Goal: Task Accomplishment & Management: Use online tool/utility

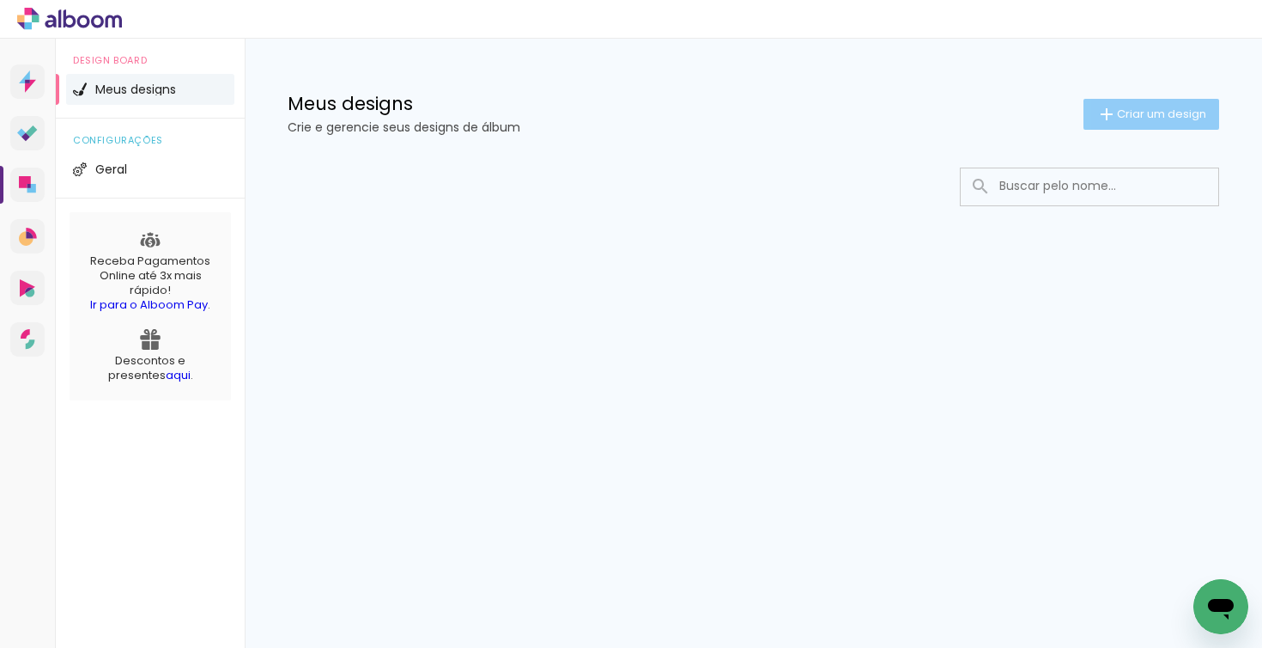
click at [1154, 119] on span "Criar um design" at bounding box center [1161, 113] width 89 height 11
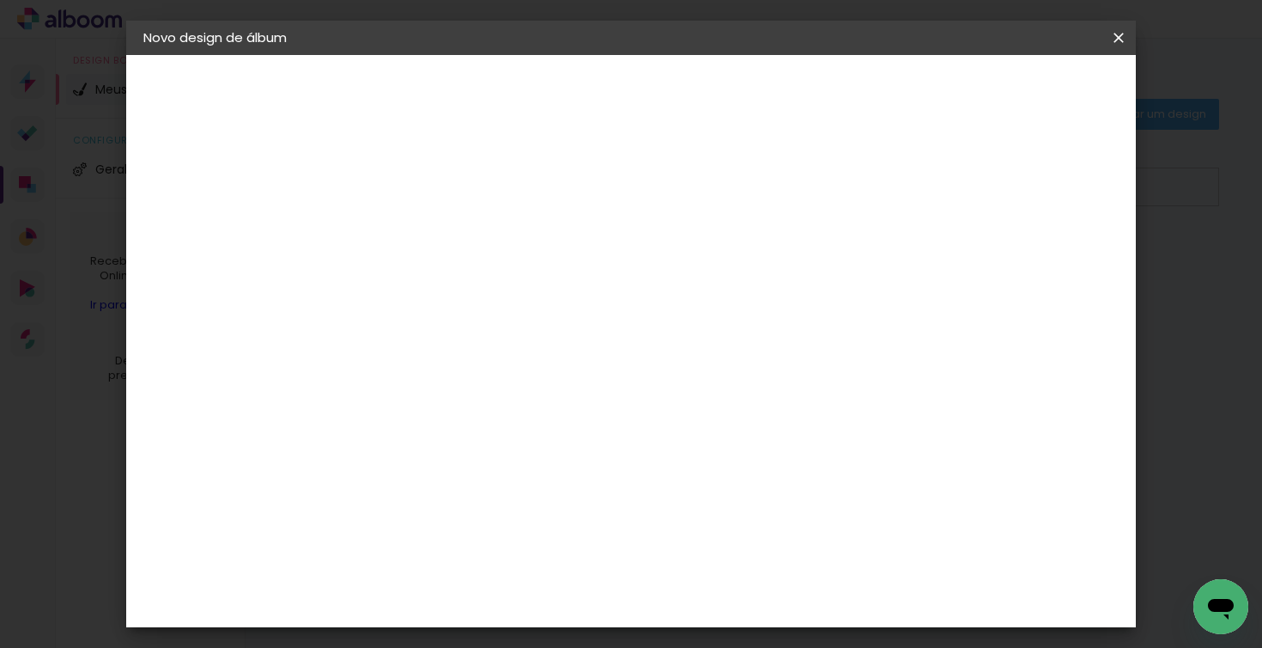
click at [424, 234] on input at bounding box center [424, 230] width 0 height 27
type input "[PERSON_NAME]"
click at [0, 0] on slot "Avançar" at bounding box center [0, 0] width 0 height 0
click at [554, 331] on input at bounding box center [467, 324] width 173 height 21
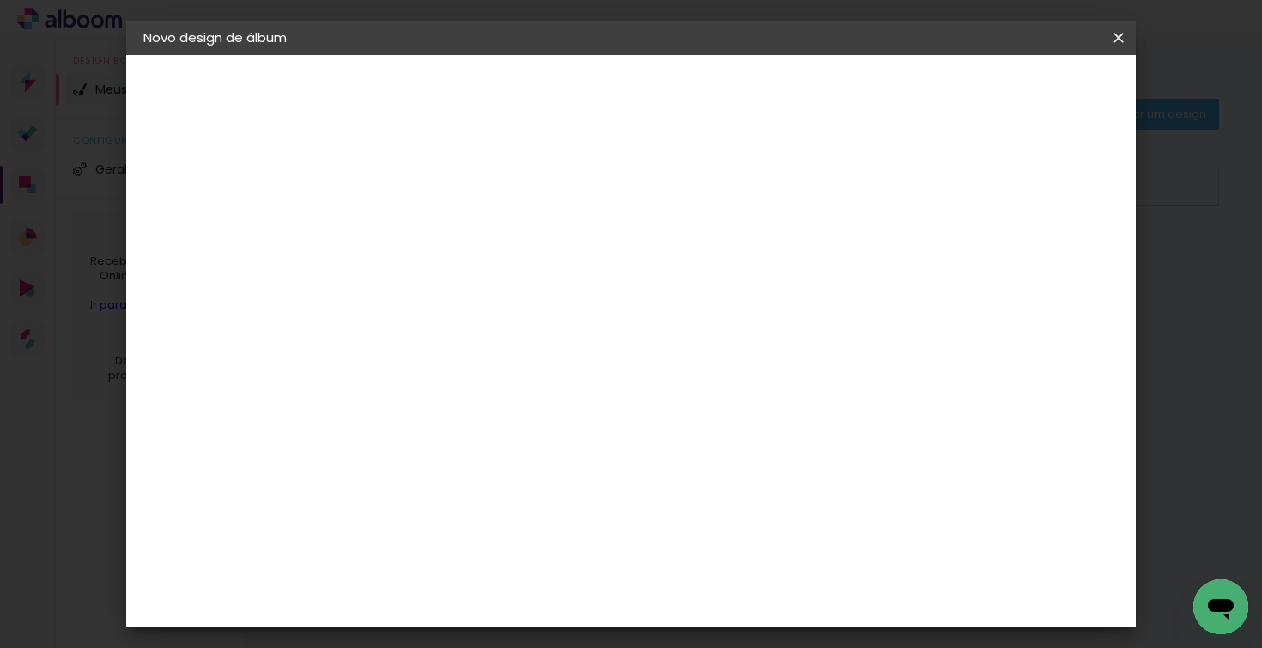
scroll to position [0, 0]
type input "proal"
type paper-input "proal"
click at [474, 390] on div "Proalbuns" at bounding box center [447, 388] width 68 height 14
click at [0, 0] on slot "Tamanho Livre" at bounding box center [0, 0] width 0 height 0
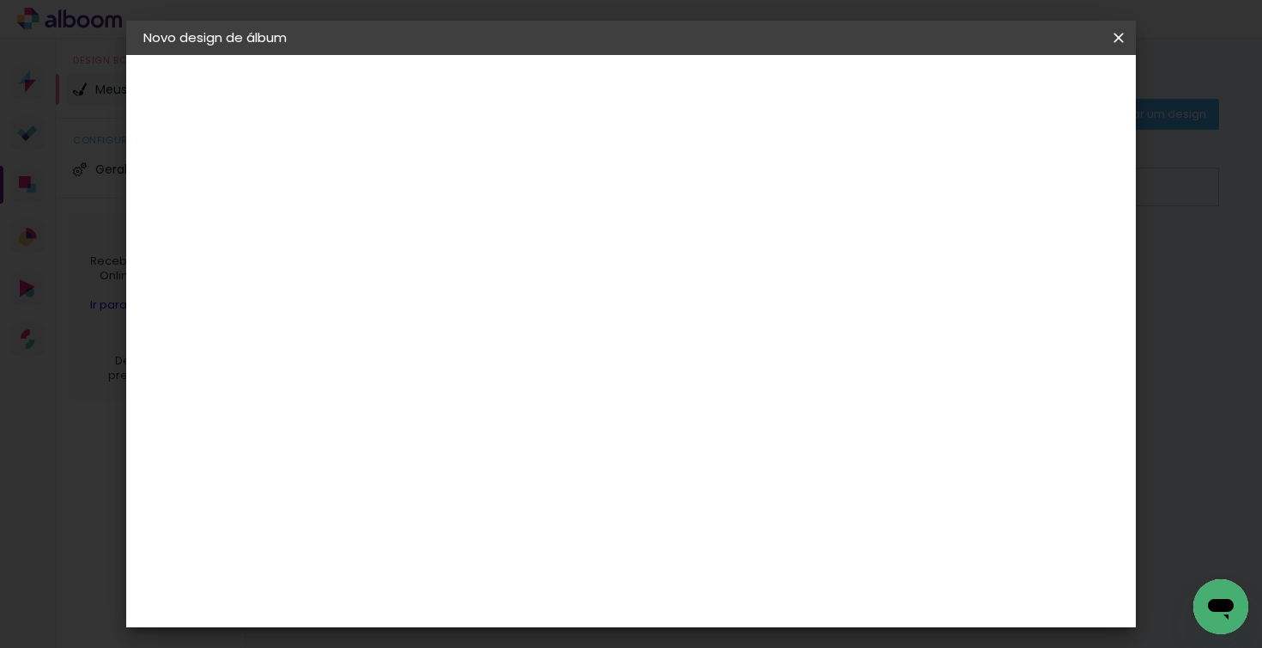
click at [0, 0] on slot "Tamanho Livre" at bounding box center [0, 0] width 0 height 0
click at [481, 381] on div "Proalbuns" at bounding box center [447, 388] width 68 height 14
click at [0, 0] on slot "Avançar" at bounding box center [0, 0] width 0 height 0
click at [604, 460] on span "20 × 20 cm" at bounding box center [572, 477] width 64 height 35
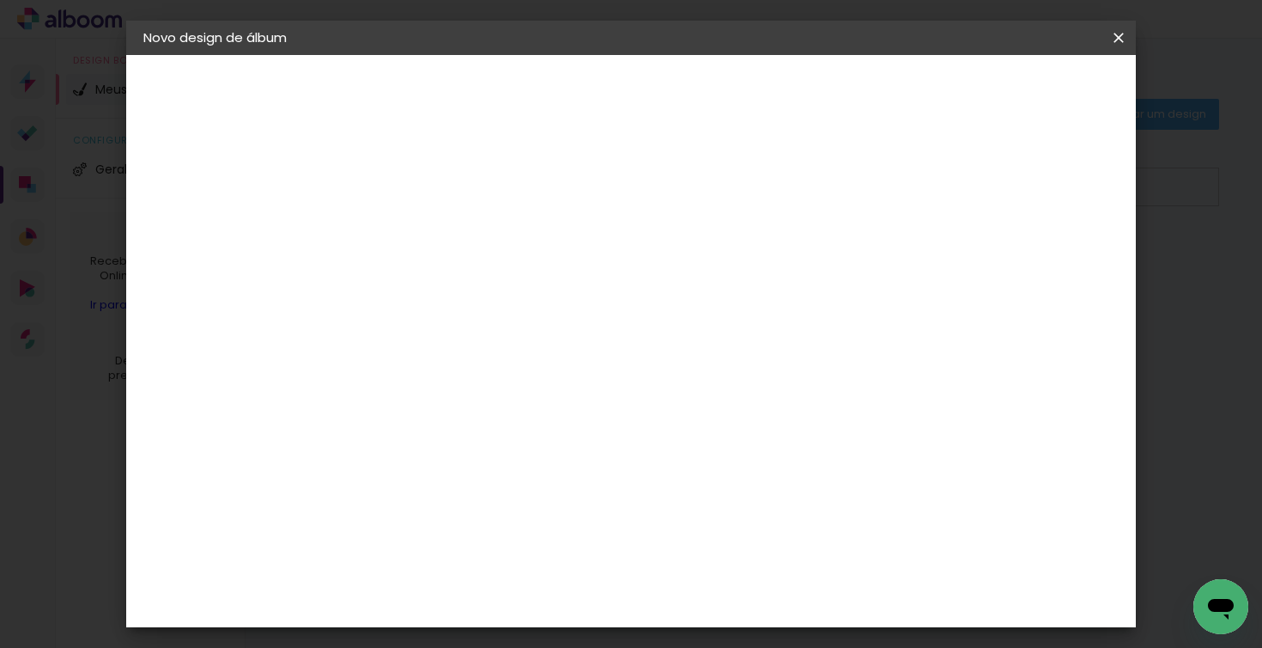
click at [0, 0] on slot "Avançar" at bounding box center [0, 0] width 0 height 0
type input "3"
type paper-input "3"
click at [430, 183] on input "3" at bounding box center [410, 184] width 59 height 21
type input "4"
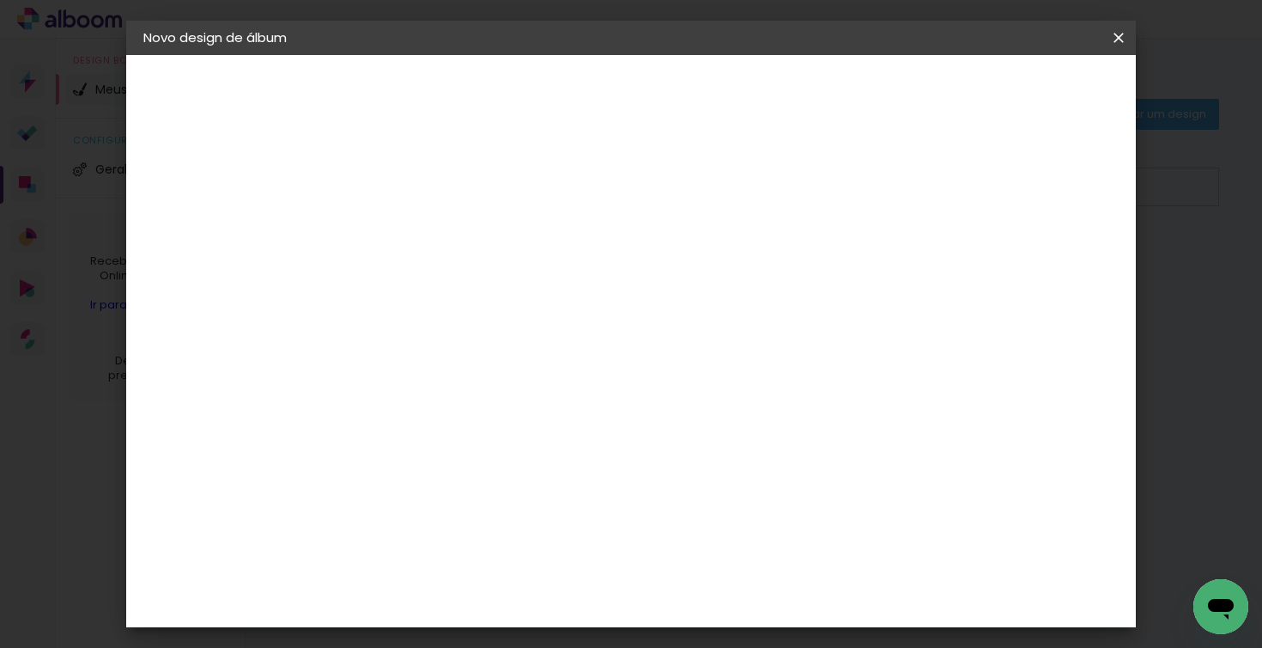
type paper-input "4"
click at [430, 183] on input "4" at bounding box center [410, 184] width 59 height 21
type input "3"
type paper-input "3"
click at [435, 191] on input "3" at bounding box center [410, 184] width 59 height 21
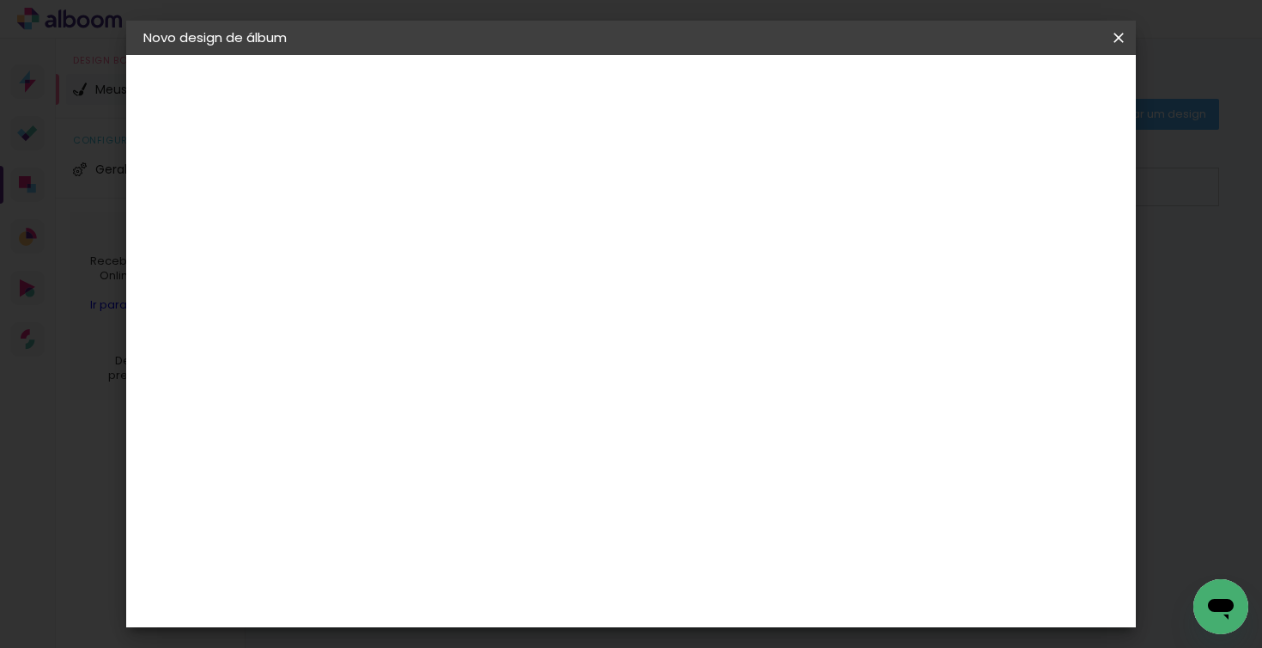
click at [0, 0] on slot "Mostrar sangria" at bounding box center [0, 0] width 0 height 0
type paper-checkbox "on"
click at [928, 95] on span "Iniciar design" at bounding box center [889, 91] width 78 height 12
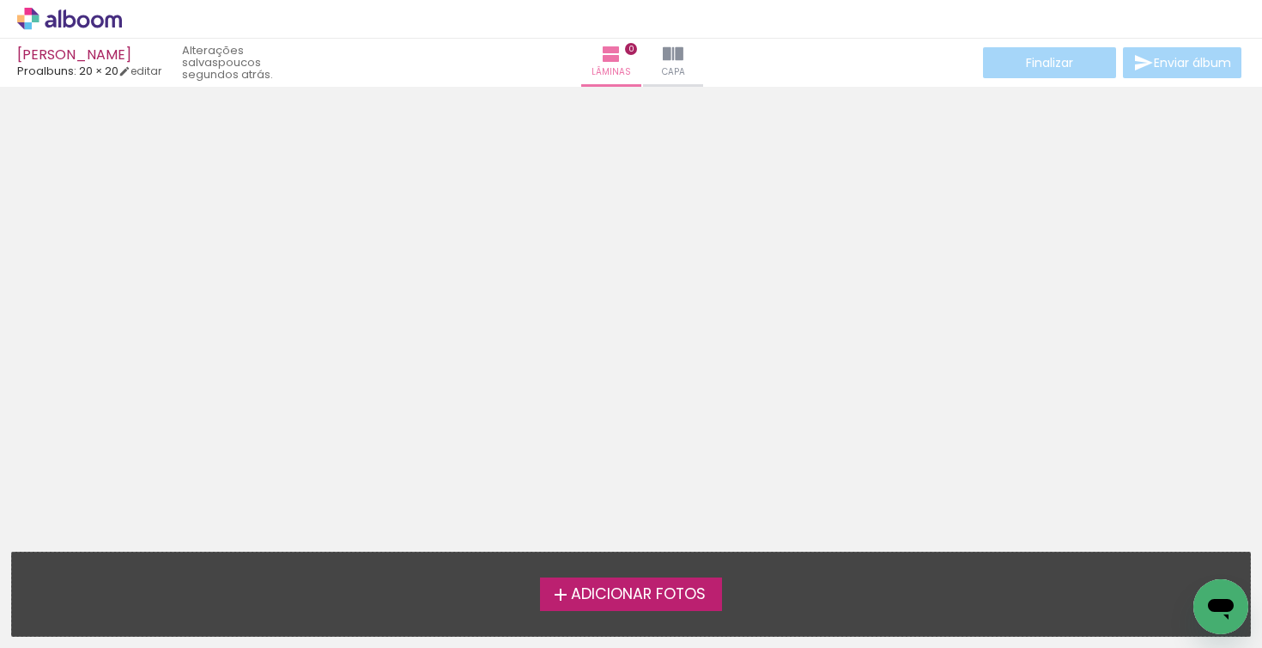
click at [640, 590] on span "Adicionar Fotos" at bounding box center [638, 594] width 135 height 15
click at [0, 0] on input "file" at bounding box center [0, 0] width 0 height 0
click at [619, 587] on span "Adicionar Fotos" at bounding box center [638, 594] width 135 height 15
click at [0, 0] on input "file" at bounding box center [0, 0] width 0 height 0
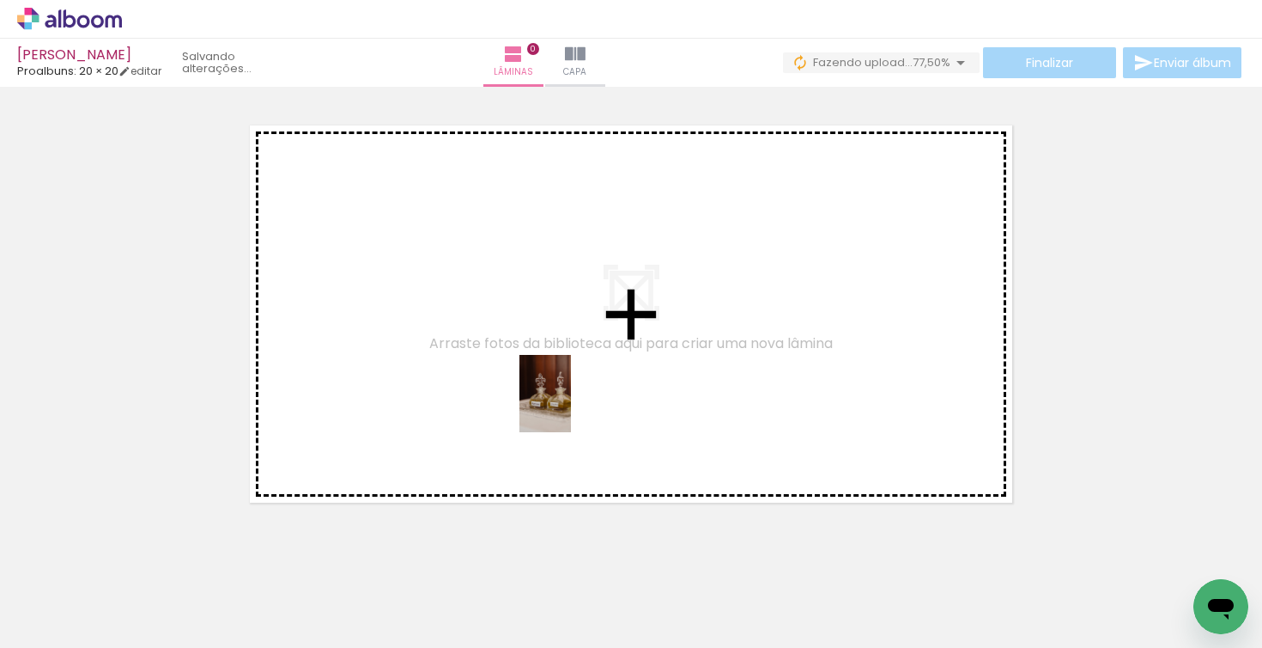
drag, startPoint x: 545, startPoint y: 599, endPoint x: 571, endPoint y: 406, distance: 194.9
click at [571, 406] on quentale-workspace at bounding box center [631, 324] width 1262 height 648
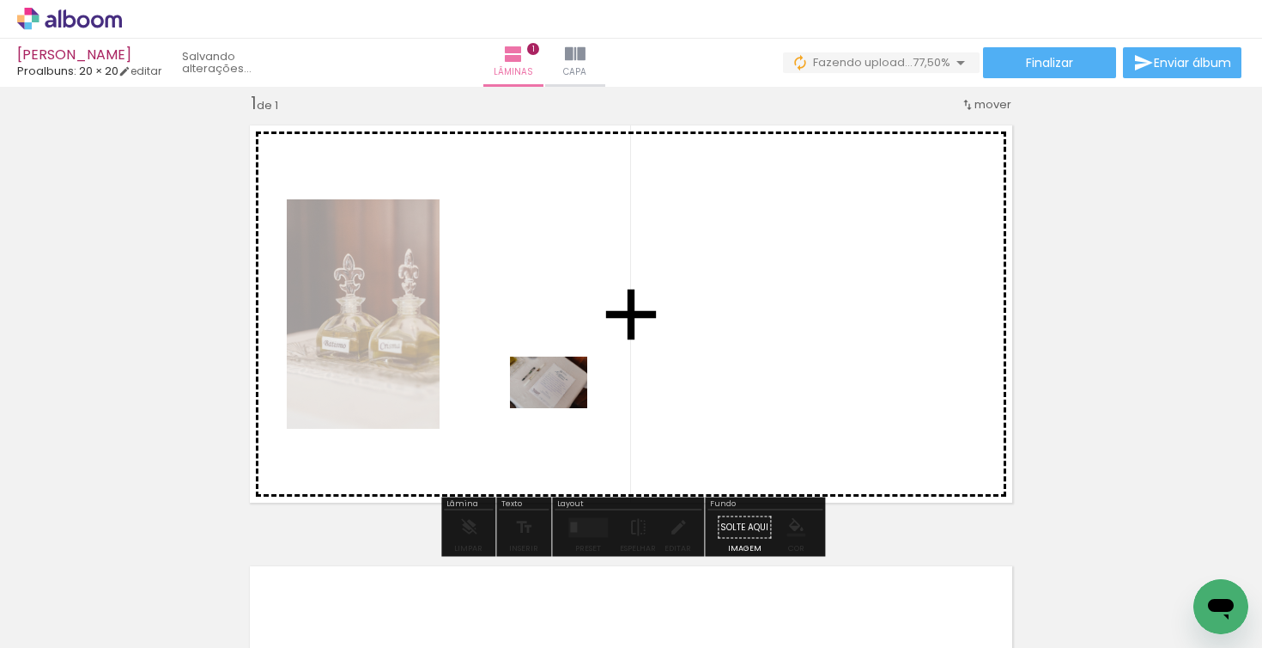
drag, startPoint x: 459, startPoint y: 602, endPoint x: 562, endPoint y: 408, distance: 219.7
click at [562, 408] on quentale-workspace at bounding box center [631, 324] width 1262 height 648
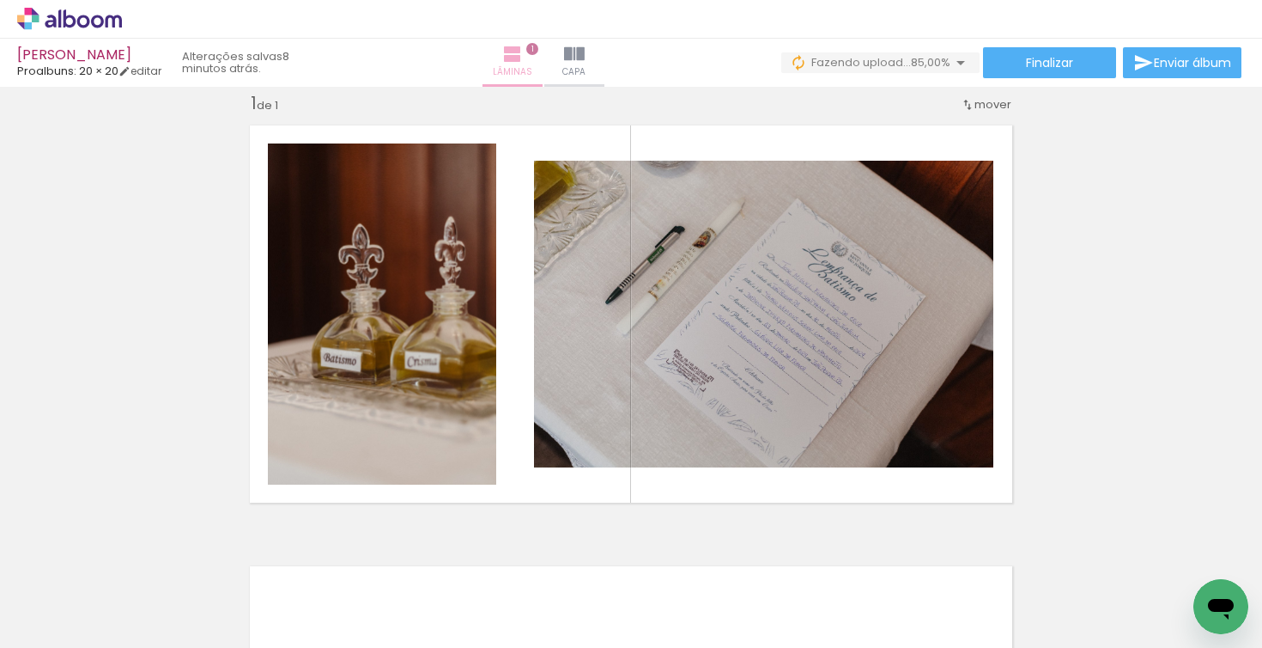
click at [523, 53] on iron-icon at bounding box center [512, 54] width 21 height 21
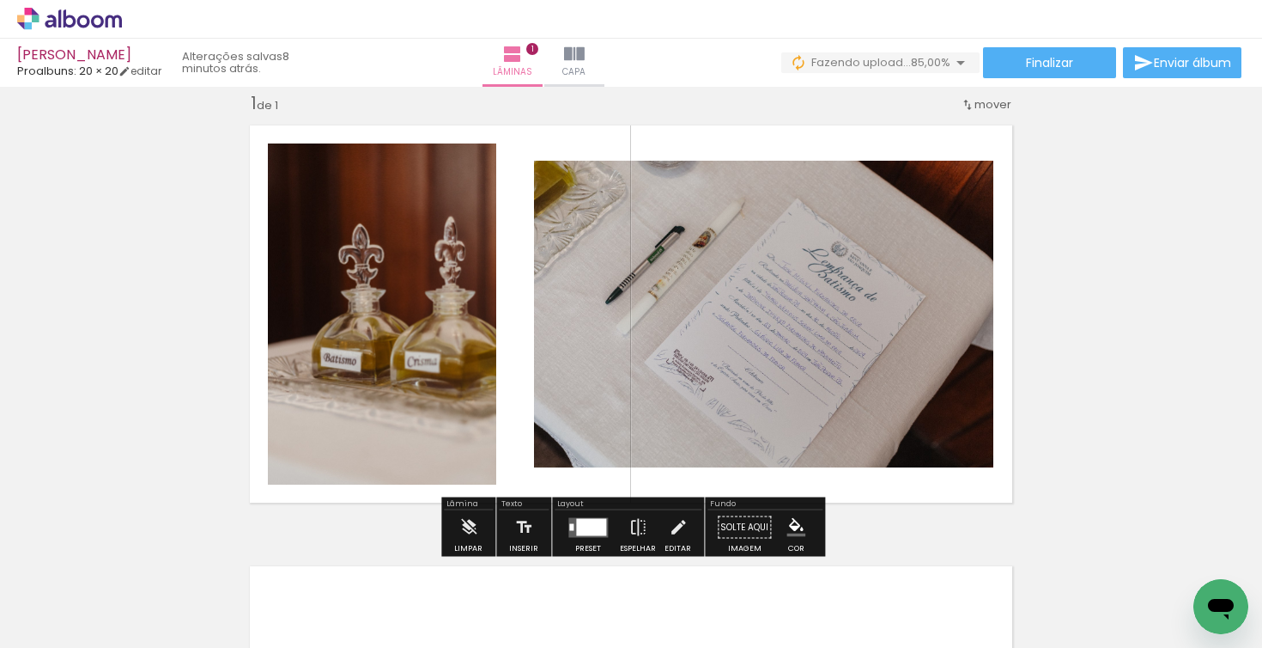
click at [582, 531] on div at bounding box center [591, 526] width 30 height 17
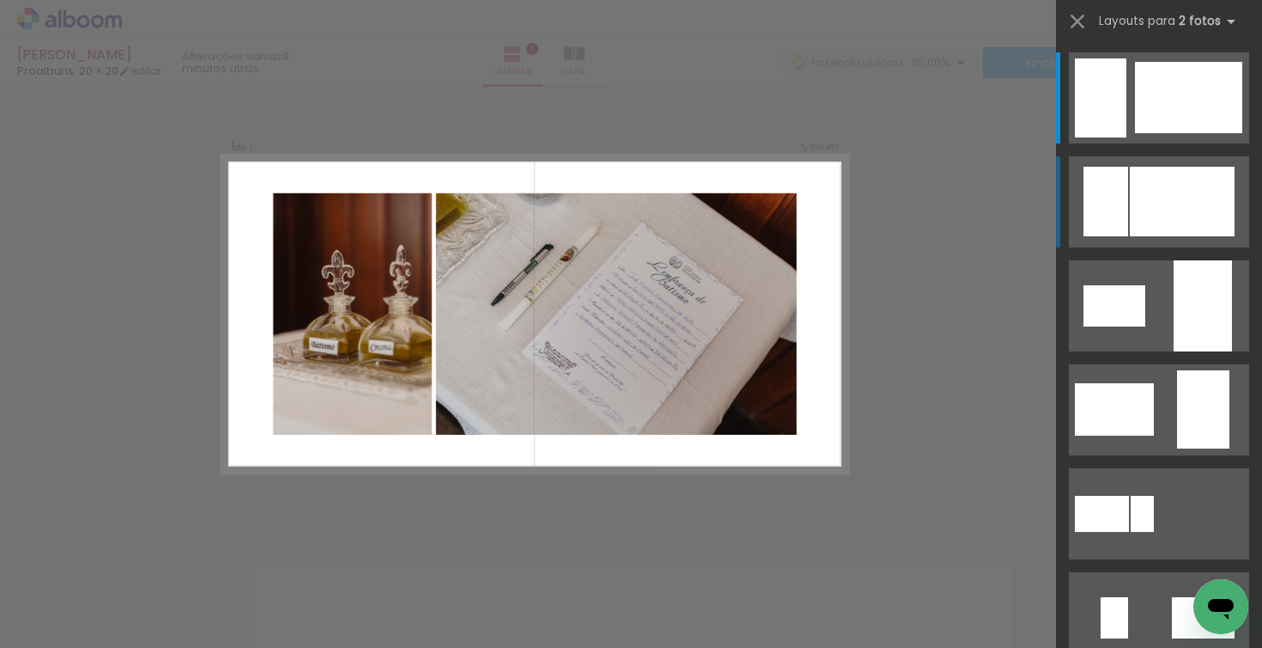
click at [1128, 198] on quentale-layouter at bounding box center [1159, 201] width 180 height 91
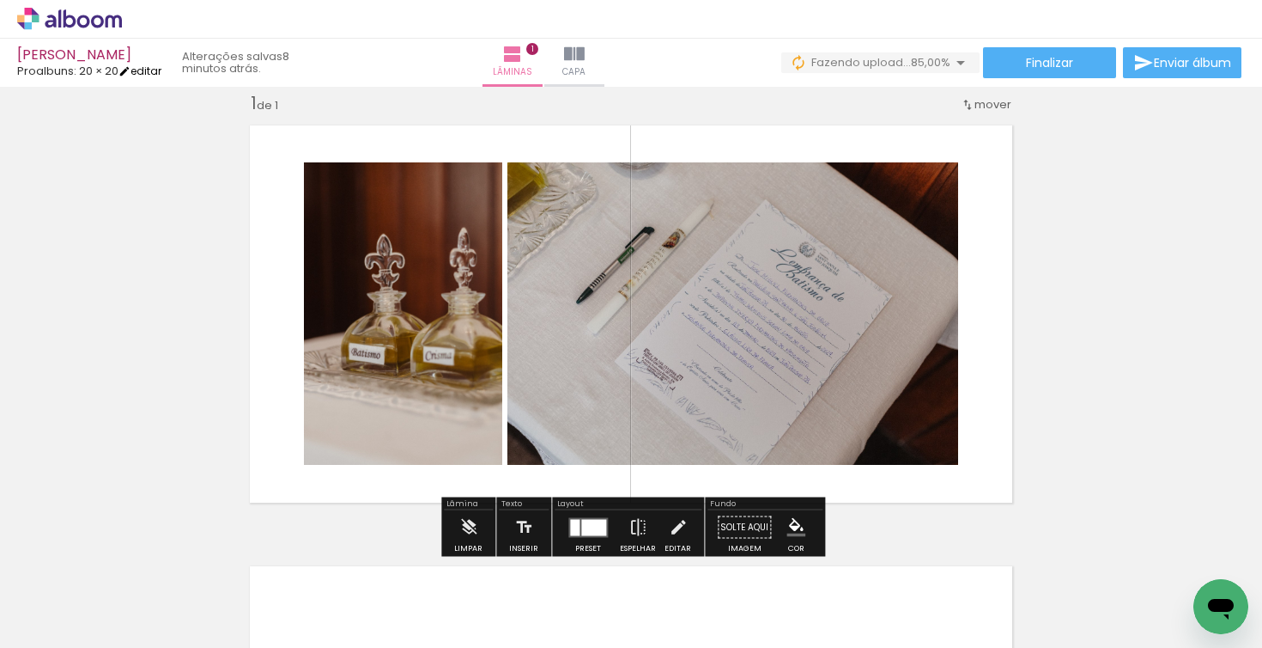
click at [154, 72] on link "editar" at bounding box center [140, 71] width 43 height 15
type input "3"
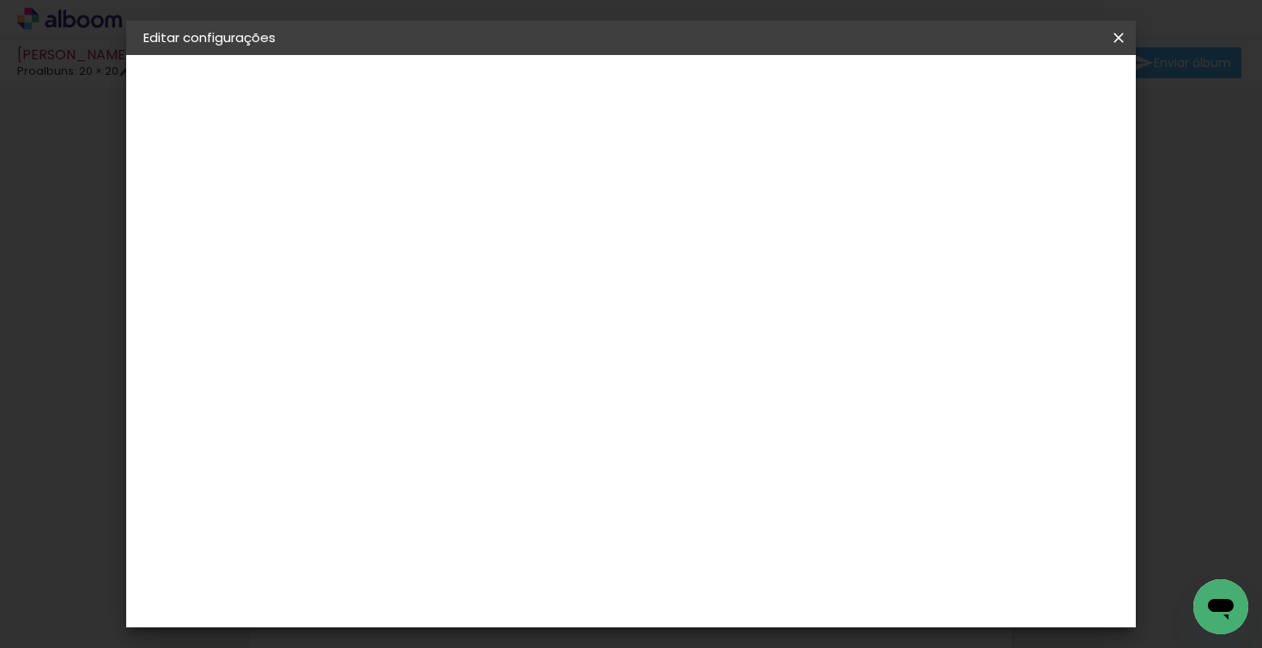
click at [1117, 44] on iron-icon at bounding box center [1119, 37] width 21 height 17
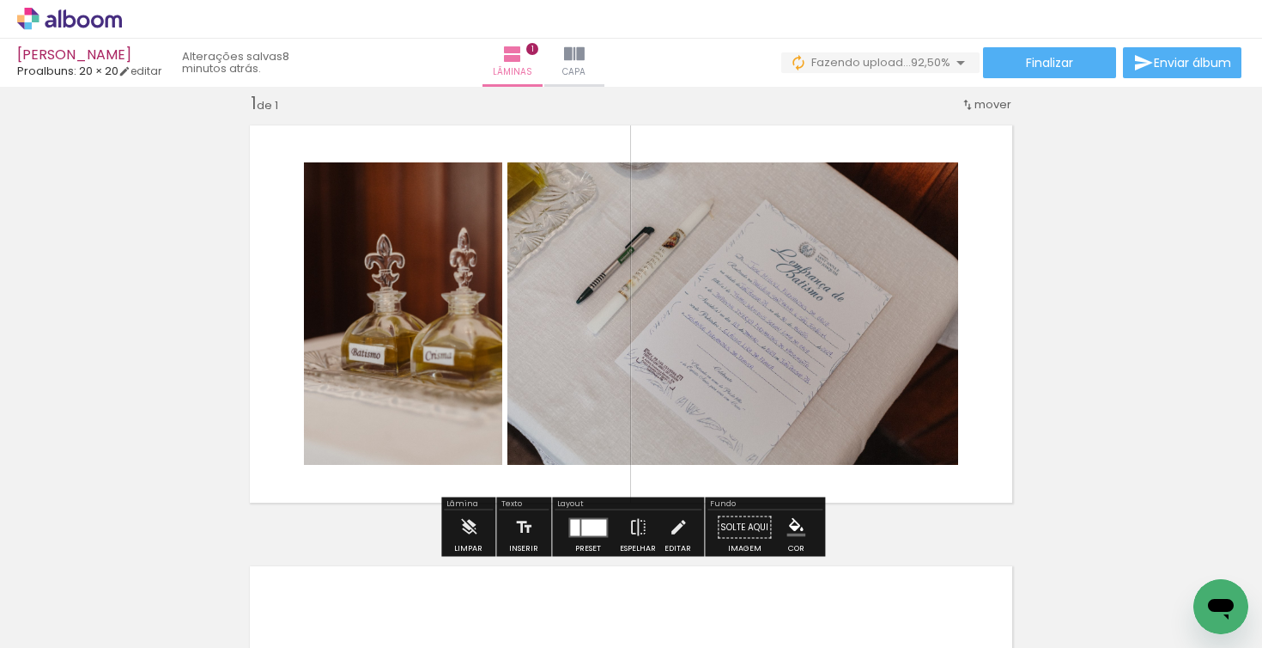
click at [592, 528] on div at bounding box center [593, 527] width 25 height 16
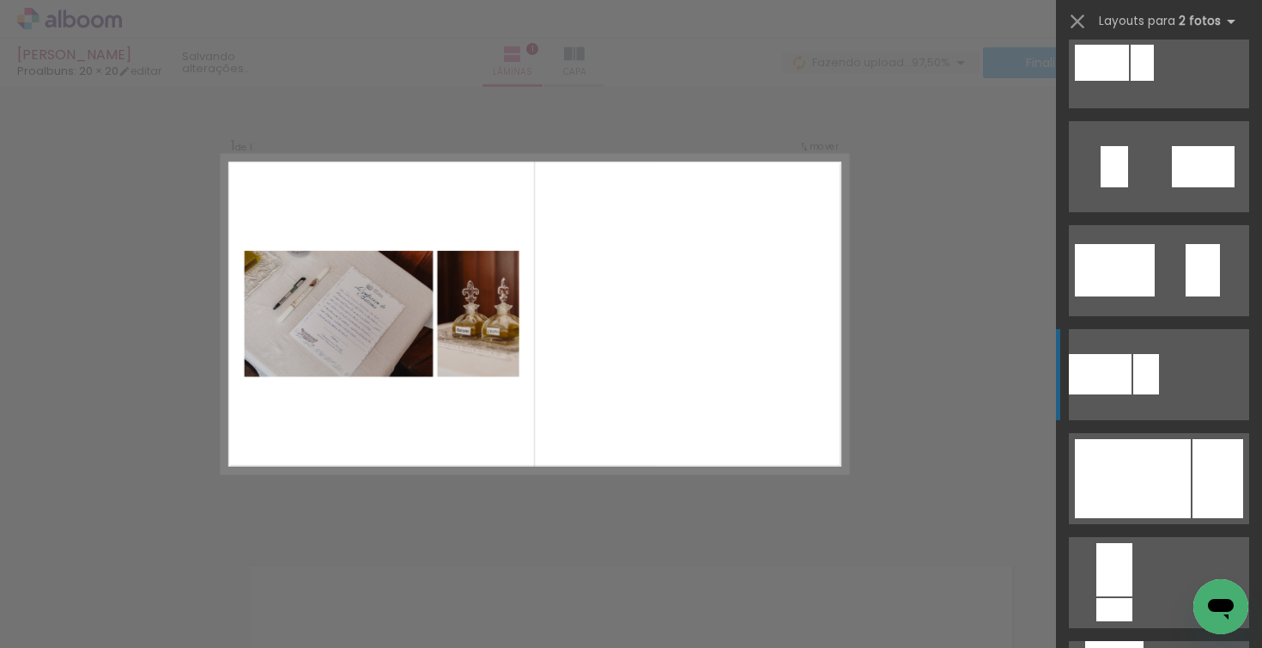
scroll to position [457, 0]
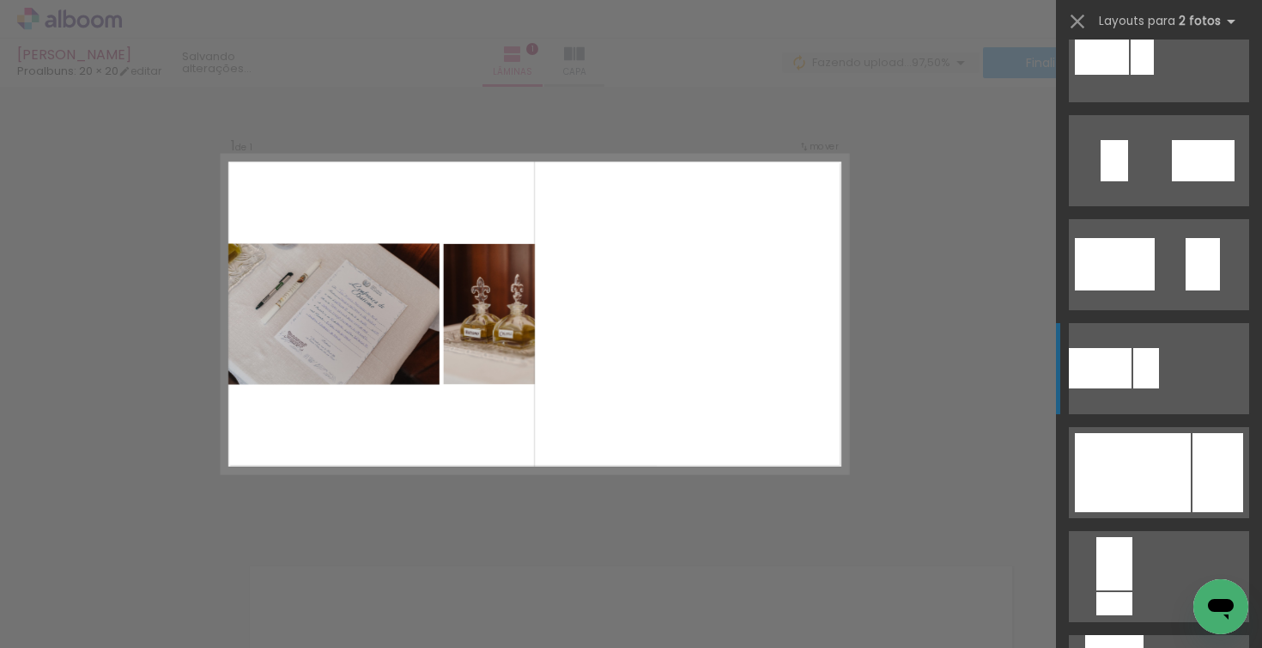
click at [1205, 340] on quentale-layouter at bounding box center [1159, 368] width 180 height 91
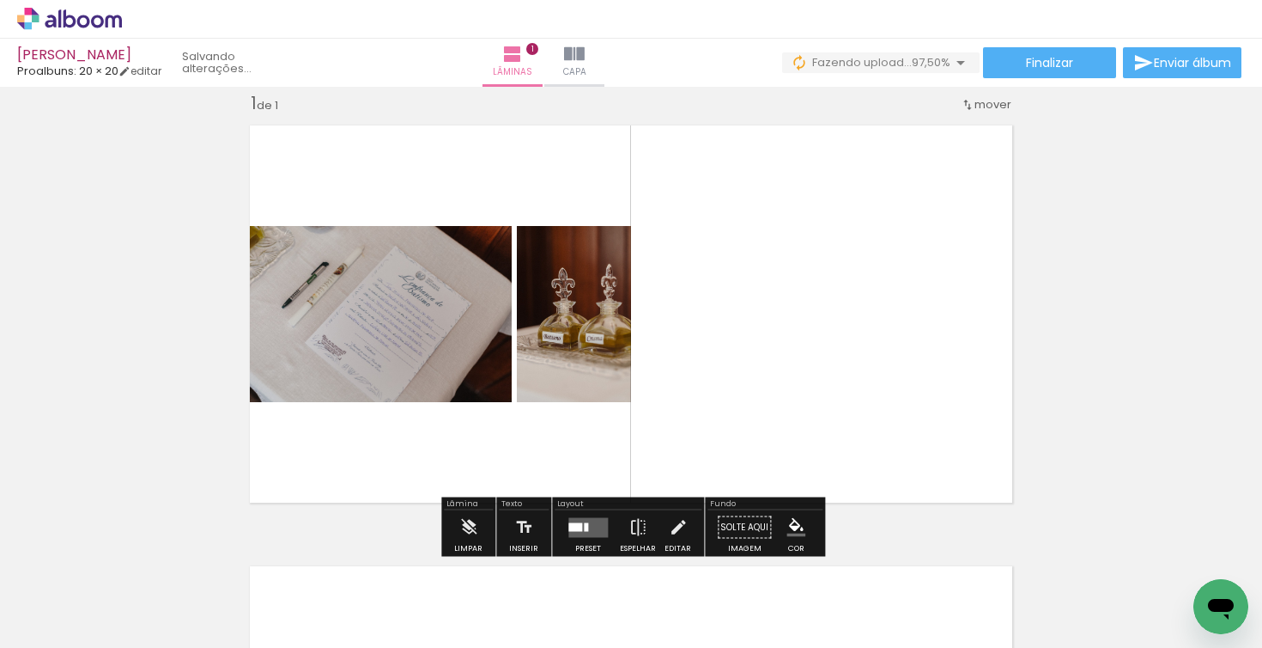
click at [577, 532] on quentale-layouter at bounding box center [589, 527] width 40 height 20
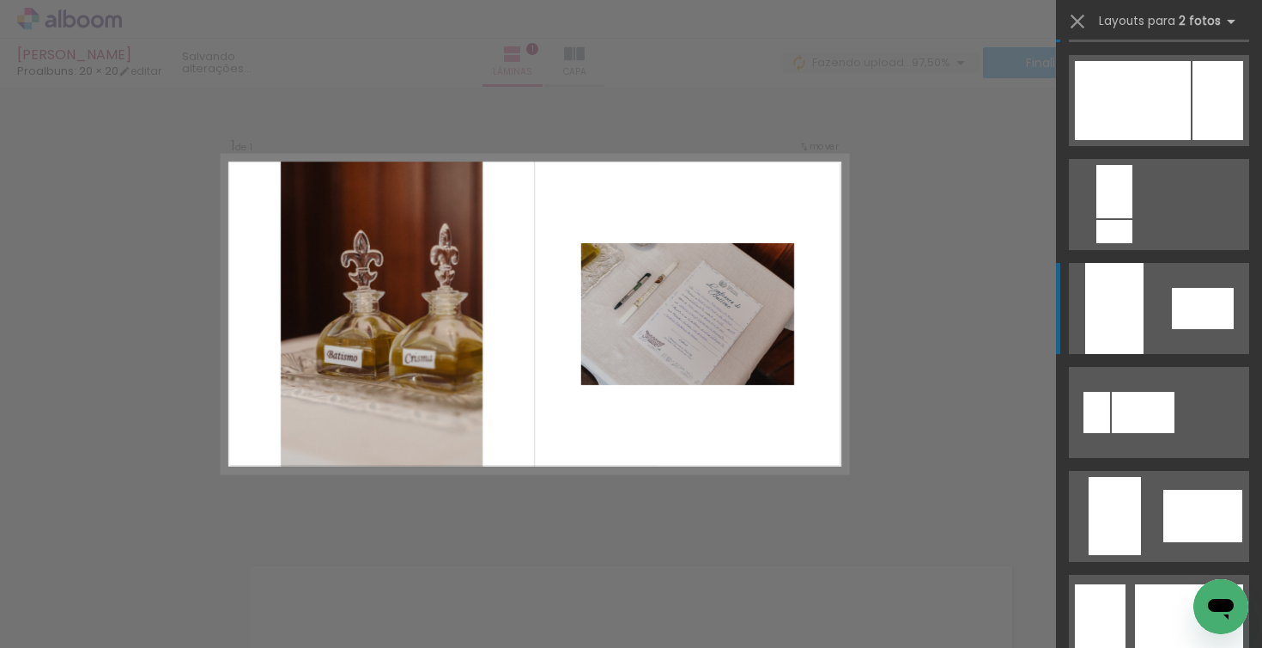
scroll to position [846, 0]
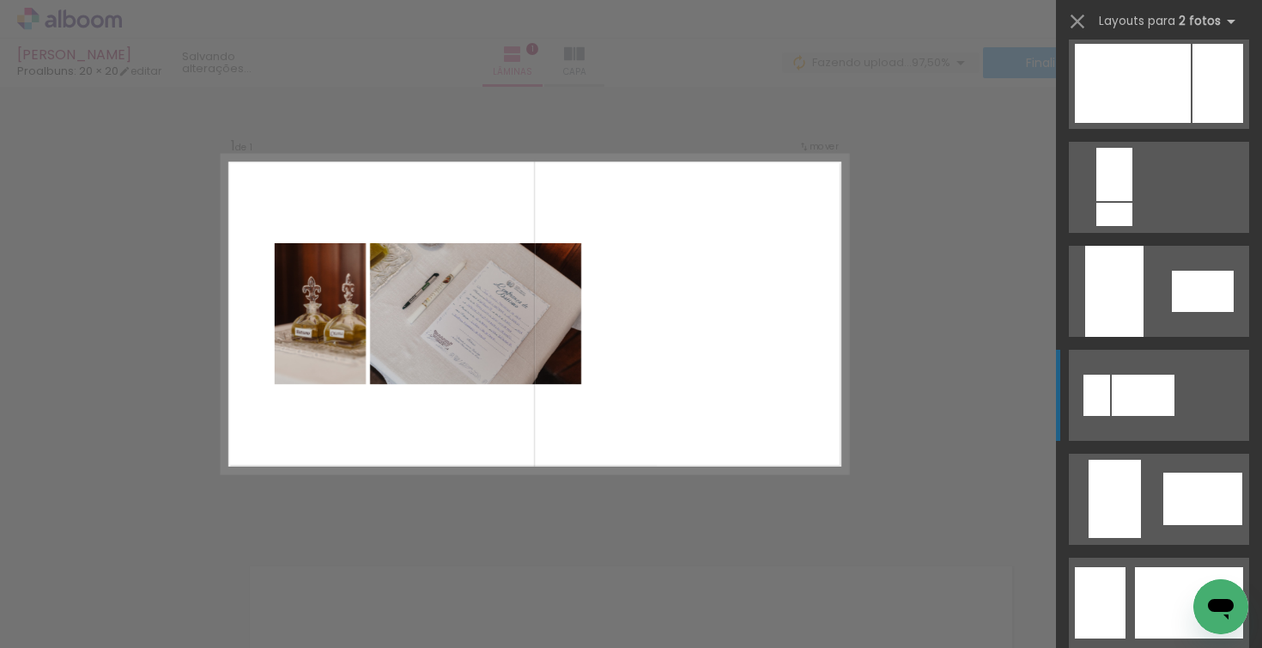
click at [1211, 393] on quentale-layouter at bounding box center [1159, 395] width 180 height 91
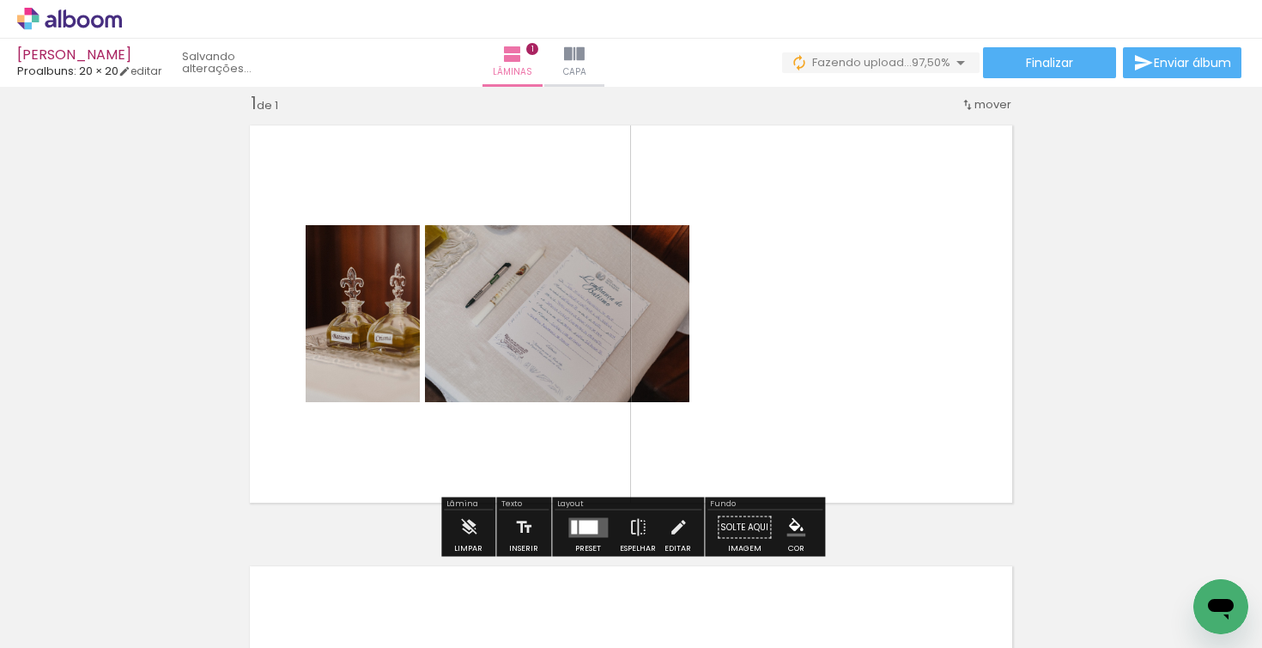
click at [1063, 350] on div "Inserir lâmina 1 de 1" at bounding box center [631, 512] width 1262 height 882
click at [472, 529] on iron-icon at bounding box center [468, 527] width 19 height 34
click at [1139, 293] on div "Inserir lâmina 1 de 1" at bounding box center [631, 512] width 1262 height 882
click at [1005, 321] on quentale-layouter at bounding box center [631, 314] width 783 height 398
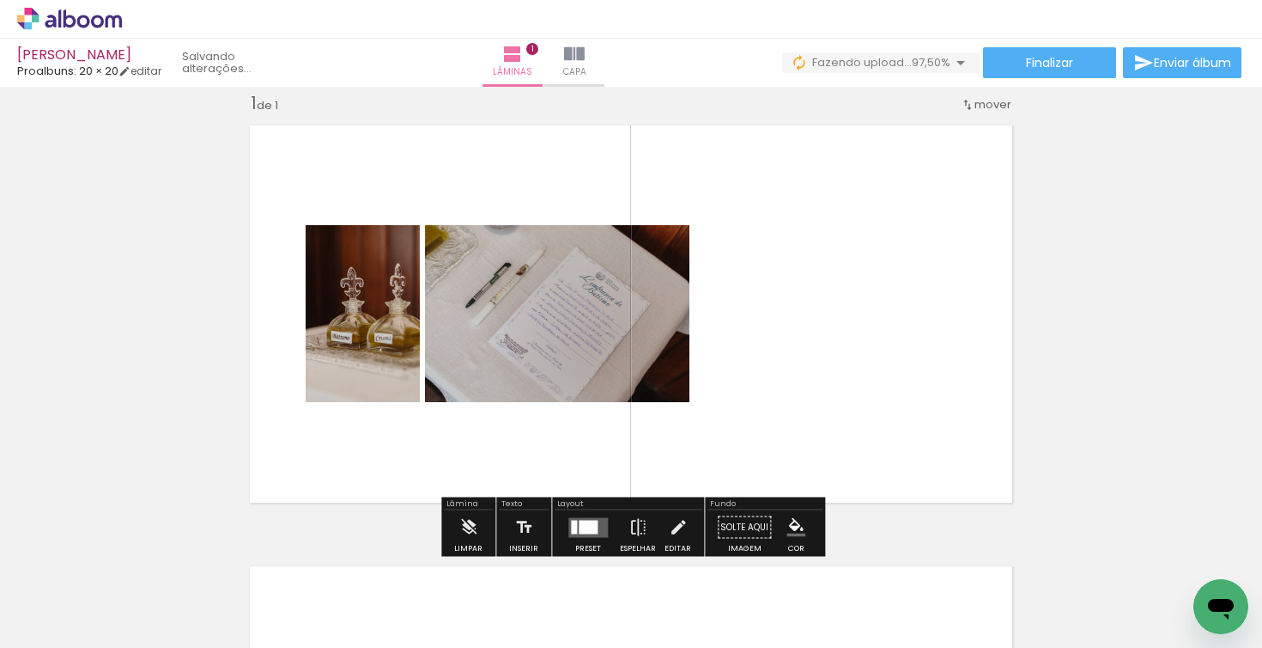
click at [1130, 331] on div "Inserir lâmina 1 de 1" at bounding box center [631, 512] width 1262 height 882
click at [192, 600] on div at bounding box center [171, 589] width 57 height 85
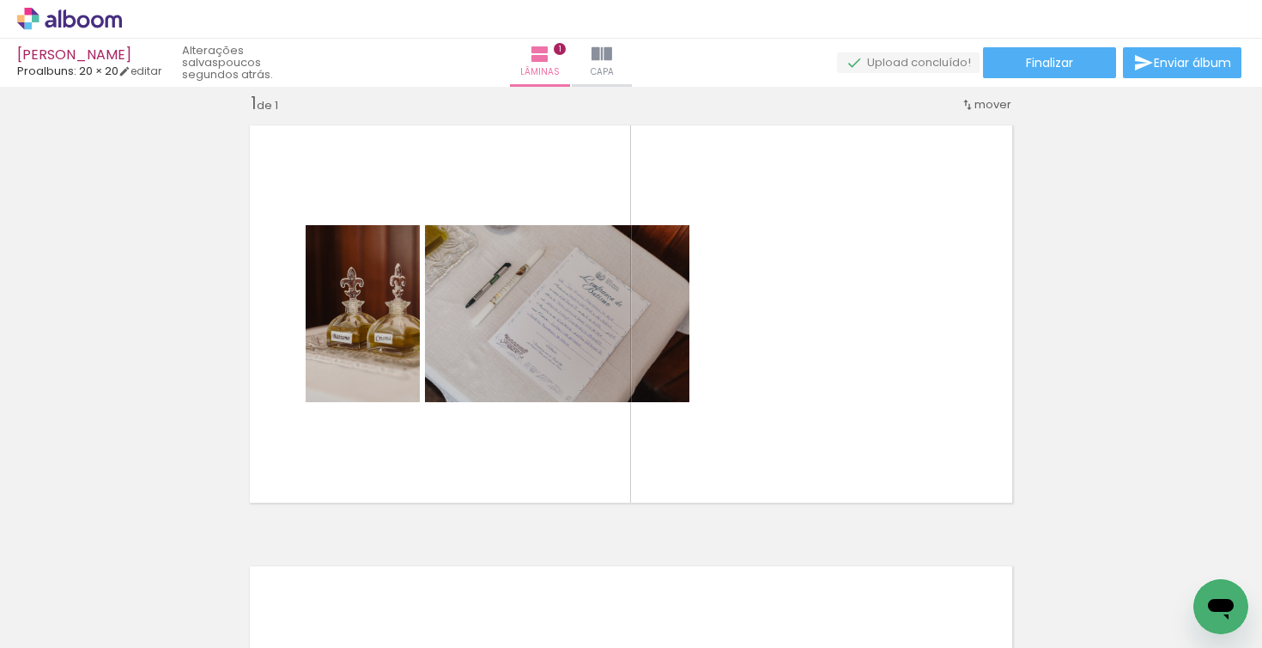
click at [386, 605] on div at bounding box center [364, 589] width 57 height 85
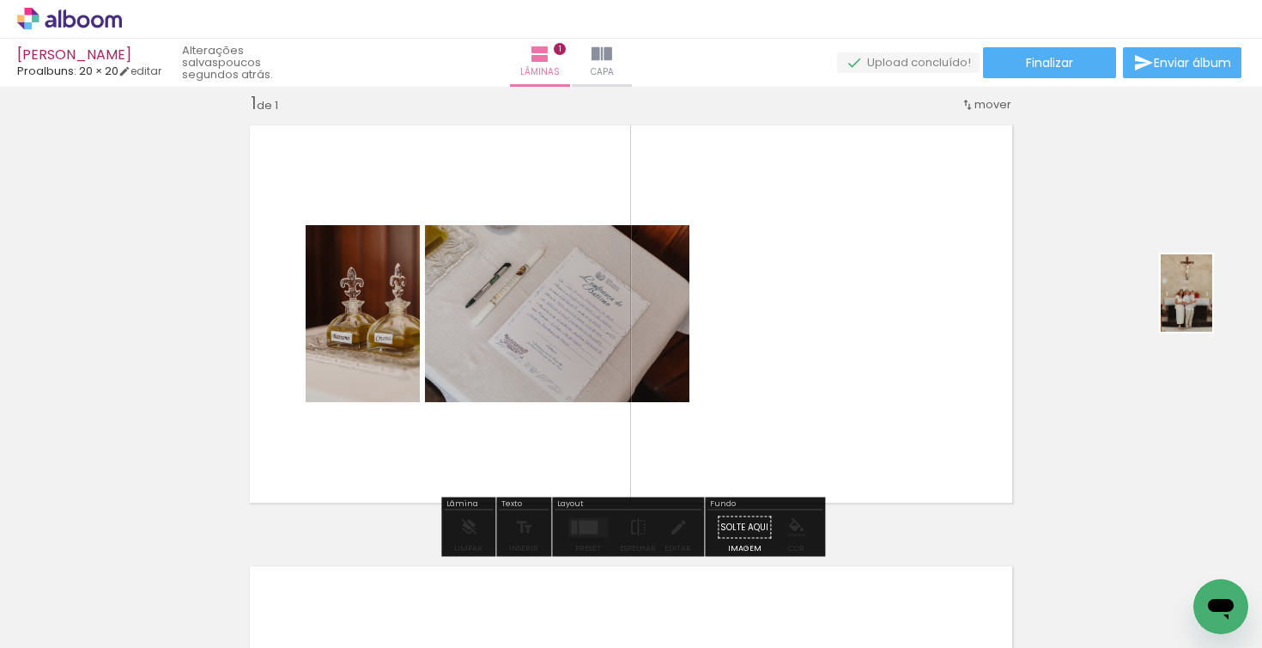
drag, startPoint x: 190, startPoint y: 595, endPoint x: 1213, endPoint y: 306, distance: 1063.0
click at [1213, 306] on quentale-workspace at bounding box center [631, 324] width 1262 height 648
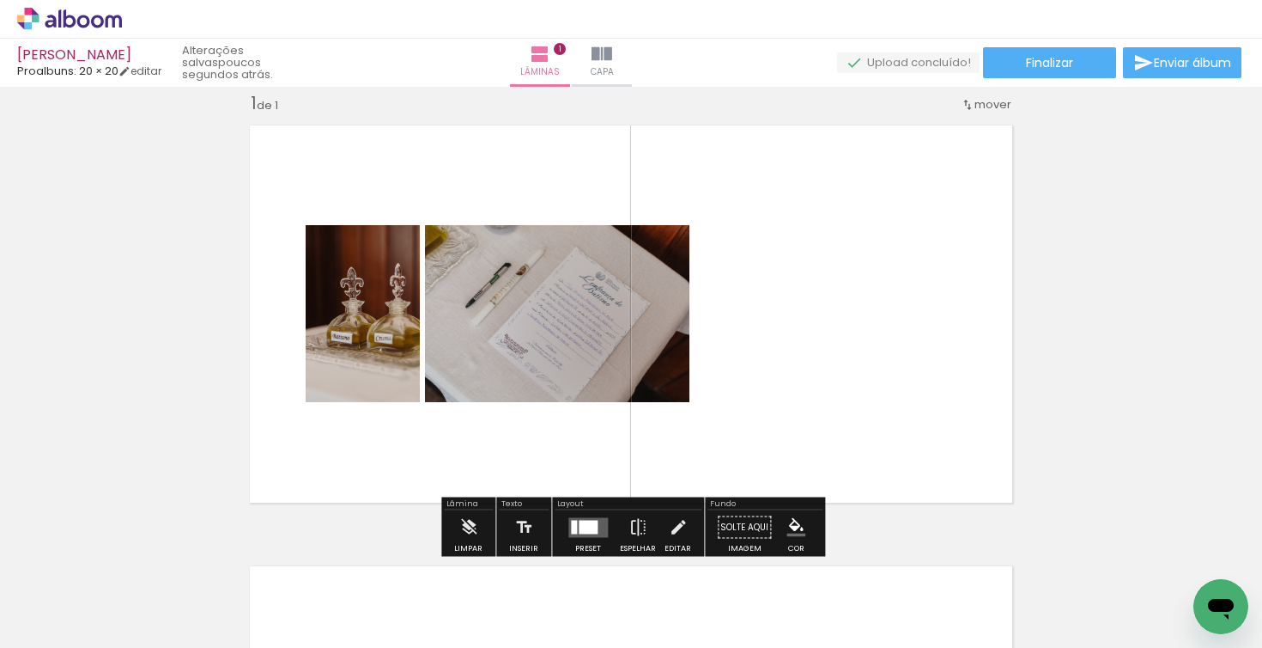
click at [1164, 304] on div "Inserir lâmina 1 de 1" at bounding box center [631, 512] width 1262 height 882
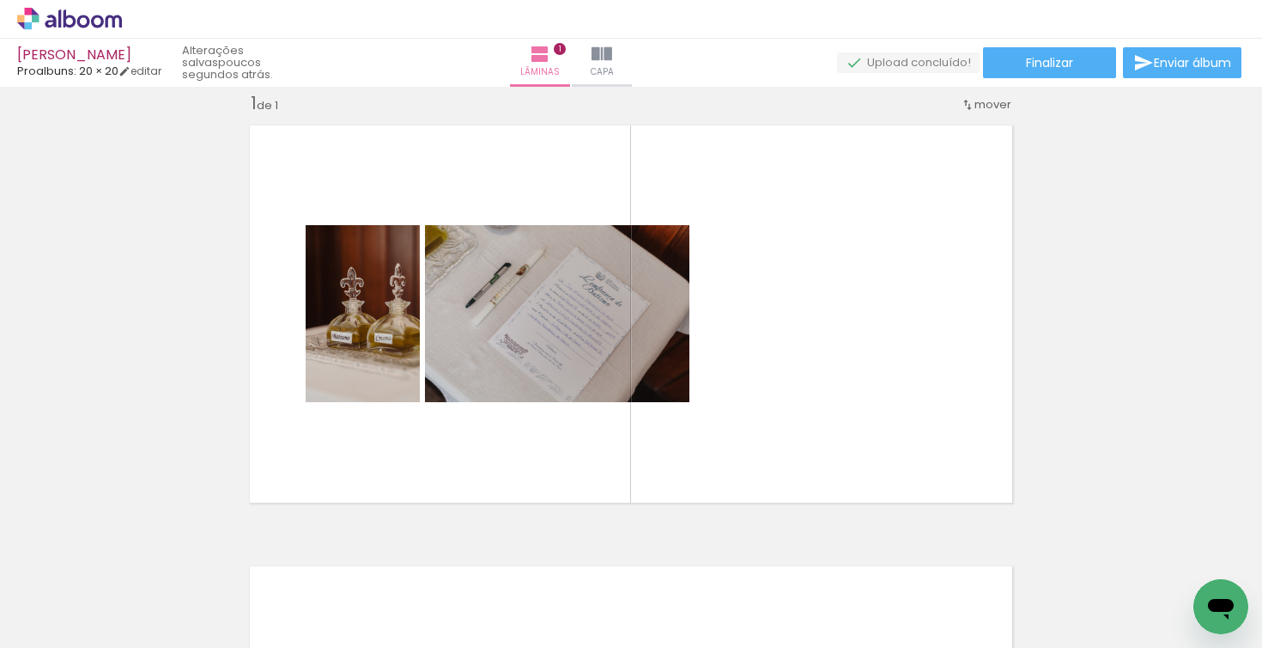
drag, startPoint x: 1164, startPoint y: 304, endPoint x: 1038, endPoint y: 640, distance: 358.4
click at [1038, 640] on quentale-workspace at bounding box center [631, 324] width 1262 height 648
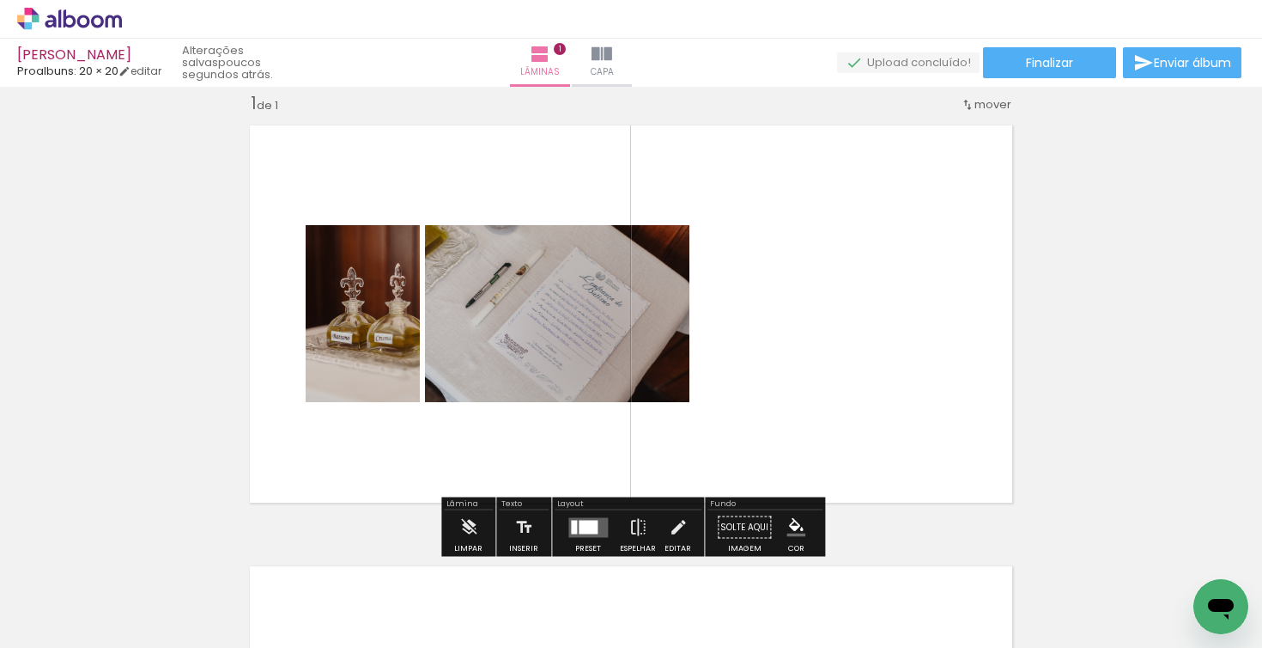
drag, startPoint x: 993, startPoint y: 429, endPoint x: 993, endPoint y: 612, distance: 182.9
click at [993, 612] on quentale-workspace at bounding box center [631, 324] width 1262 height 648
drag, startPoint x: 925, startPoint y: 416, endPoint x: 927, endPoint y: 277, distance: 138.3
click at [927, 277] on quentale-layouter at bounding box center [631, 314] width 783 height 398
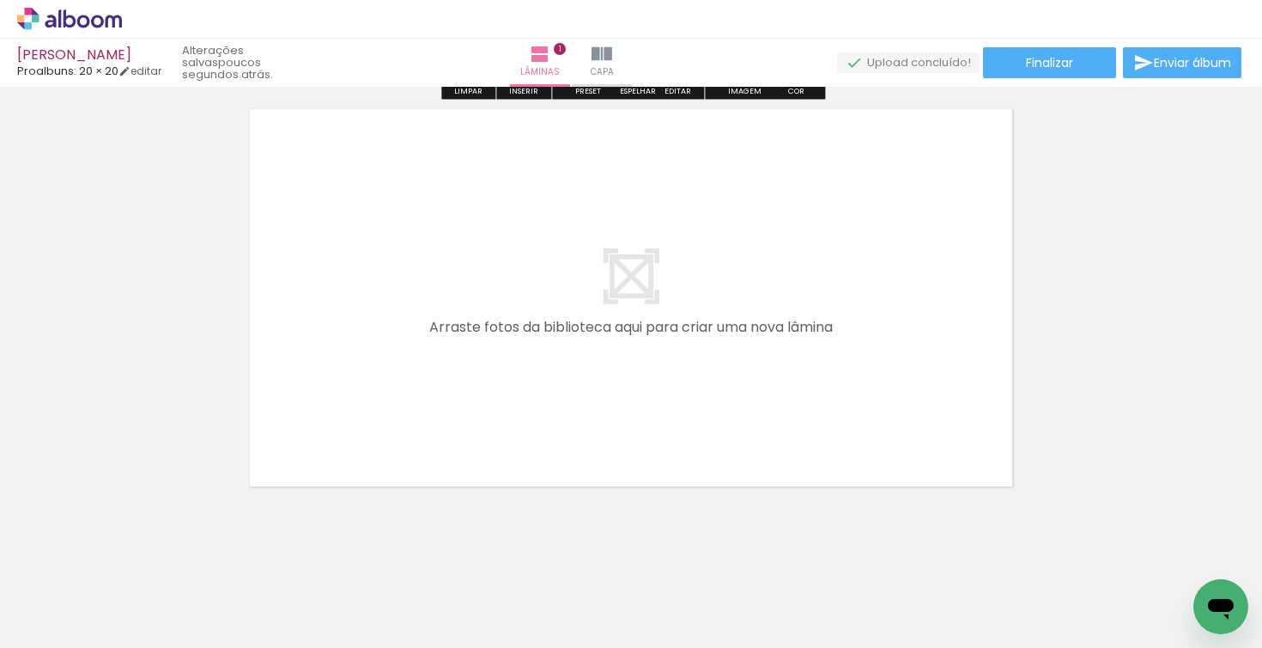
scroll to position [494, 0]
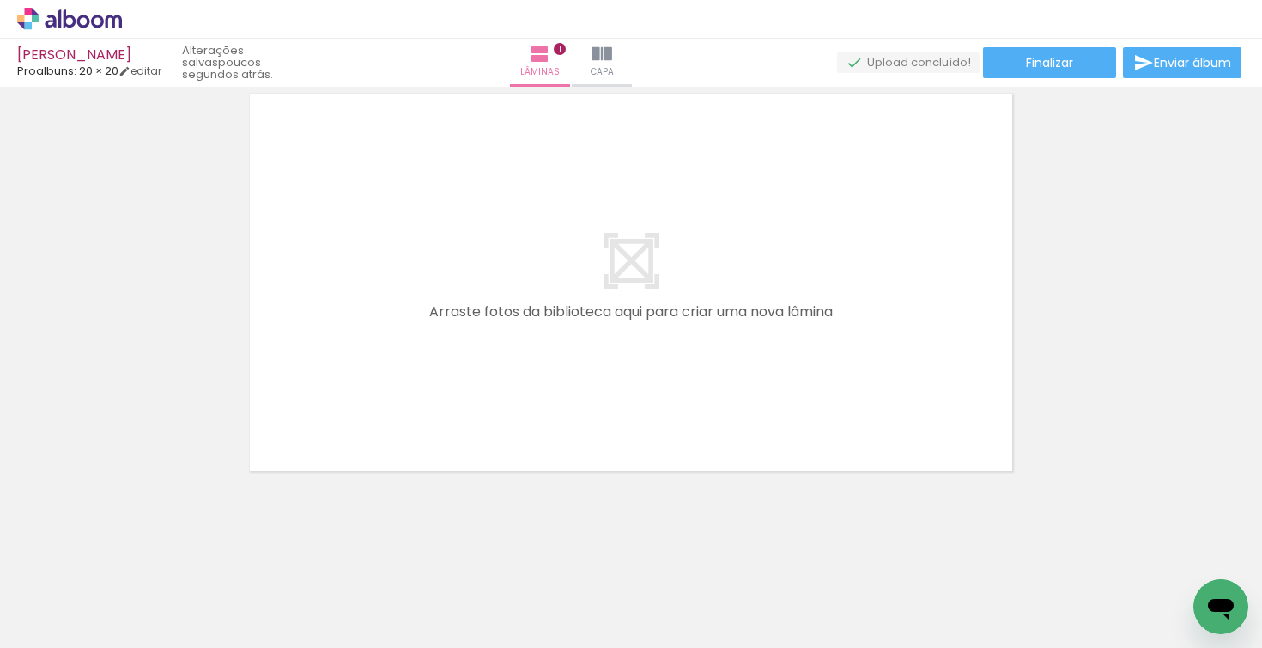
click at [774, 303] on quentale-layouter at bounding box center [631, 282] width 783 height 398
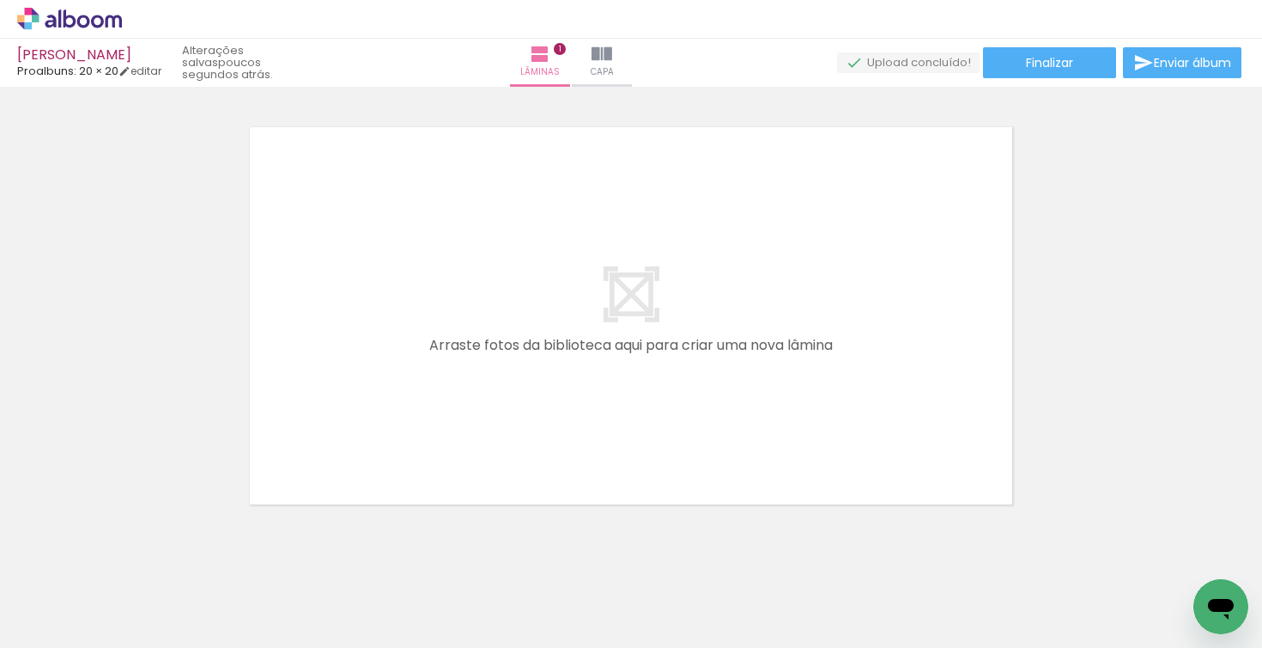
scroll to position [465, 0]
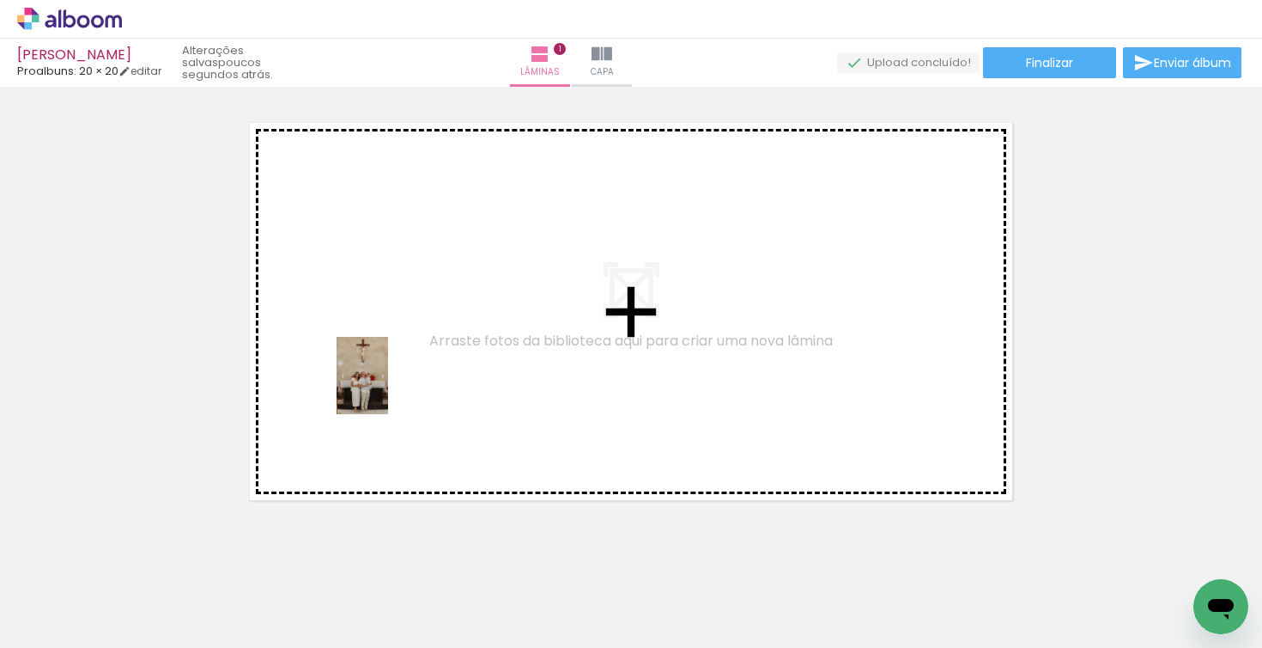
drag, startPoint x: 168, startPoint y: 617, endPoint x: 388, endPoint y: 388, distance: 317.7
click at [388, 388] on quentale-workspace at bounding box center [631, 324] width 1262 height 648
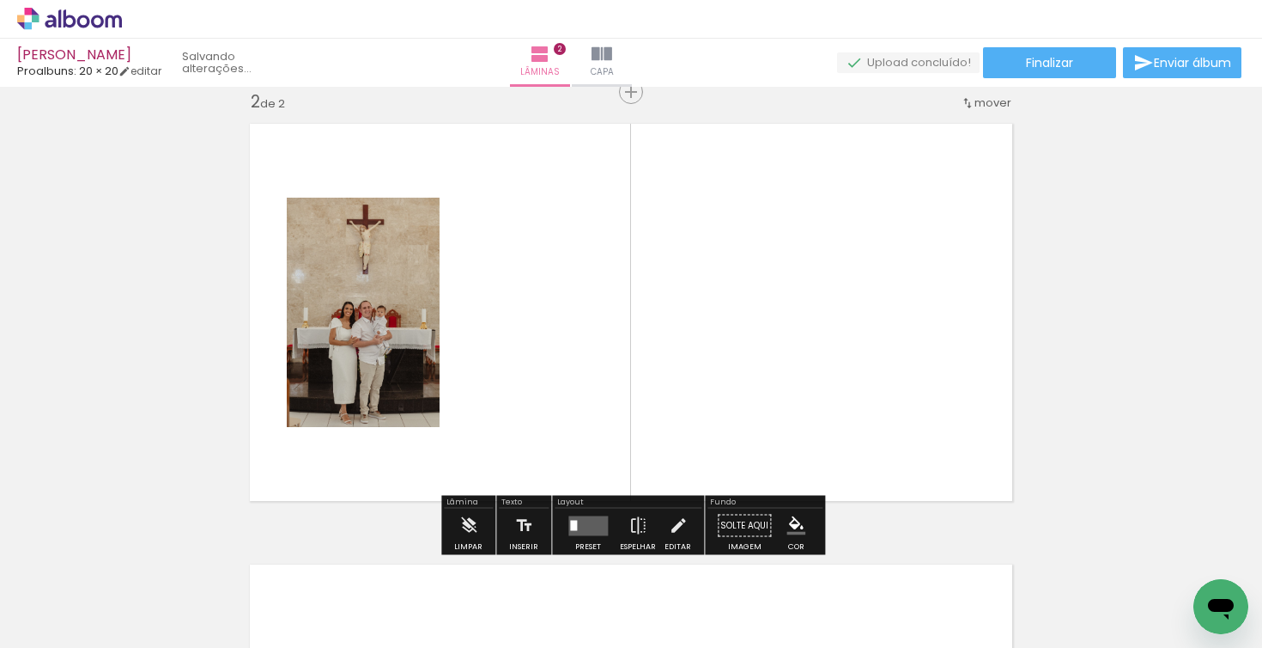
scroll to position [462, 0]
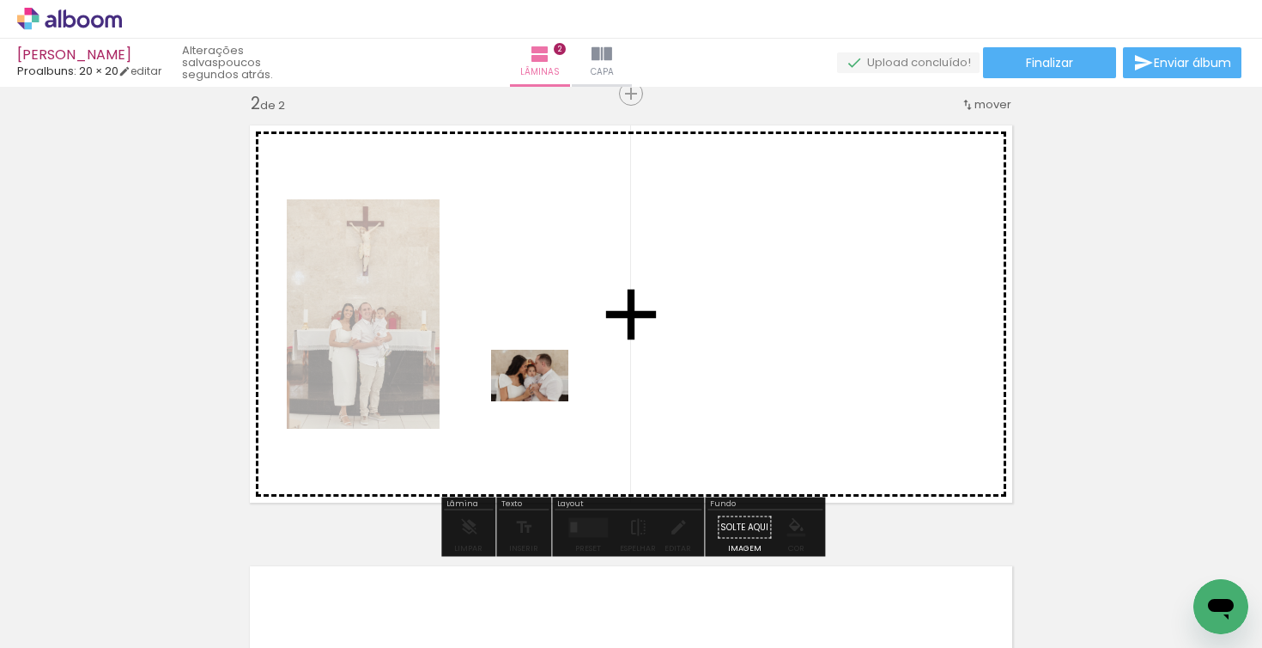
drag, startPoint x: 278, startPoint y: 599, endPoint x: 543, endPoint y: 401, distance: 330.6
click at [543, 401] on quentale-workspace at bounding box center [631, 324] width 1262 height 648
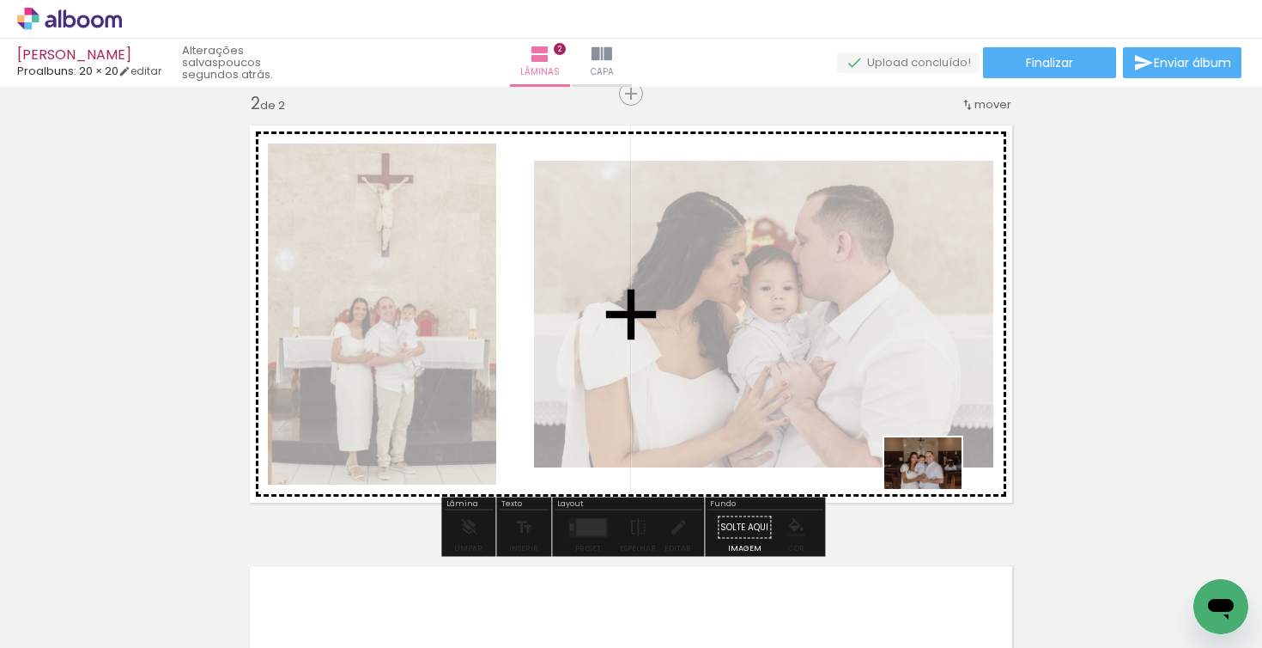
drag, startPoint x: 934, startPoint y: 597, endPoint x: 936, endPoint y: 489, distance: 108.2
click at [936, 489] on quentale-workspace at bounding box center [631, 324] width 1262 height 648
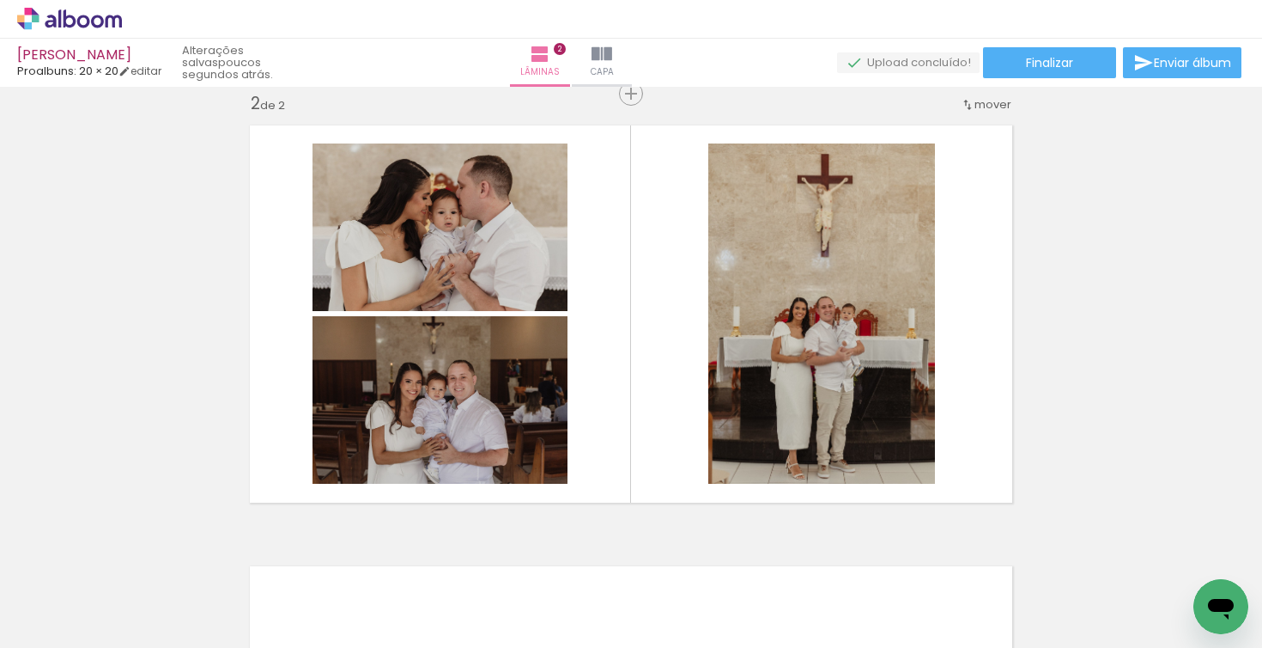
scroll to position [0, 0]
click at [742, 588] on div at bounding box center [749, 590] width 85 height 57
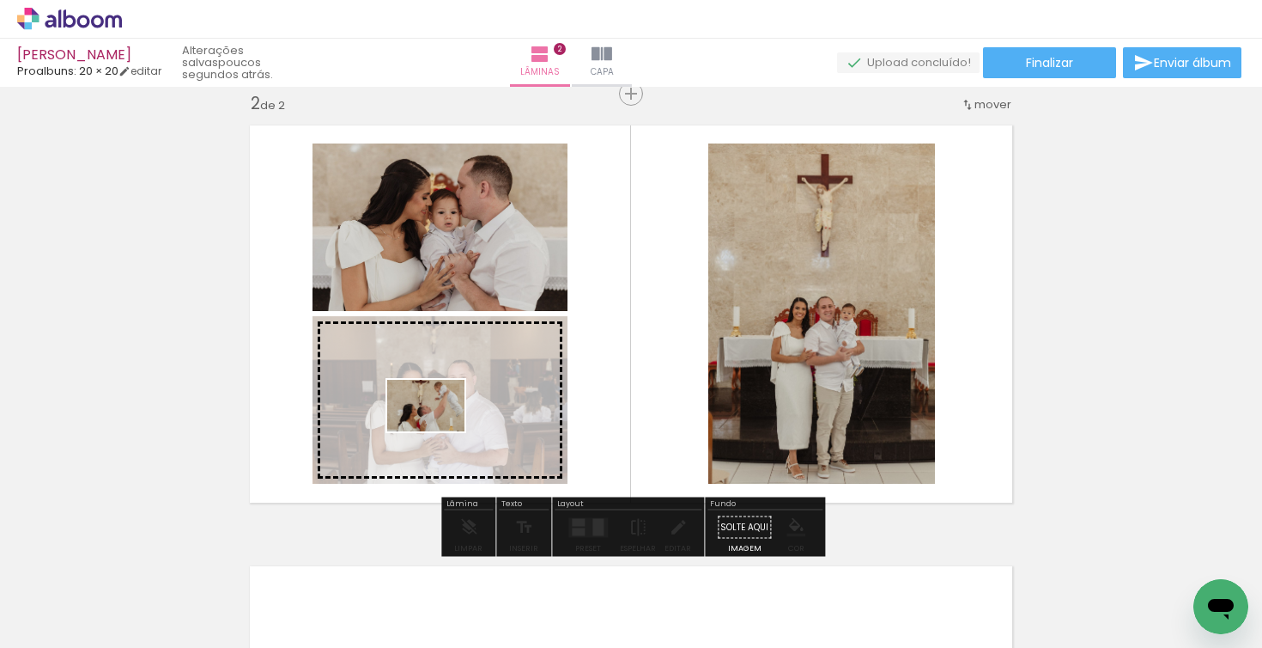
drag, startPoint x: 742, startPoint y: 588, endPoint x: 439, endPoint y: 431, distance: 341.5
click at [439, 431] on quentale-workspace at bounding box center [631, 324] width 1262 height 648
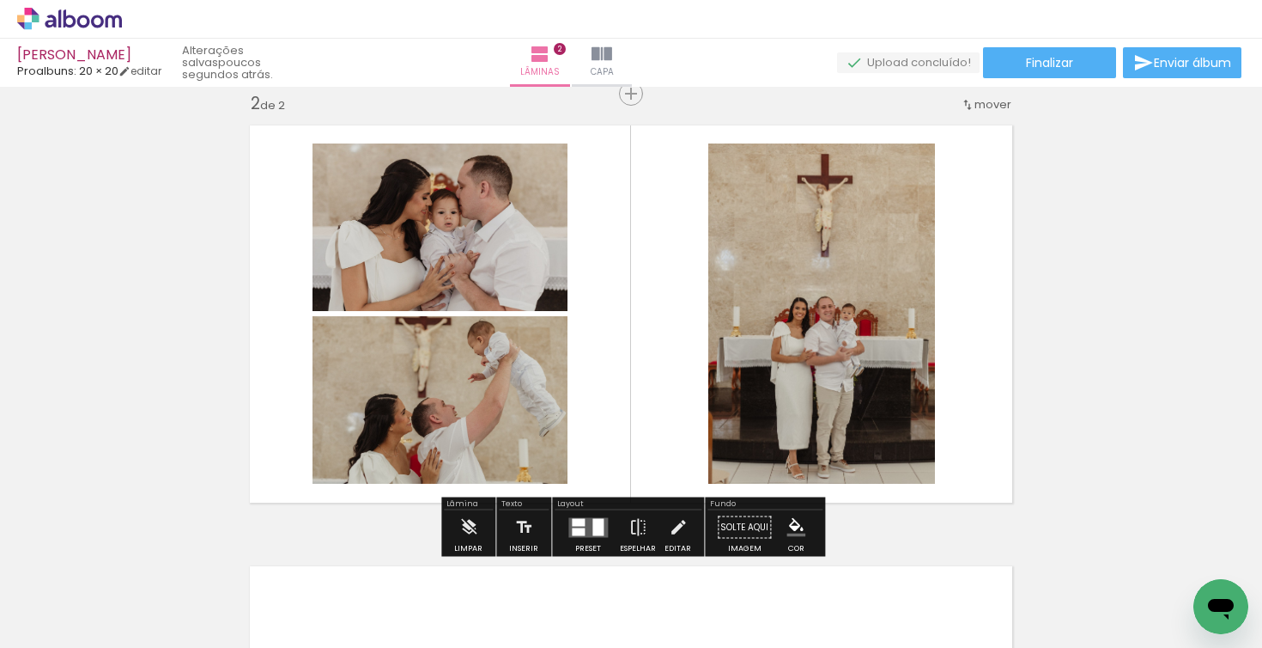
click at [637, 231] on quentale-layouter at bounding box center [631, 314] width 783 height 398
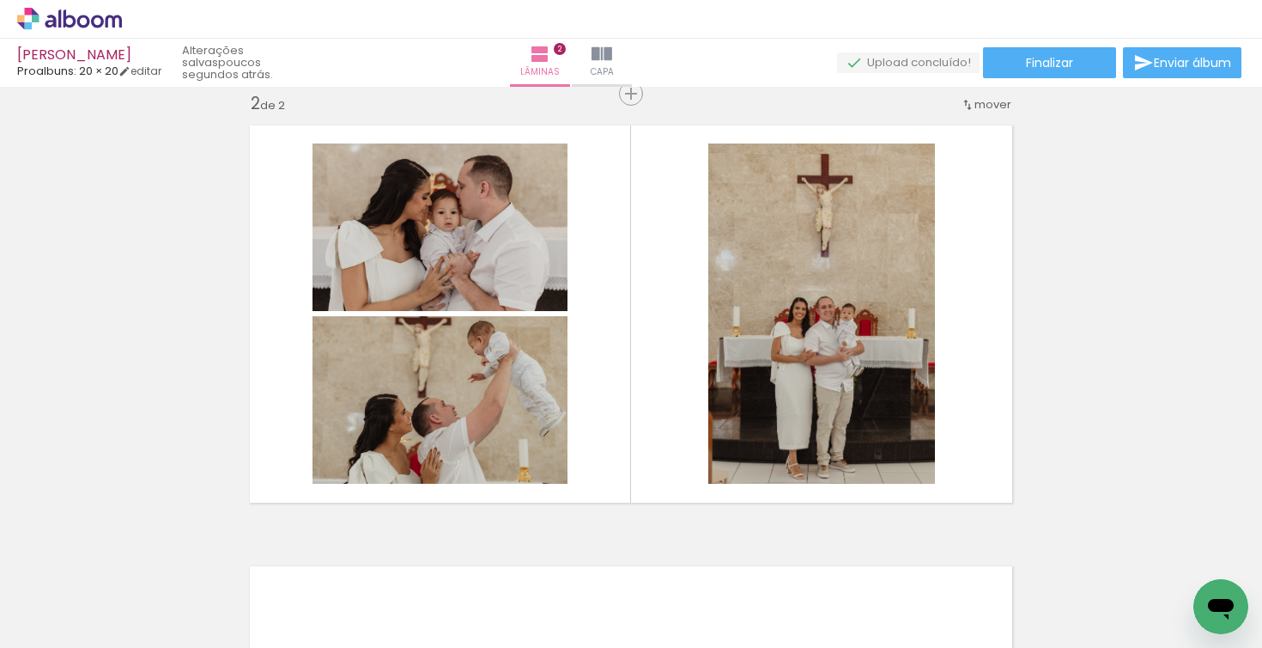
click at [853, 603] on div at bounding box center [845, 590] width 85 height 57
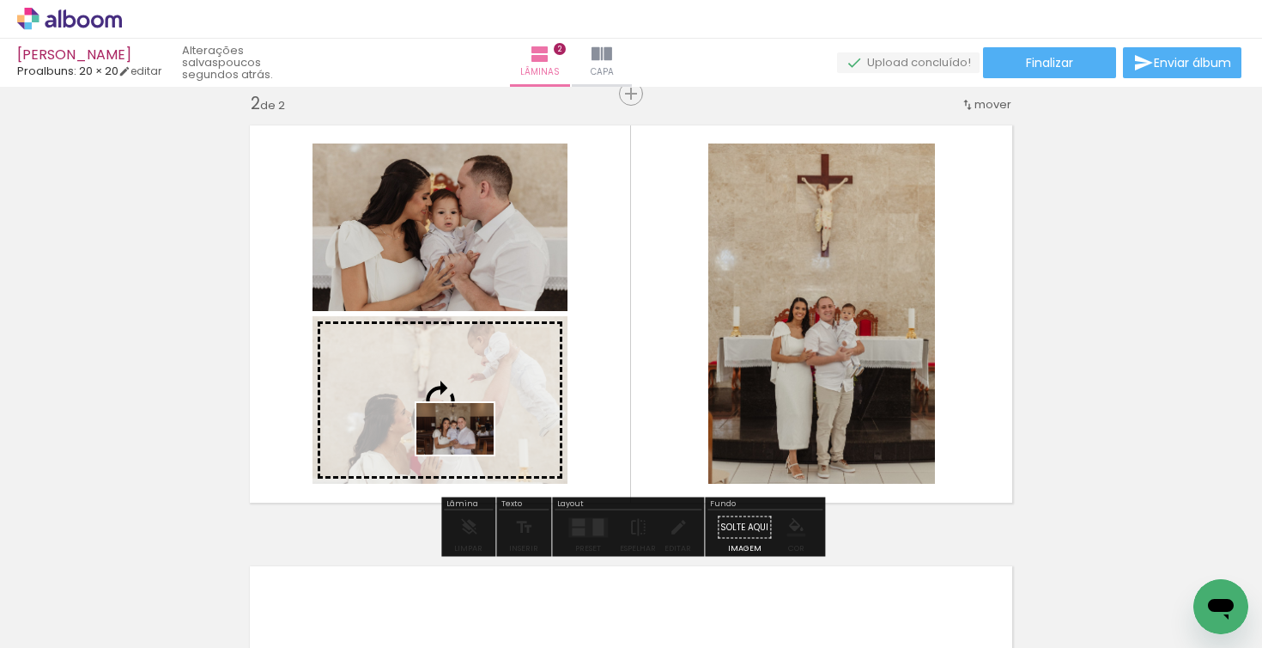
drag, startPoint x: 937, startPoint y: 594, endPoint x: 468, endPoint y: 454, distance: 489.3
click at [468, 454] on quentale-workspace at bounding box center [631, 324] width 1262 height 648
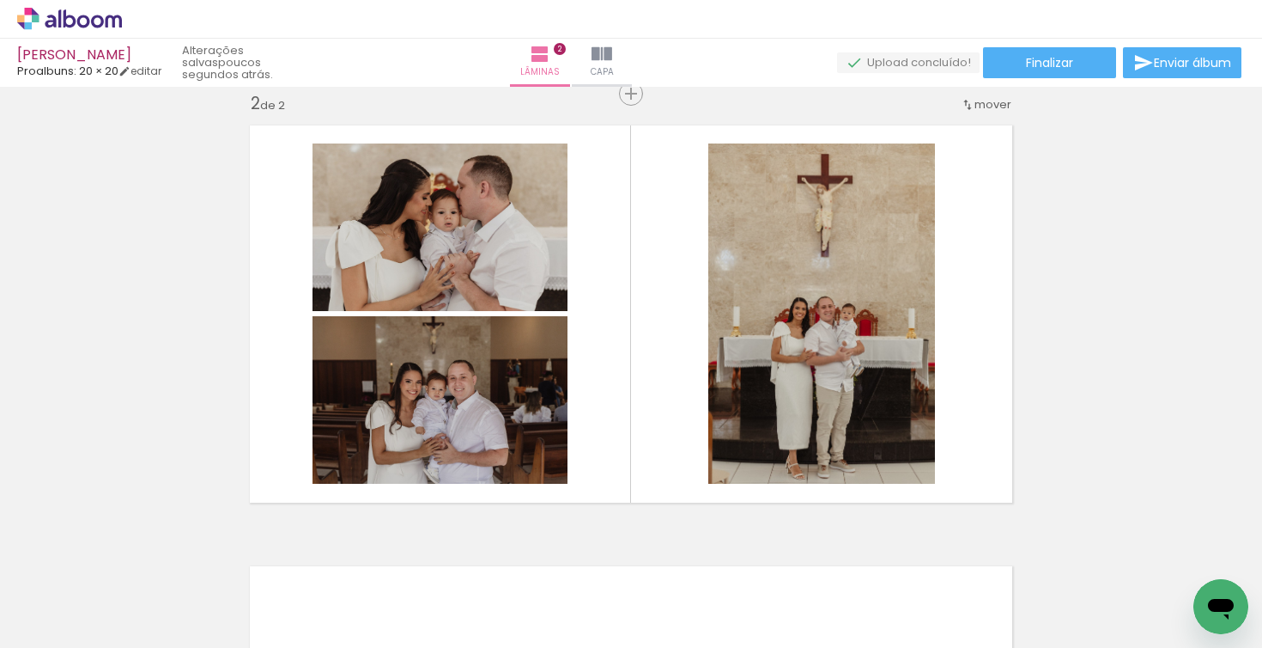
drag, startPoint x: 1088, startPoint y: 350, endPoint x: 1060, endPoint y: 536, distance: 187.6
click at [1060, 536] on div "Inserir lâmina 1 de 2 Inserir lâmina 2 de 2" at bounding box center [631, 292] width 1262 height 1323
click at [1041, 360] on div "Inserir lâmina 1 de 2 Inserir lâmina 2 de 2" at bounding box center [631, 292] width 1262 height 1323
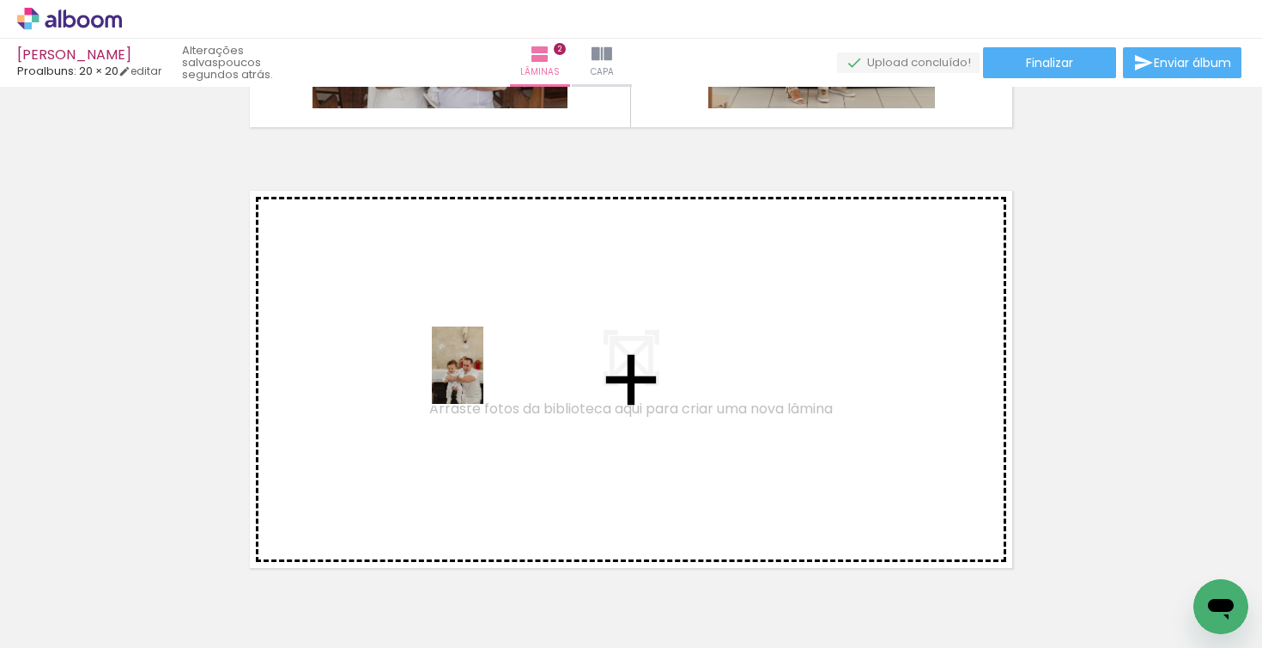
drag, startPoint x: 405, startPoint y: 534, endPoint x: 483, endPoint y: 378, distance: 174.7
click at [483, 378] on quentale-workspace at bounding box center [631, 324] width 1262 height 648
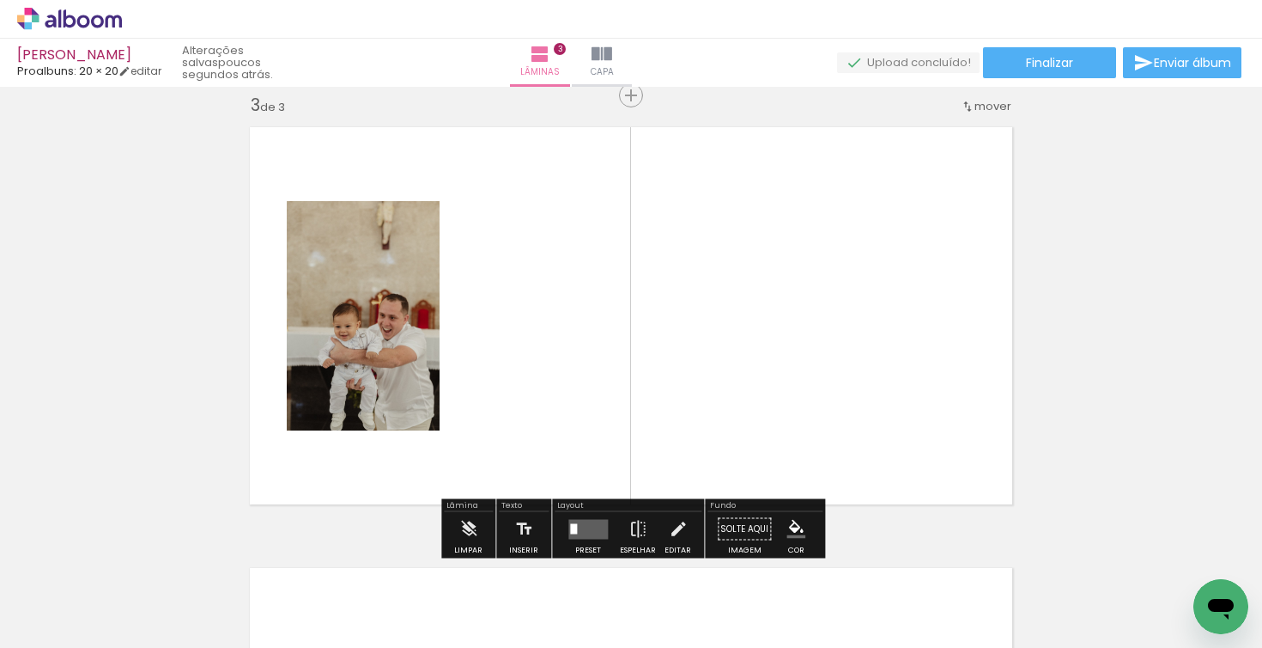
scroll to position [903, 0]
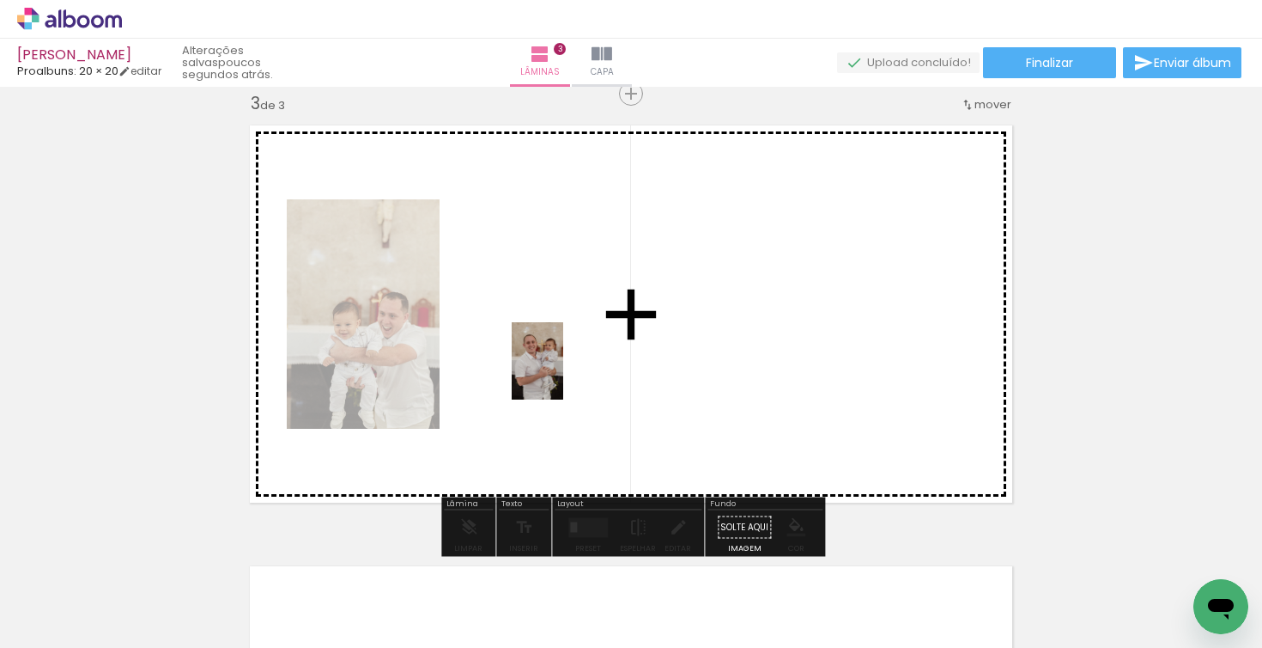
drag, startPoint x: 476, startPoint y: 599, endPoint x: 563, endPoint y: 374, distance: 242.2
click at [563, 374] on quentale-workspace at bounding box center [631, 324] width 1262 height 648
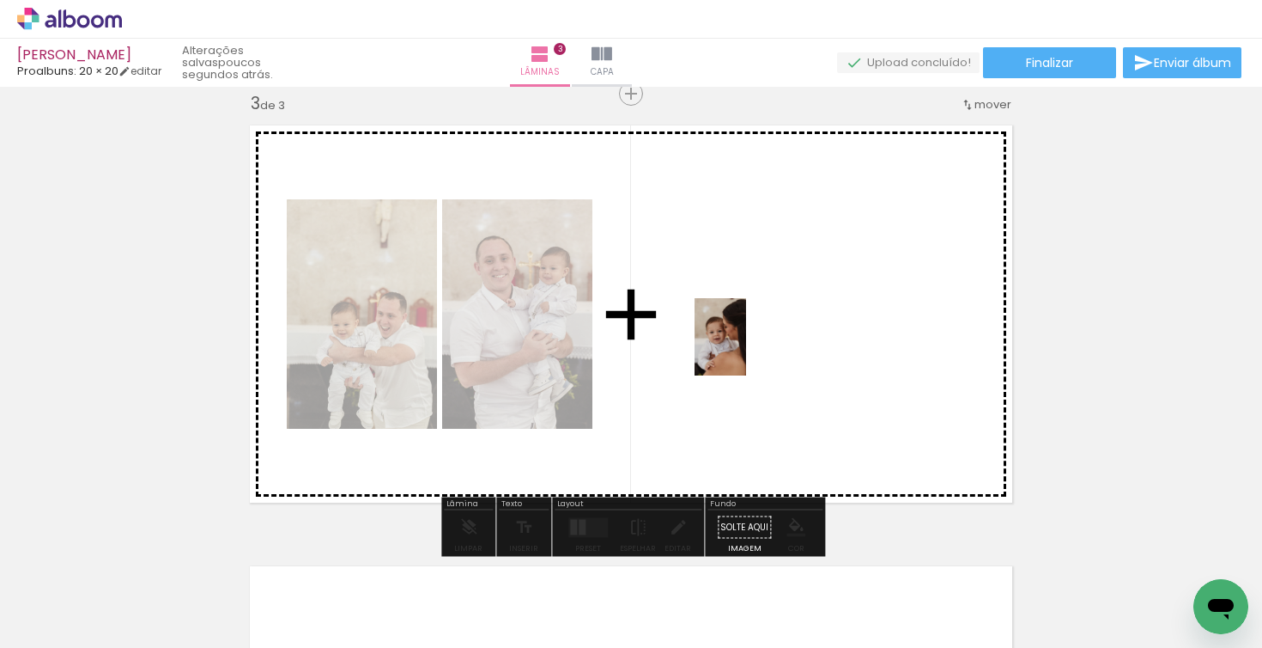
drag, startPoint x: 580, startPoint y: 602, endPoint x: 751, endPoint y: 345, distance: 308.9
click at [751, 345] on quentale-workspace at bounding box center [631, 324] width 1262 height 648
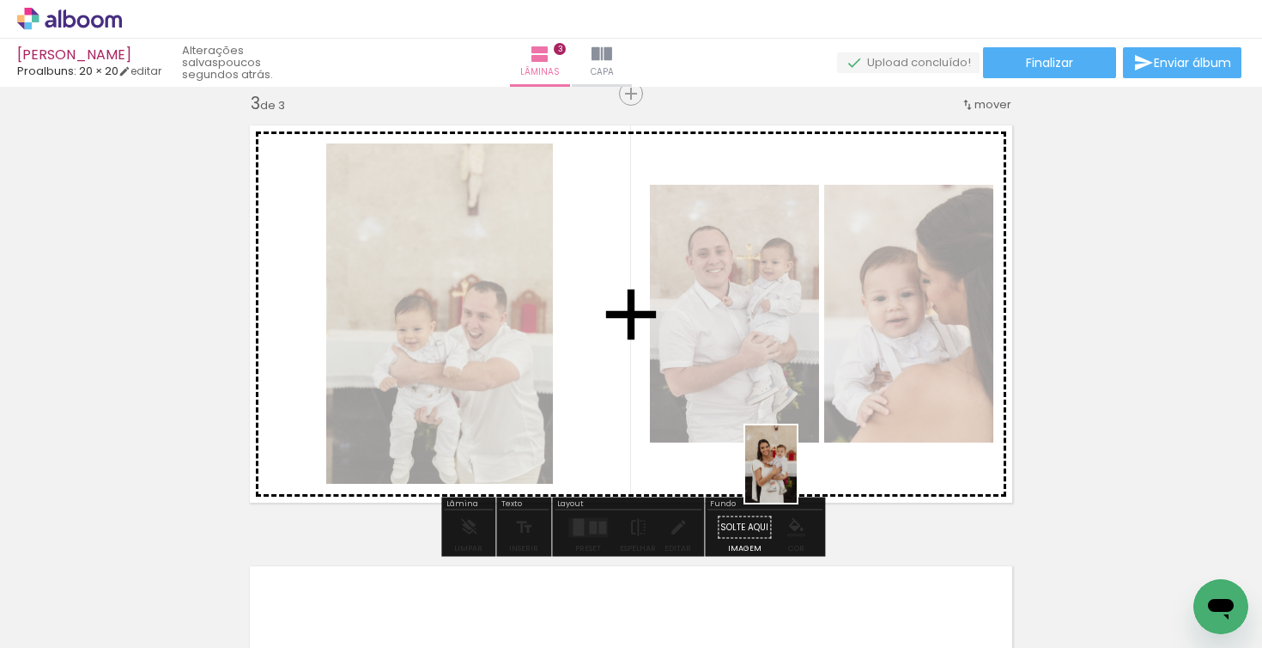
drag, startPoint x: 666, startPoint y: 611, endPoint x: 797, endPoint y: 477, distance: 187.0
click at [797, 477] on quentale-workspace at bounding box center [631, 324] width 1262 height 648
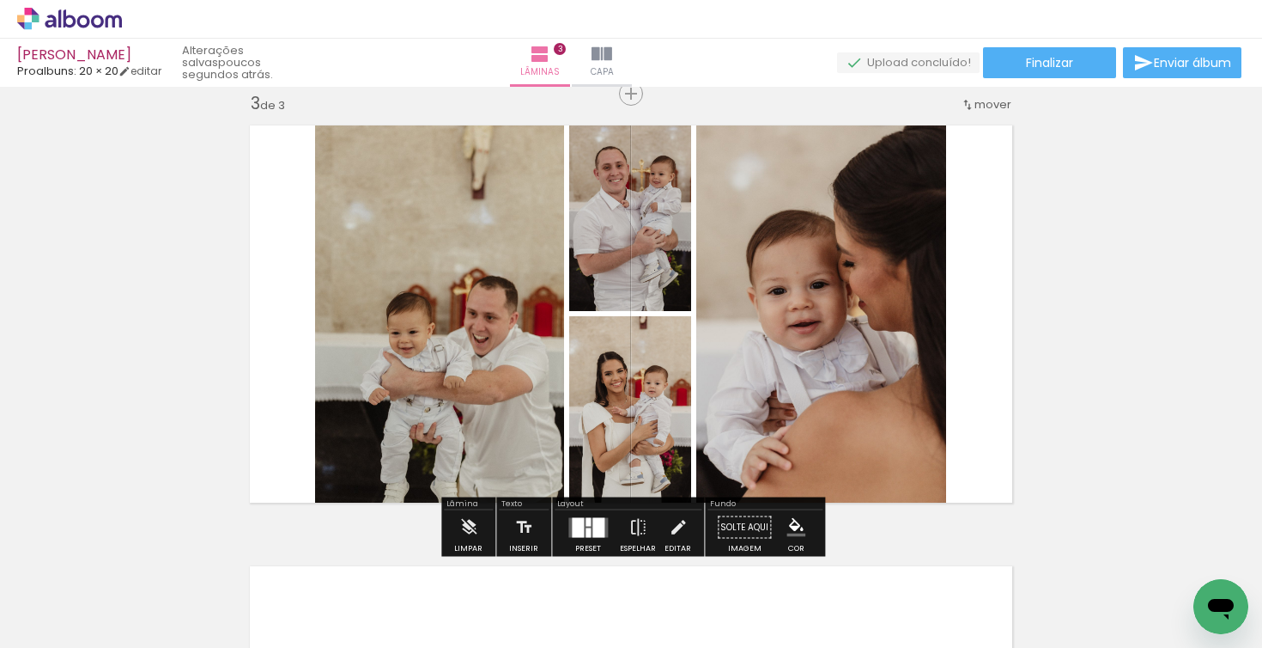
click at [581, 526] on quentale-layouter at bounding box center [589, 527] width 40 height 20
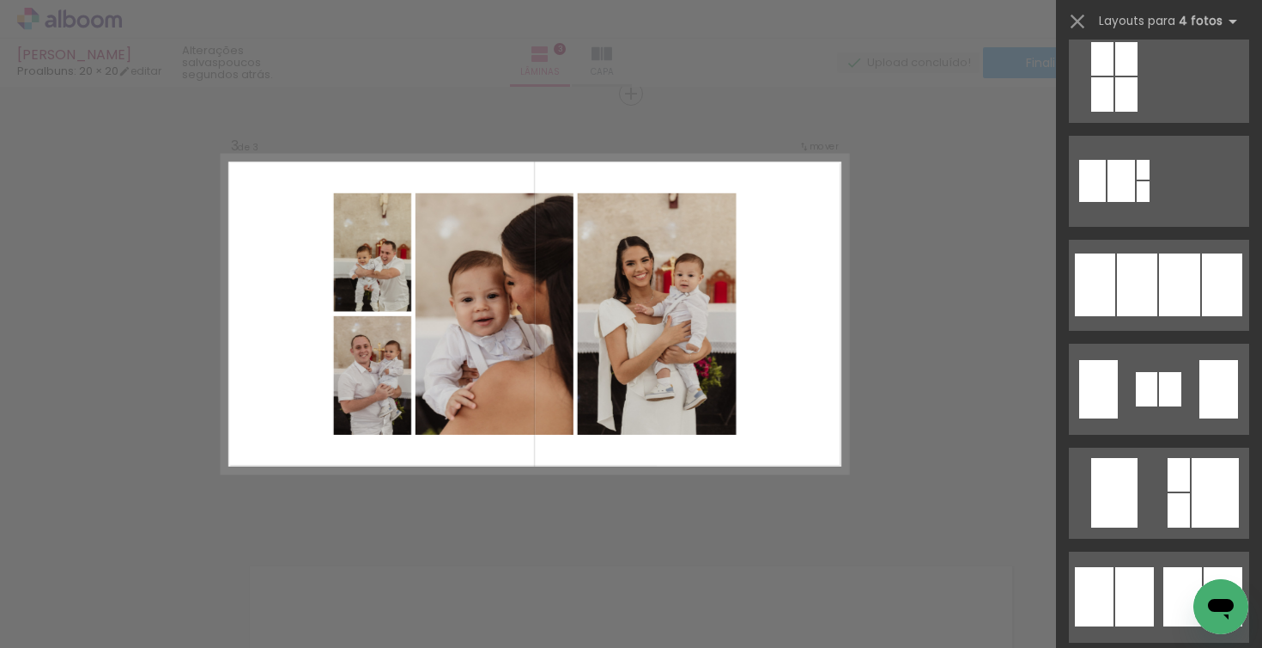
scroll to position [1061, 0]
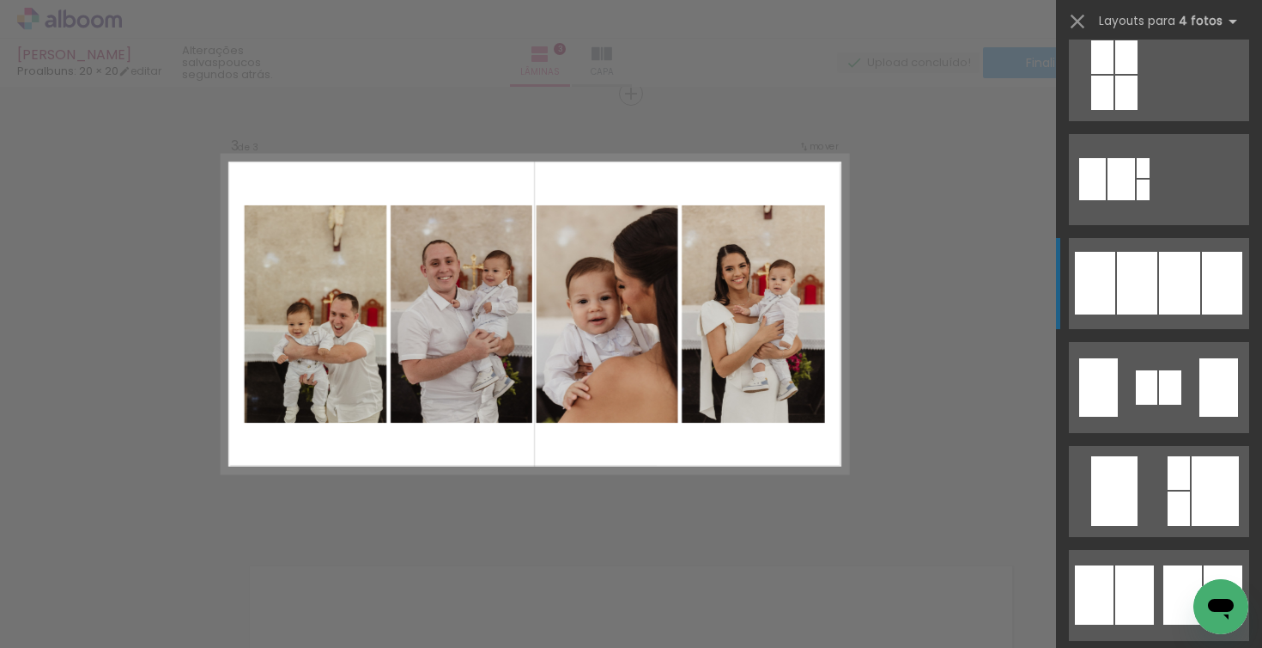
click at [1164, 287] on div at bounding box center [1179, 283] width 41 height 63
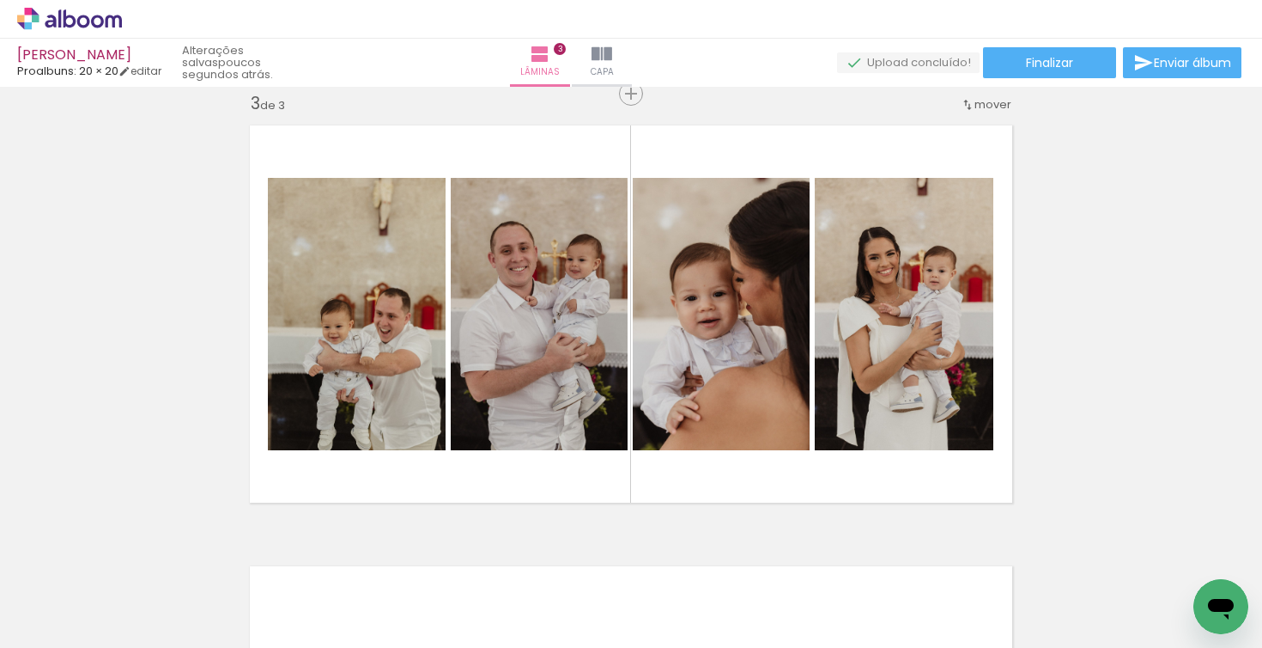
drag, startPoint x: 1110, startPoint y: 341, endPoint x: 1073, endPoint y: 522, distance: 184.9
click at [1073, 522] on div "Inserir lâmina 1 de 3 Inserir lâmina 2 de 3 Inserir lâmina 3 de 3" at bounding box center [631, 71] width 1262 height 1763
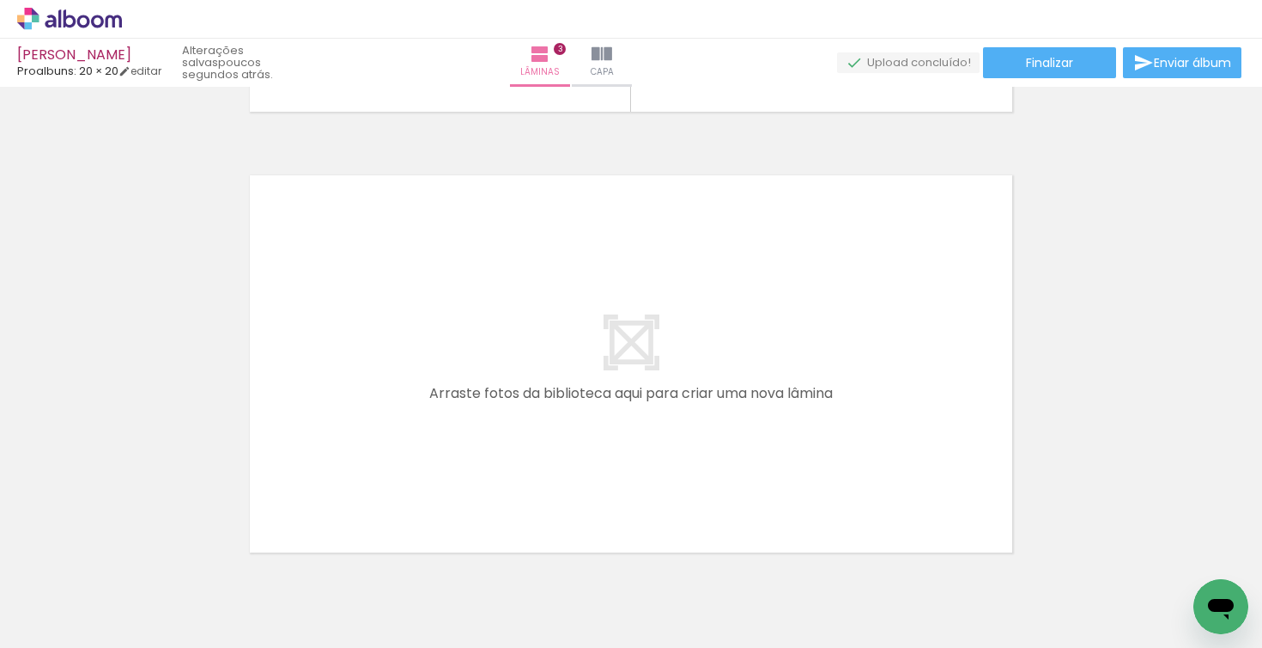
scroll to position [1330, 0]
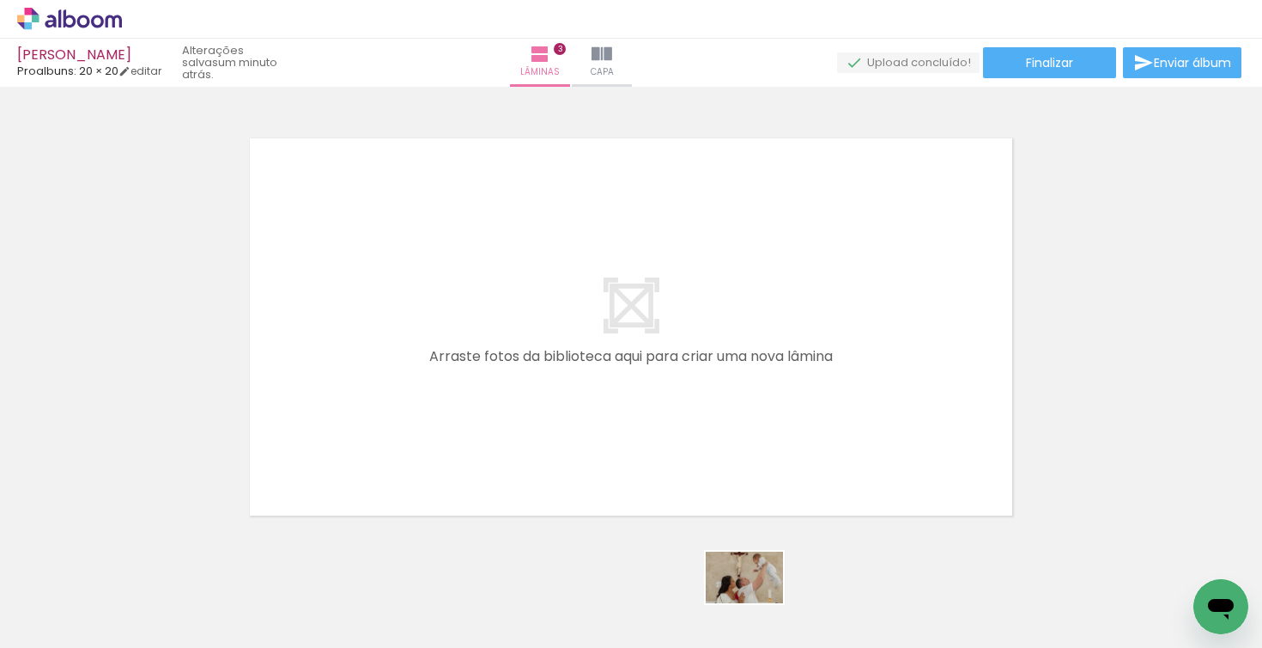
click at [757, 603] on div at bounding box center [749, 590] width 85 height 57
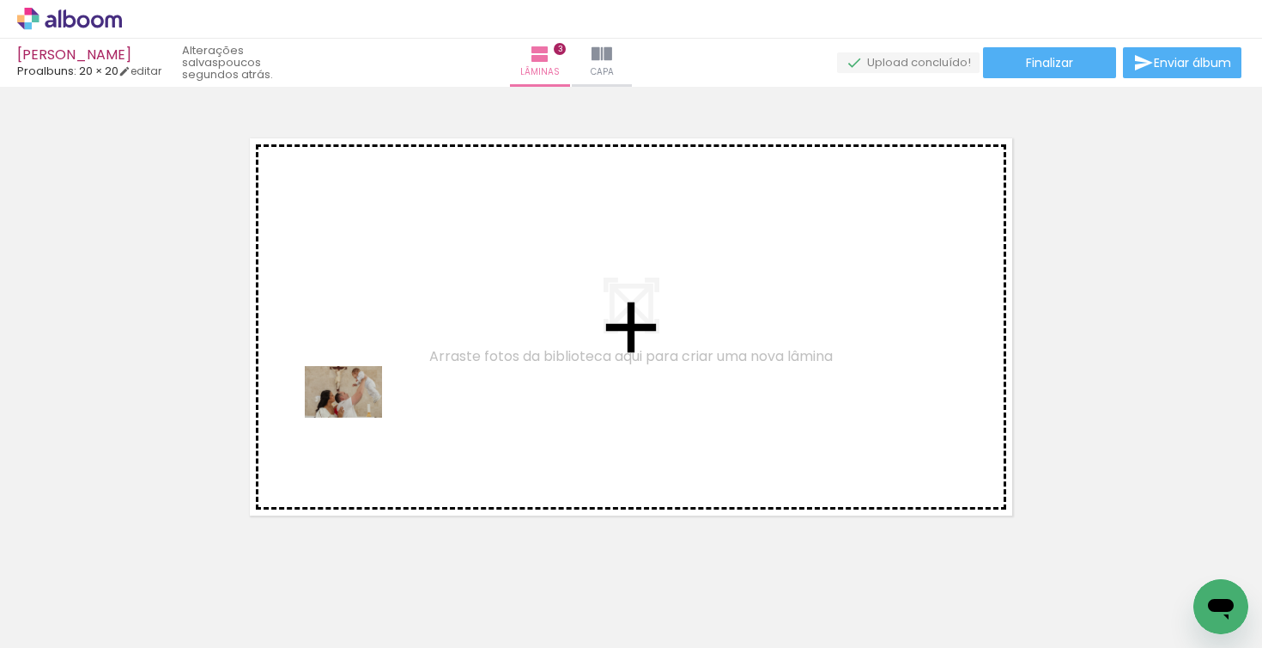
drag, startPoint x: 231, startPoint y: 597, endPoint x: 356, endPoint y: 417, distance: 218.9
click at [356, 417] on quentale-workspace at bounding box center [631, 324] width 1262 height 648
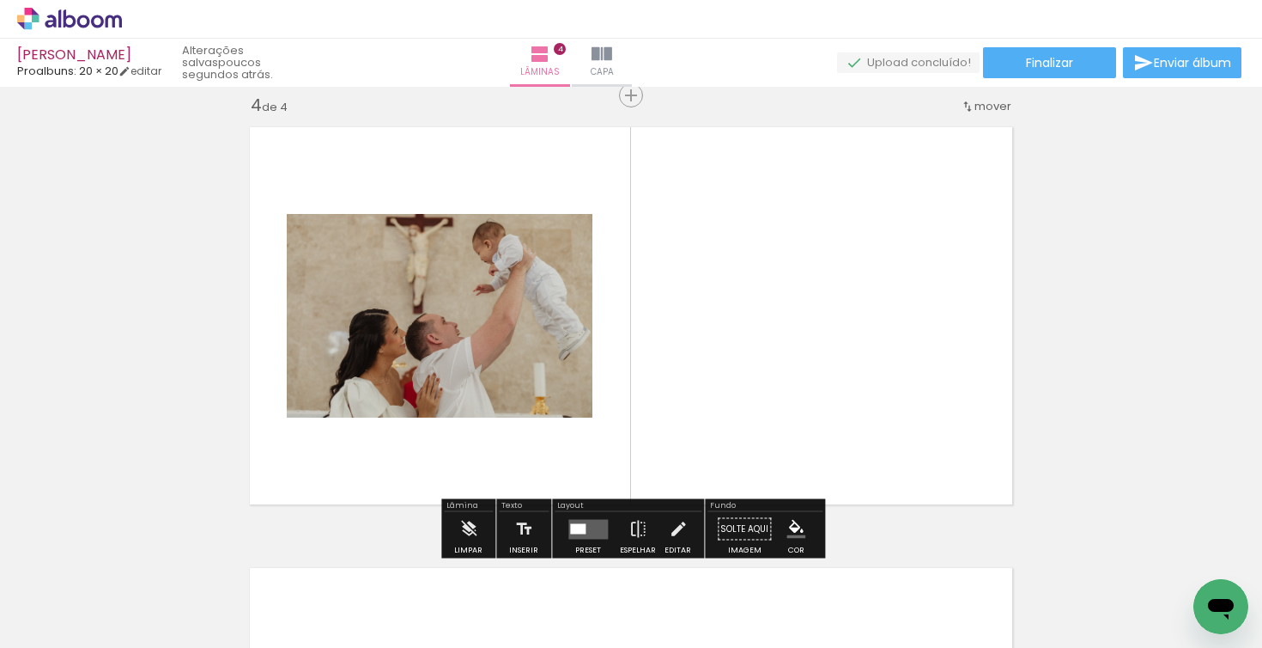
scroll to position [1343, 0]
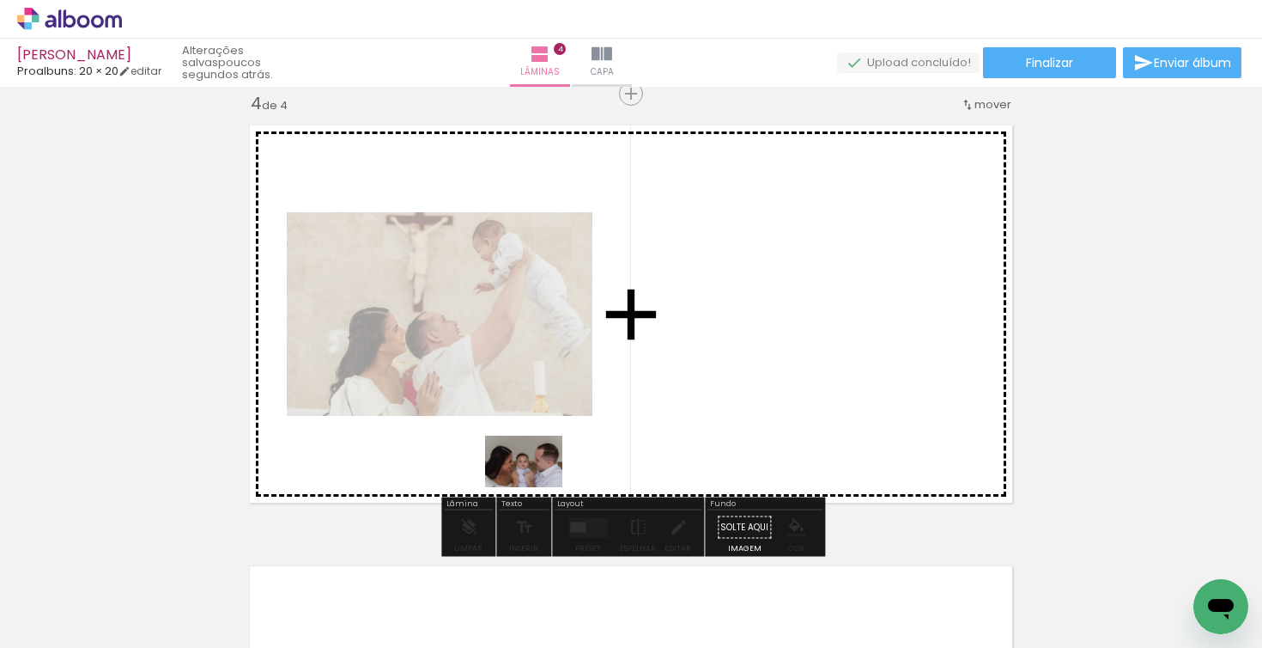
drag, startPoint x: 336, startPoint y: 592, endPoint x: 537, endPoint y: 487, distance: 226.6
click at [537, 487] on quentale-workspace at bounding box center [631, 324] width 1262 height 648
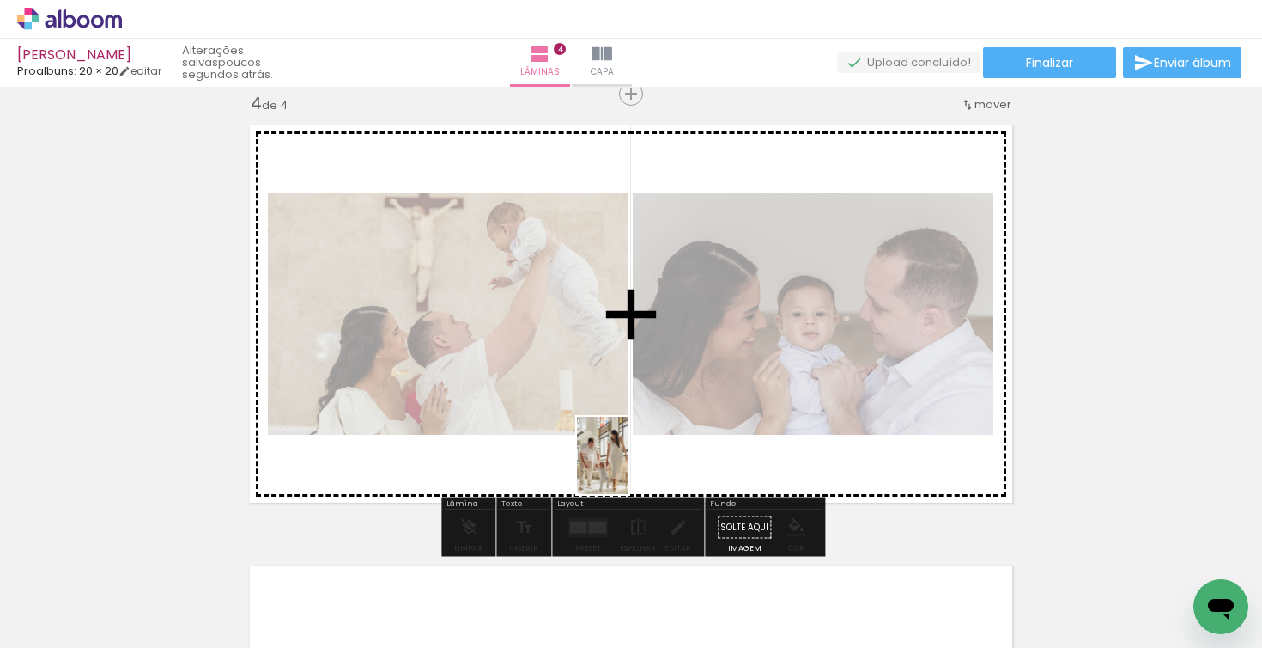
drag, startPoint x: 532, startPoint y: 599, endPoint x: 629, endPoint y: 468, distance: 163.3
click at [629, 468] on quentale-workspace at bounding box center [631, 324] width 1262 height 648
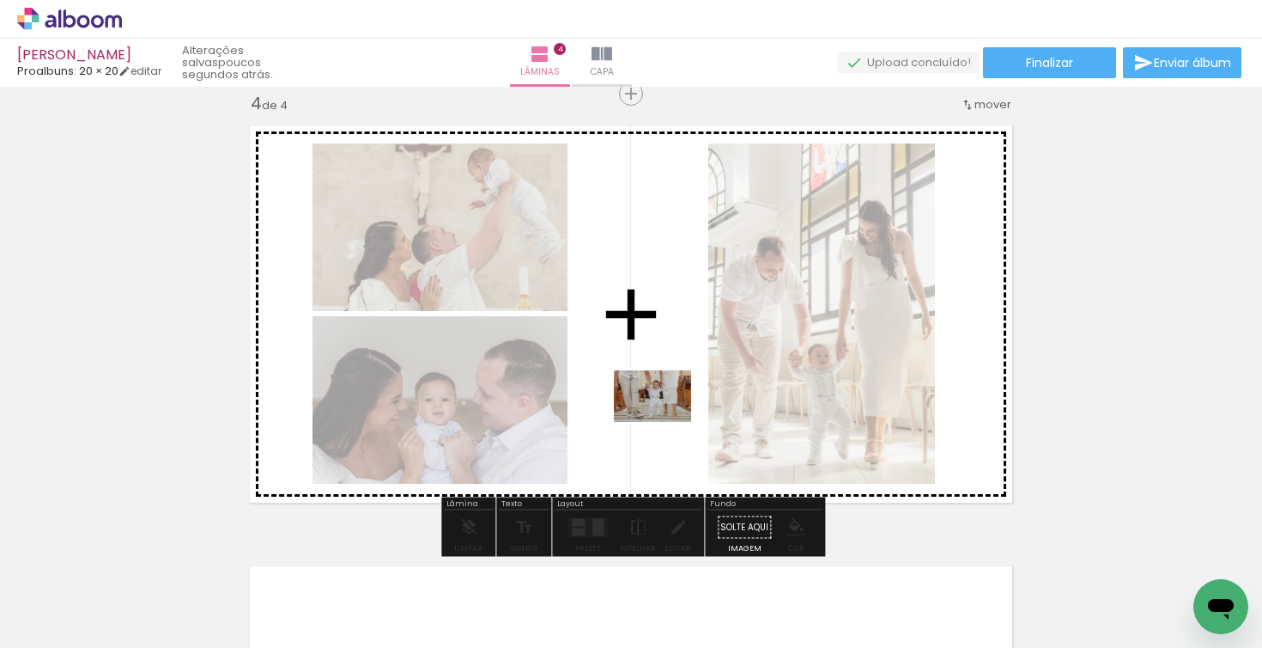
drag, startPoint x: 606, startPoint y: 596, endPoint x: 666, endPoint y: 422, distance: 184.1
click at [666, 422] on quentale-workspace at bounding box center [631, 324] width 1262 height 648
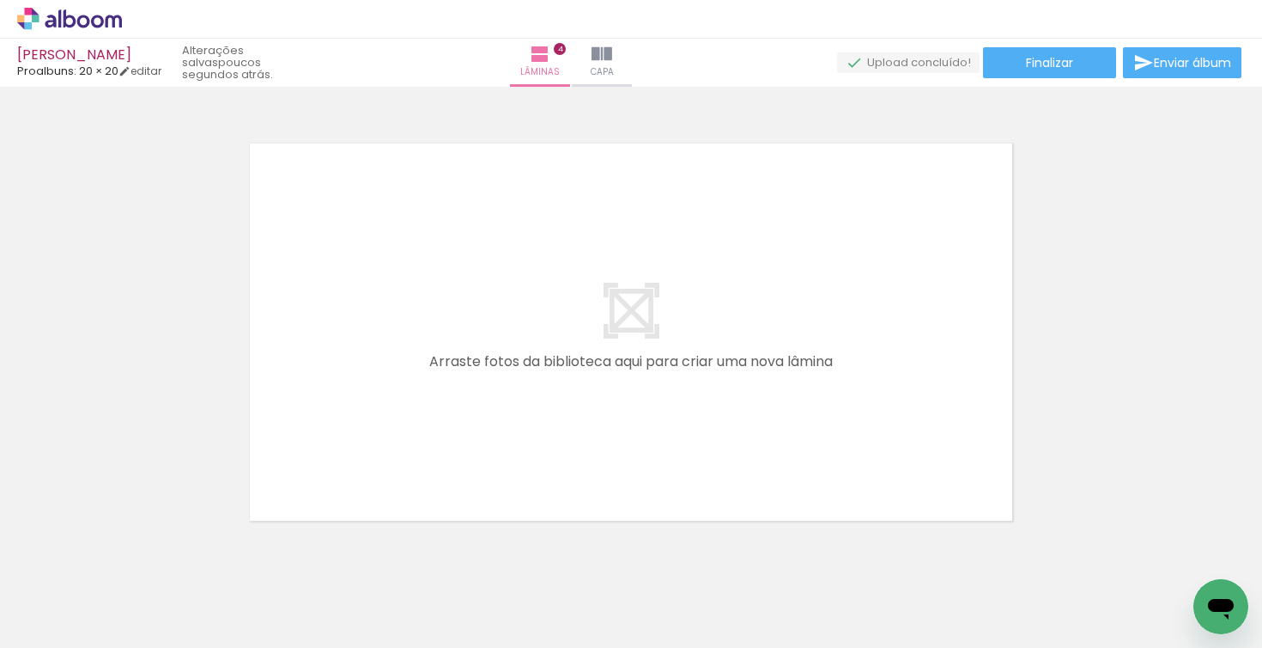
scroll to position [1766, 0]
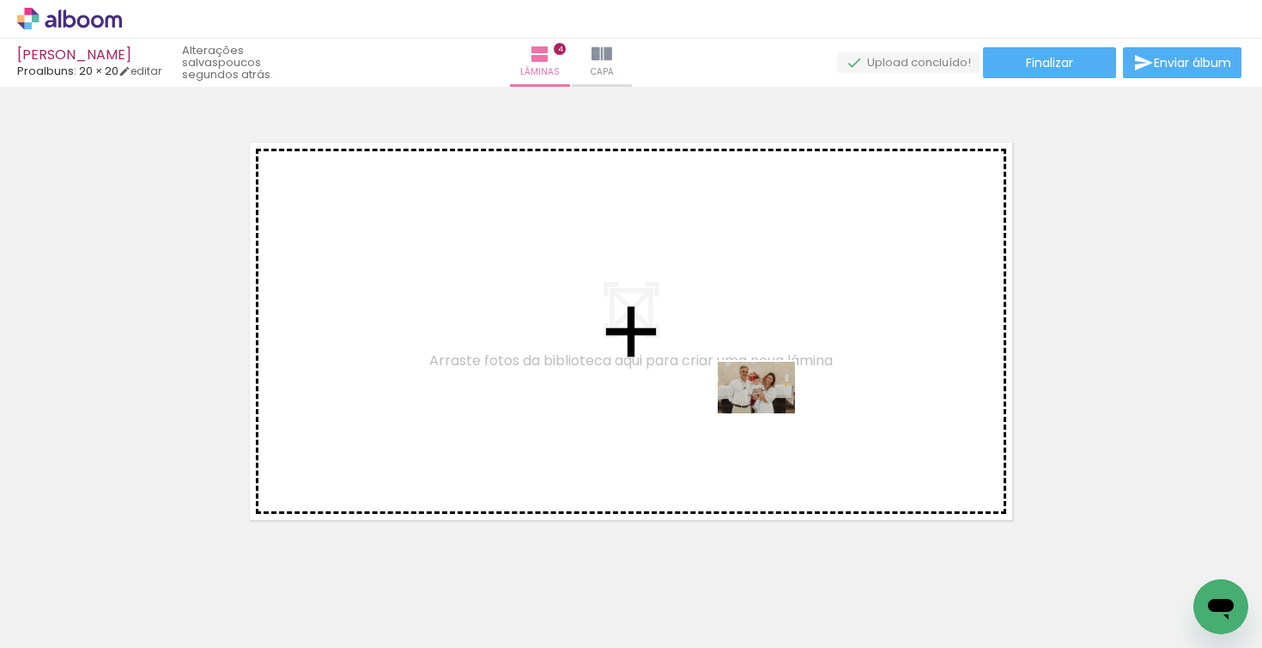
drag, startPoint x: 723, startPoint y: 605, endPoint x: 769, endPoint y: 413, distance: 197.0
click at [769, 413] on quentale-workspace at bounding box center [631, 324] width 1262 height 648
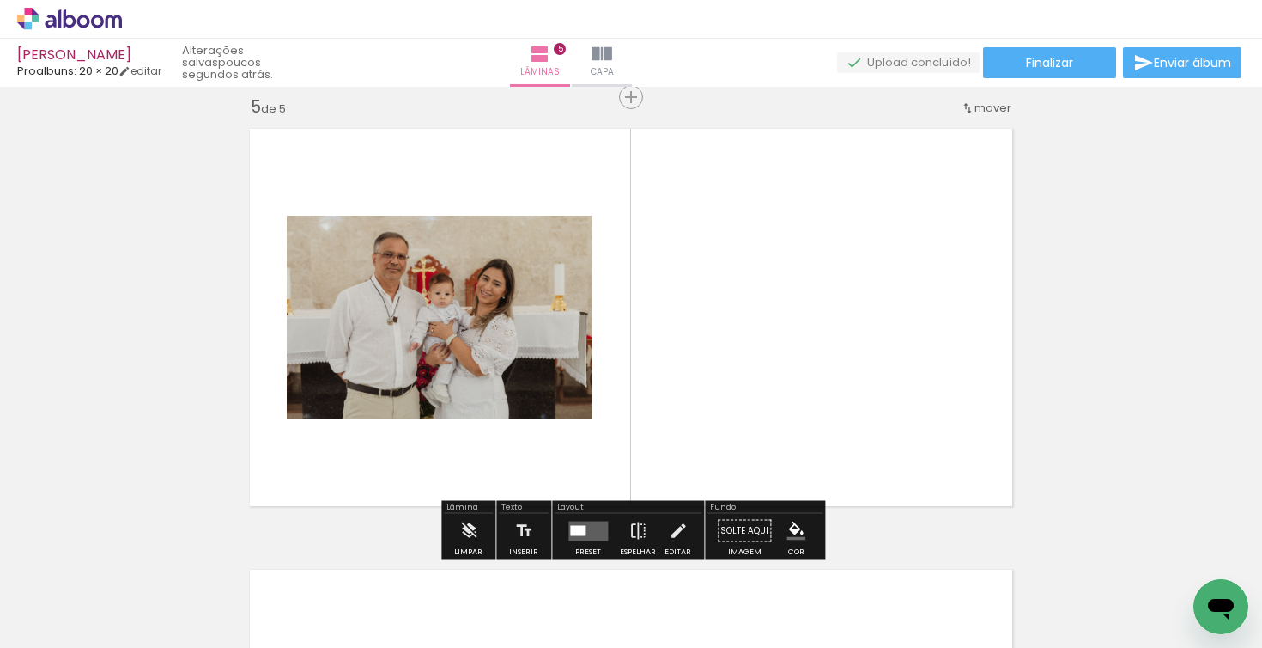
scroll to position [1784, 0]
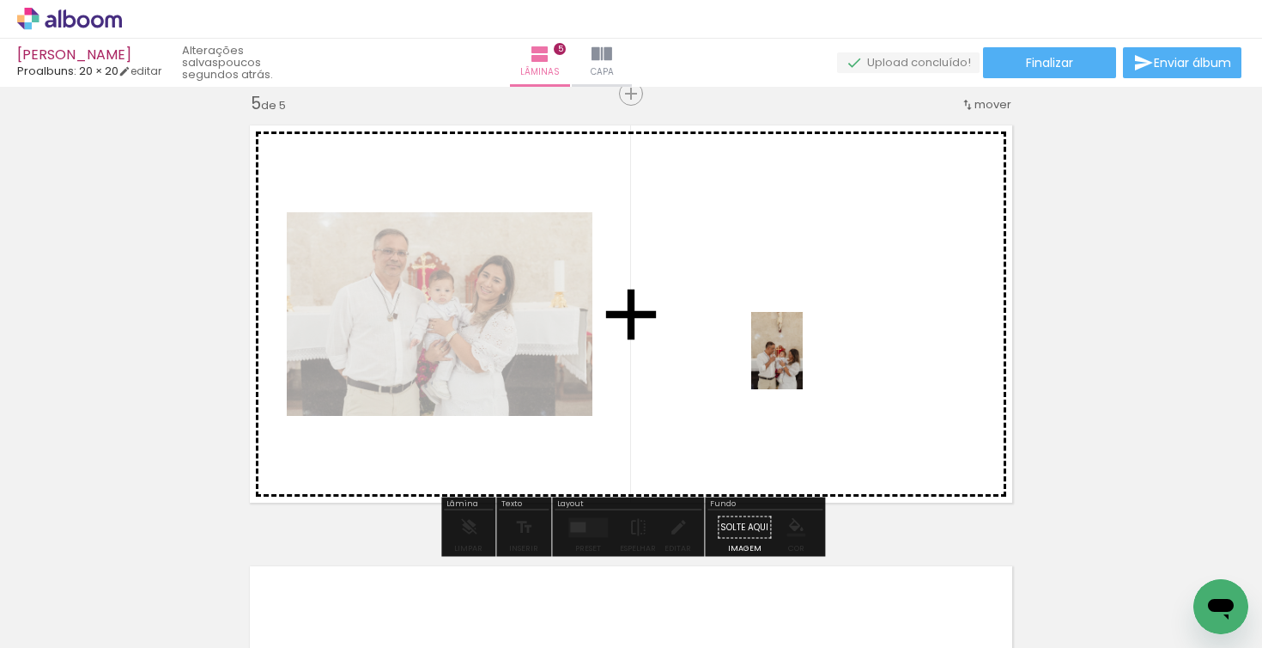
drag, startPoint x: 820, startPoint y: 601, endPoint x: 803, endPoint y: 363, distance: 238.5
click at [803, 363] on quentale-workspace at bounding box center [631, 324] width 1262 height 648
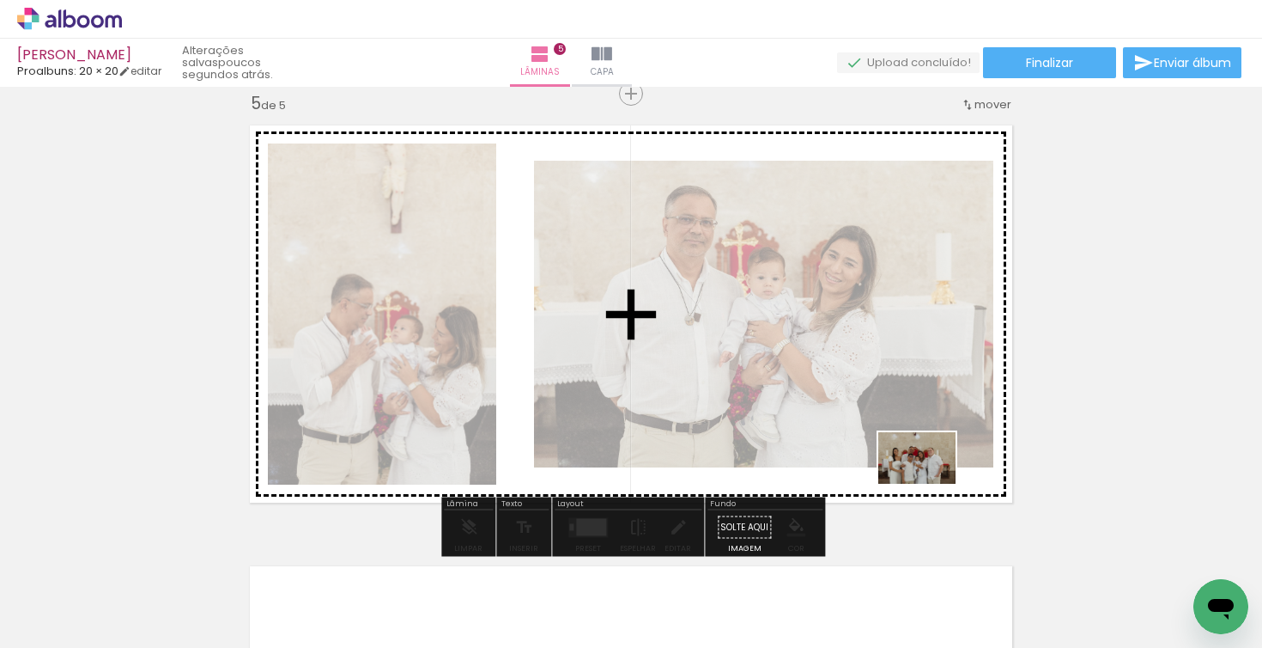
drag, startPoint x: 909, startPoint y: 599, endPoint x: 930, endPoint y: 483, distance: 116.9
click at [930, 483] on quentale-workspace at bounding box center [631, 324] width 1262 height 648
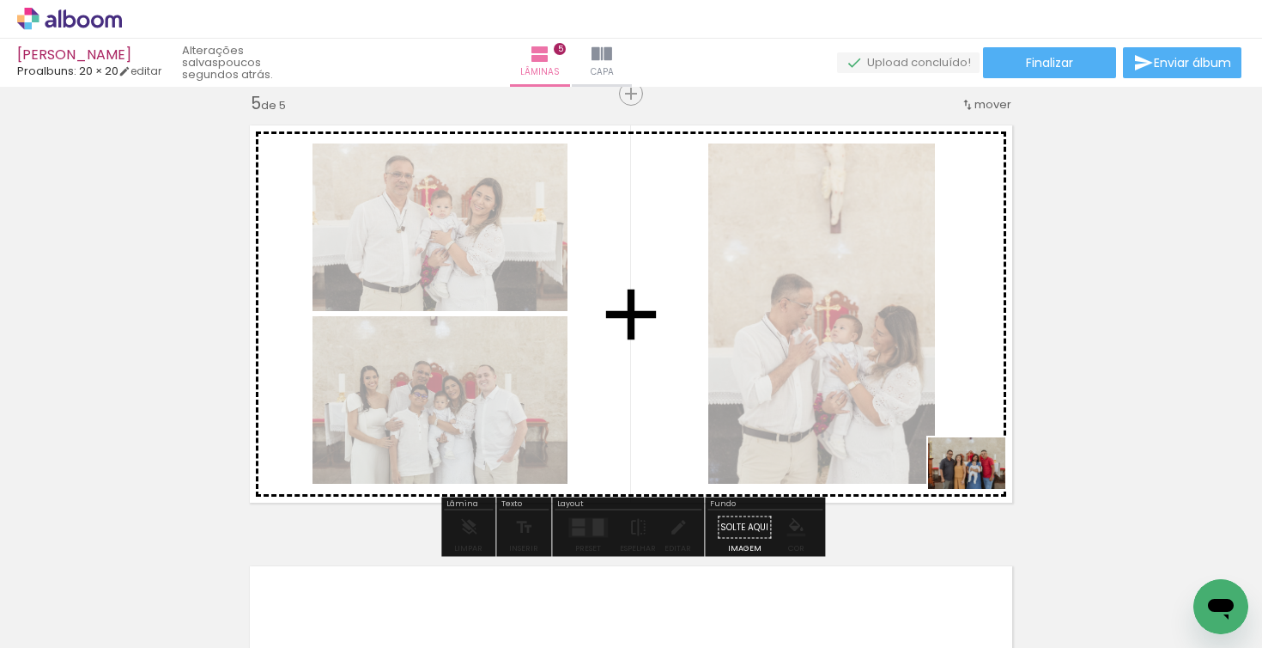
drag, startPoint x: 989, startPoint y: 586, endPoint x: 980, endPoint y: 489, distance: 97.5
click at [980, 489] on quentale-workspace at bounding box center [631, 324] width 1262 height 648
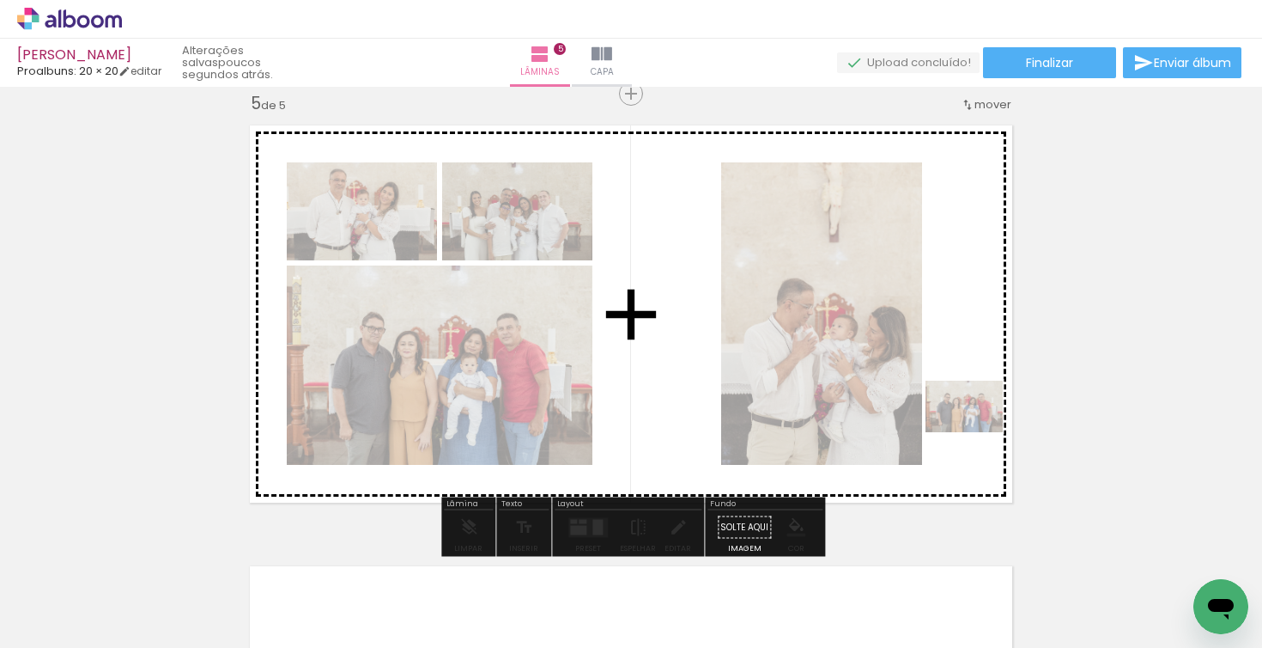
drag, startPoint x: 1005, startPoint y: 605, endPoint x: 977, endPoint y: 432, distance: 175.6
click at [977, 432] on quentale-workspace at bounding box center [631, 324] width 1262 height 648
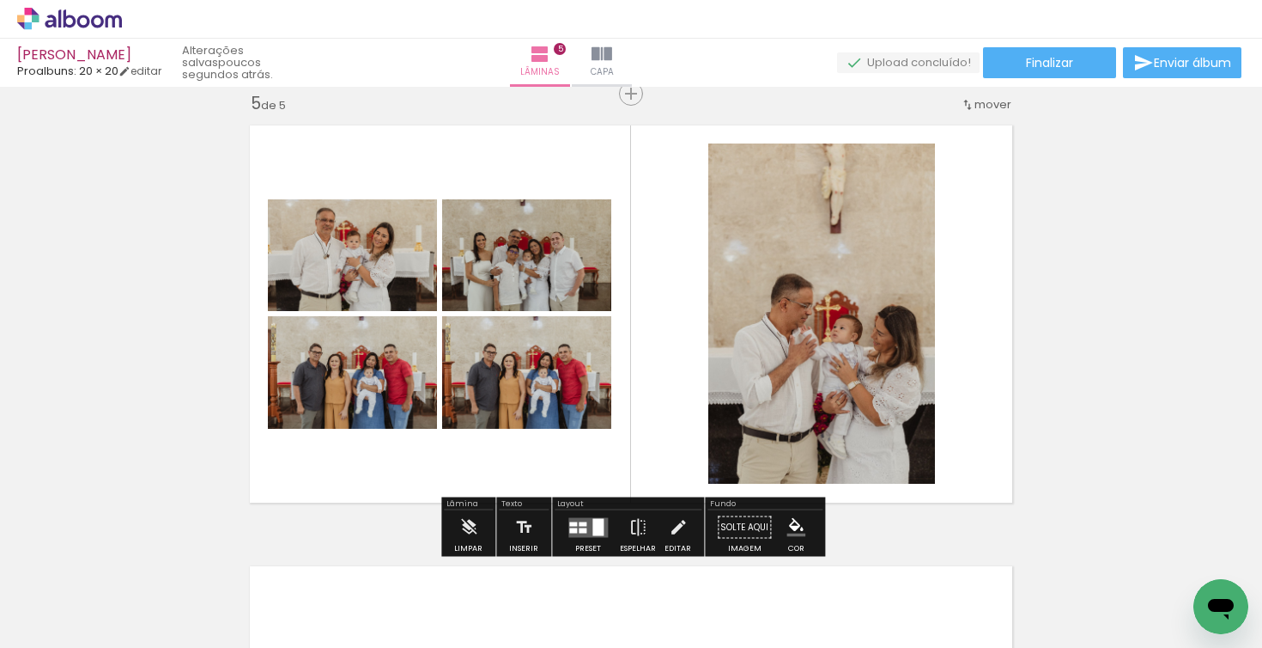
click at [526, 380] on quentale-photo at bounding box center [526, 372] width 169 height 112
click at [537, 393] on quentale-photo at bounding box center [526, 372] width 169 height 112
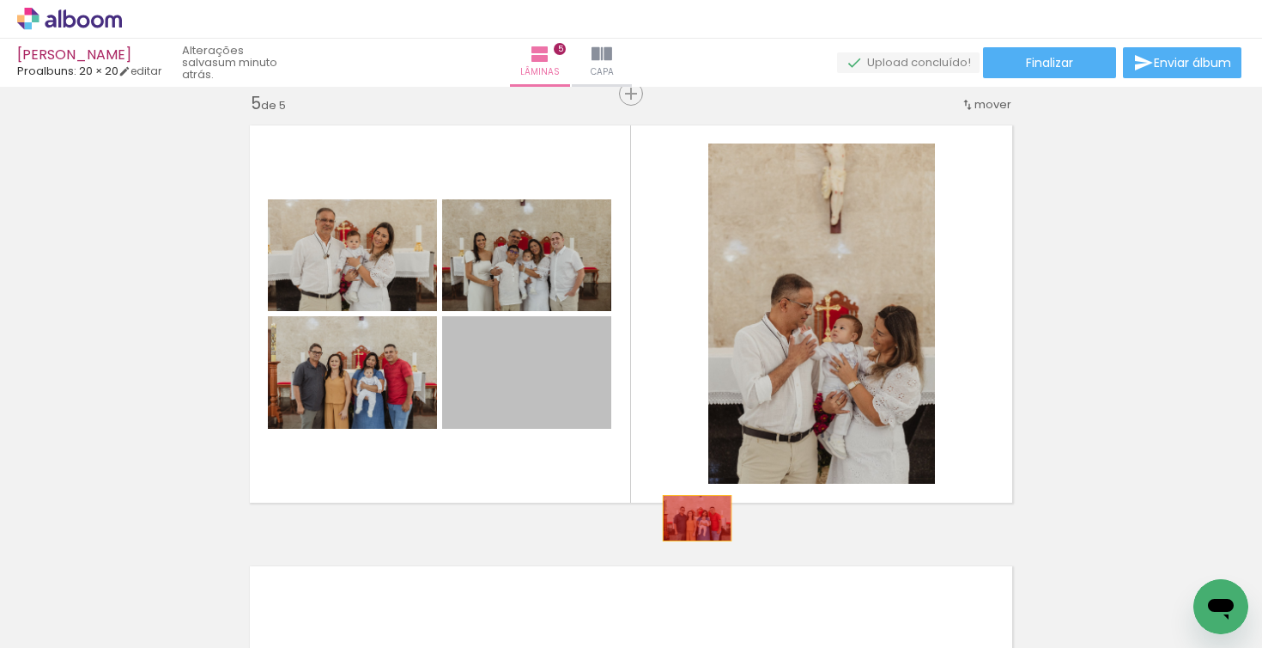
drag, startPoint x: 537, startPoint y: 393, endPoint x: 697, endPoint y: 518, distance: 203.2
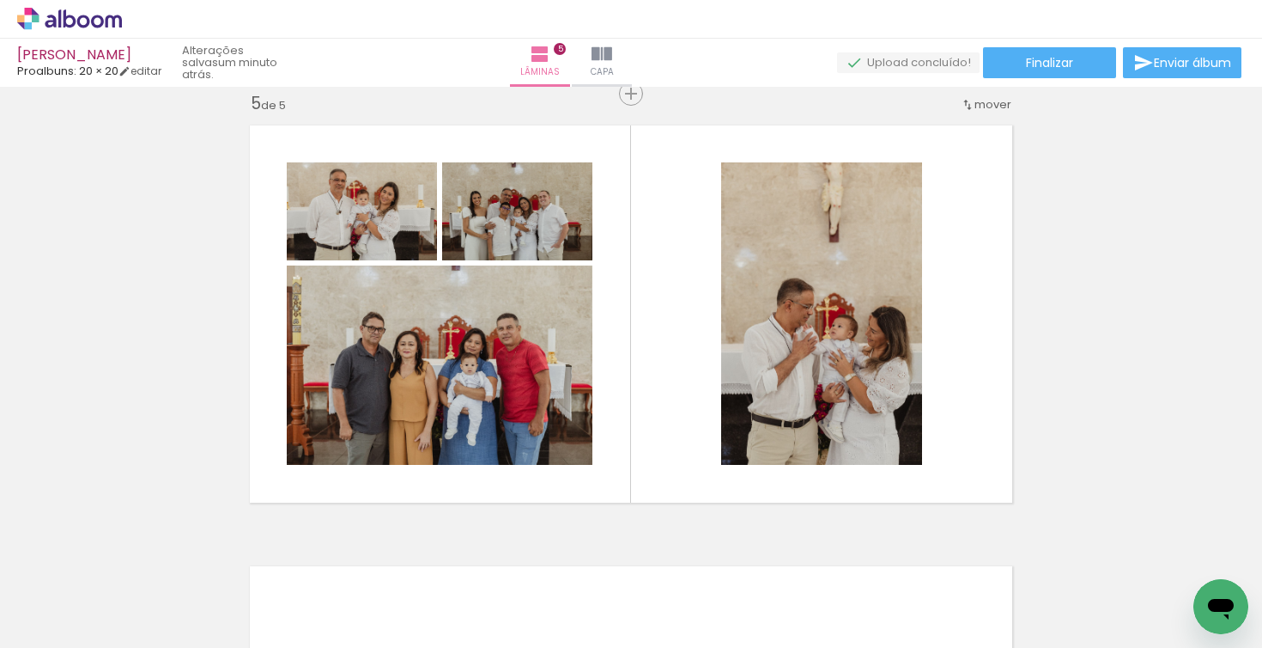
scroll to position [0, 2046]
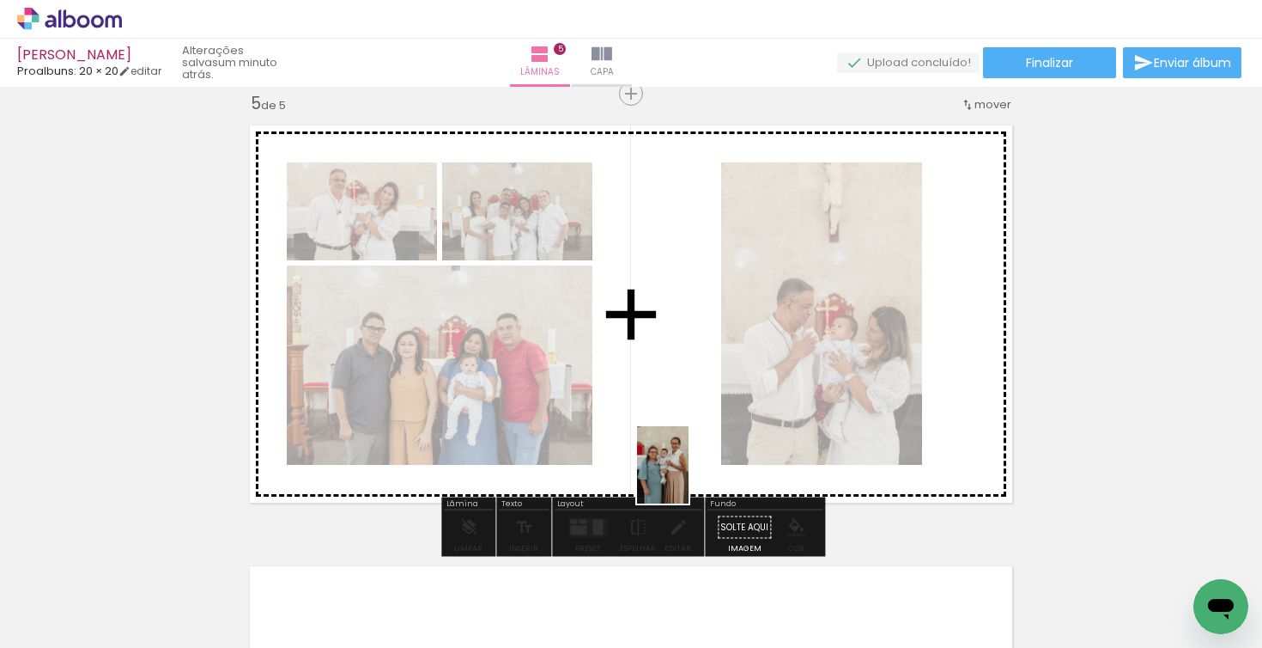
drag, startPoint x: 726, startPoint y: 609, endPoint x: 689, endPoint y: 477, distance: 136.5
click at [689, 477] on quentale-workspace at bounding box center [631, 324] width 1262 height 648
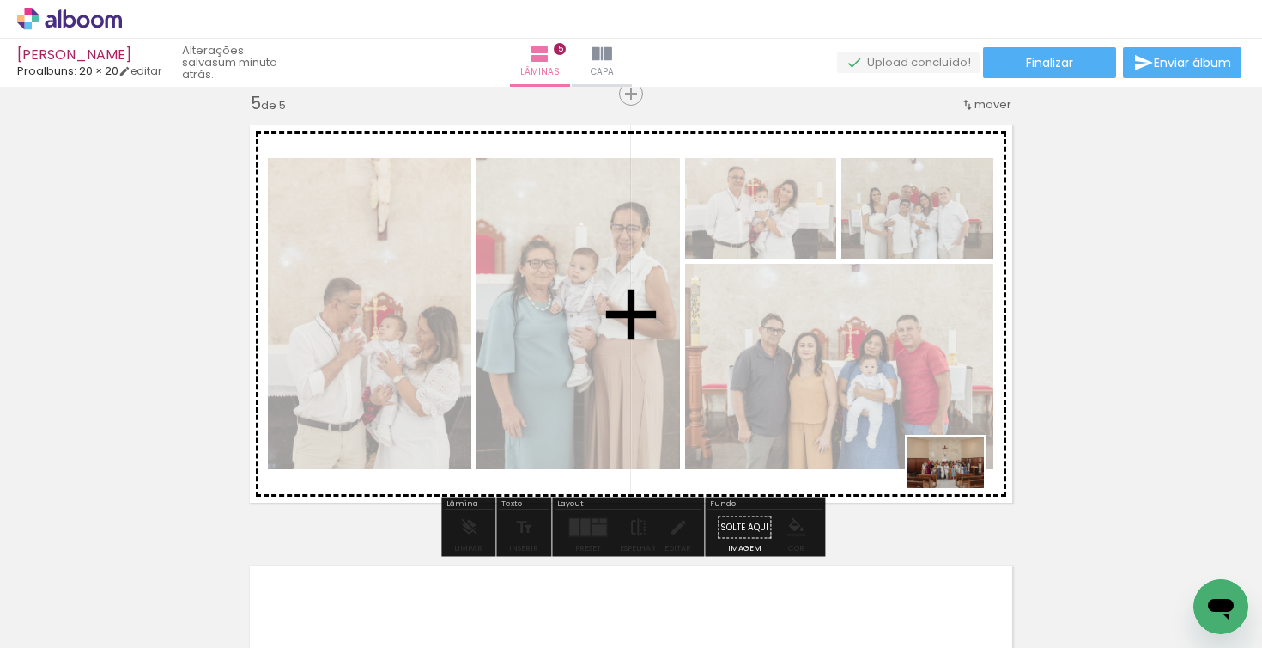
drag, startPoint x: 914, startPoint y: 605, endPoint x: 958, endPoint y: 488, distance: 125.8
click at [958, 488] on quentale-workspace at bounding box center [631, 324] width 1262 height 648
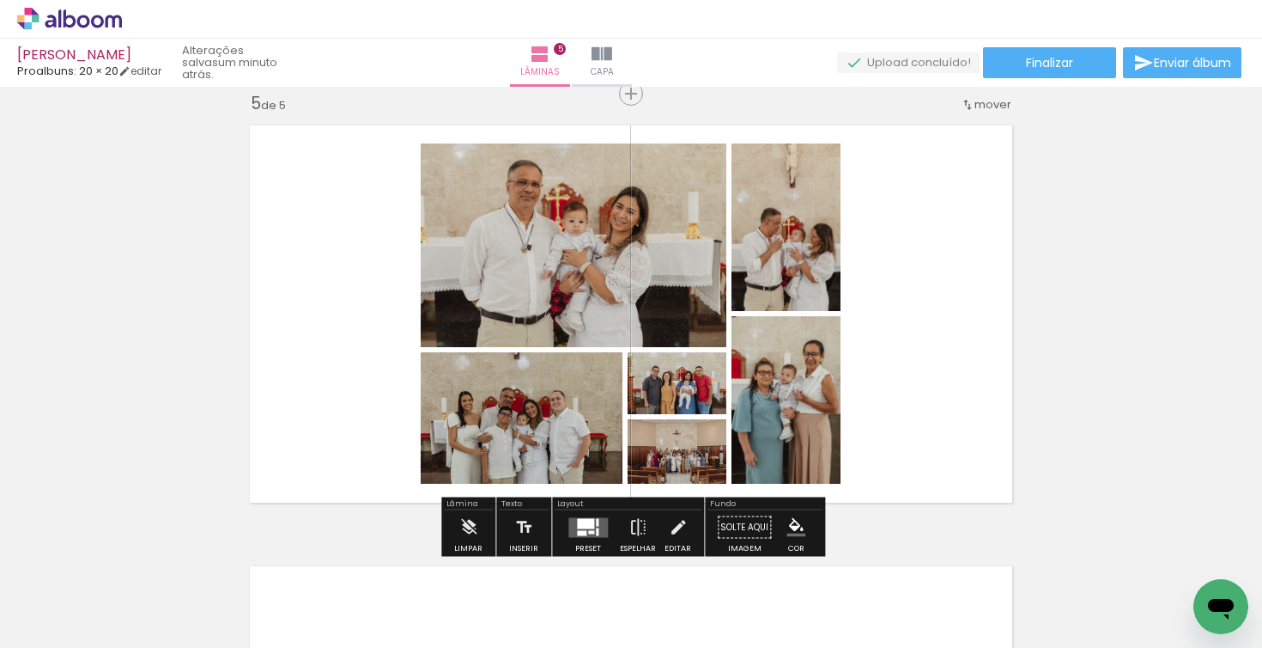
click at [582, 521] on div at bounding box center [585, 523] width 17 height 10
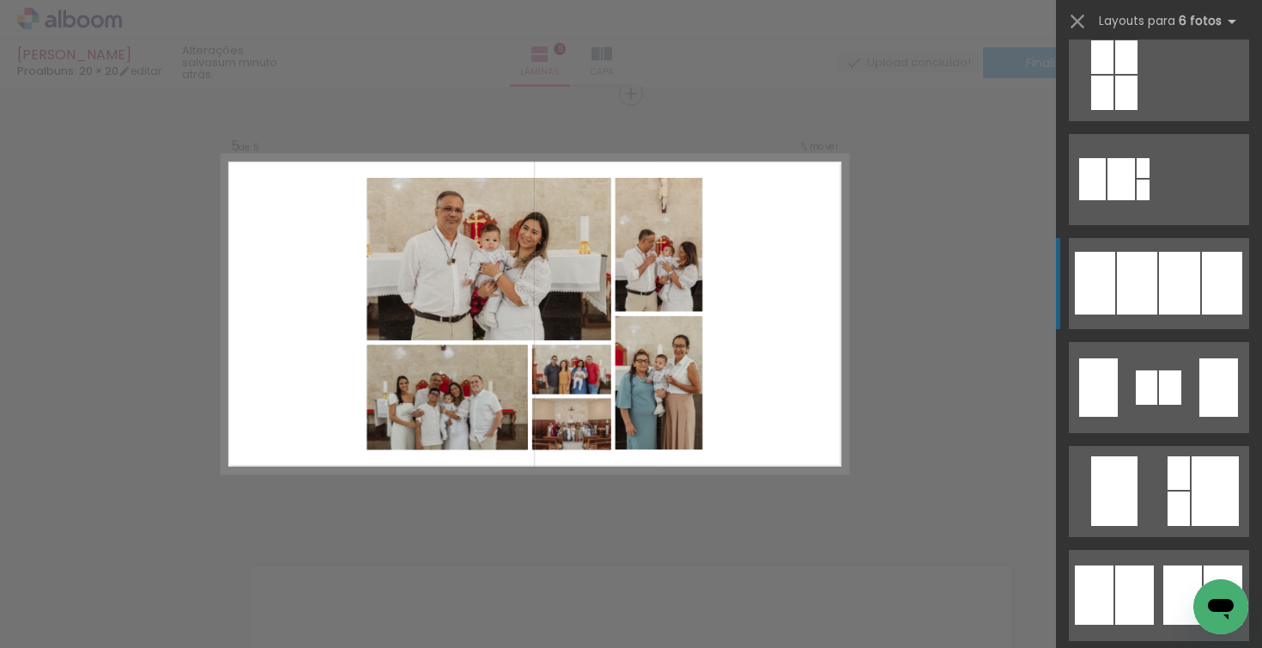
scroll to position [0, 0]
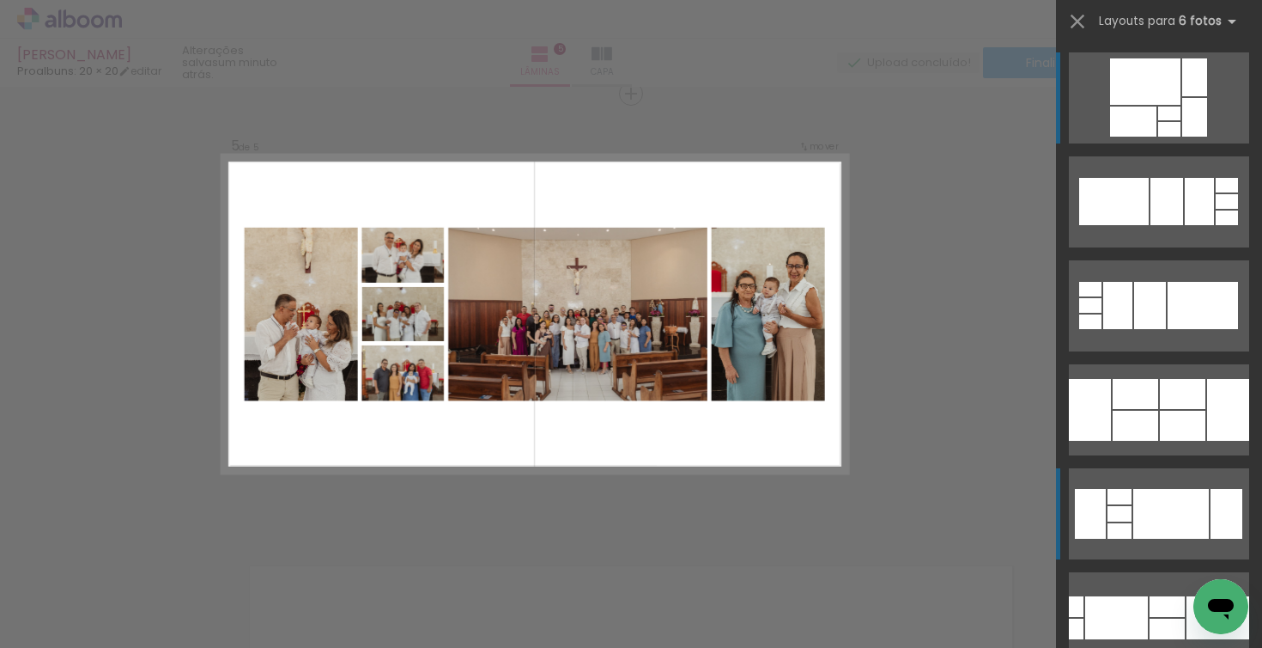
click at [1155, 511] on div at bounding box center [1172, 514] width 76 height 50
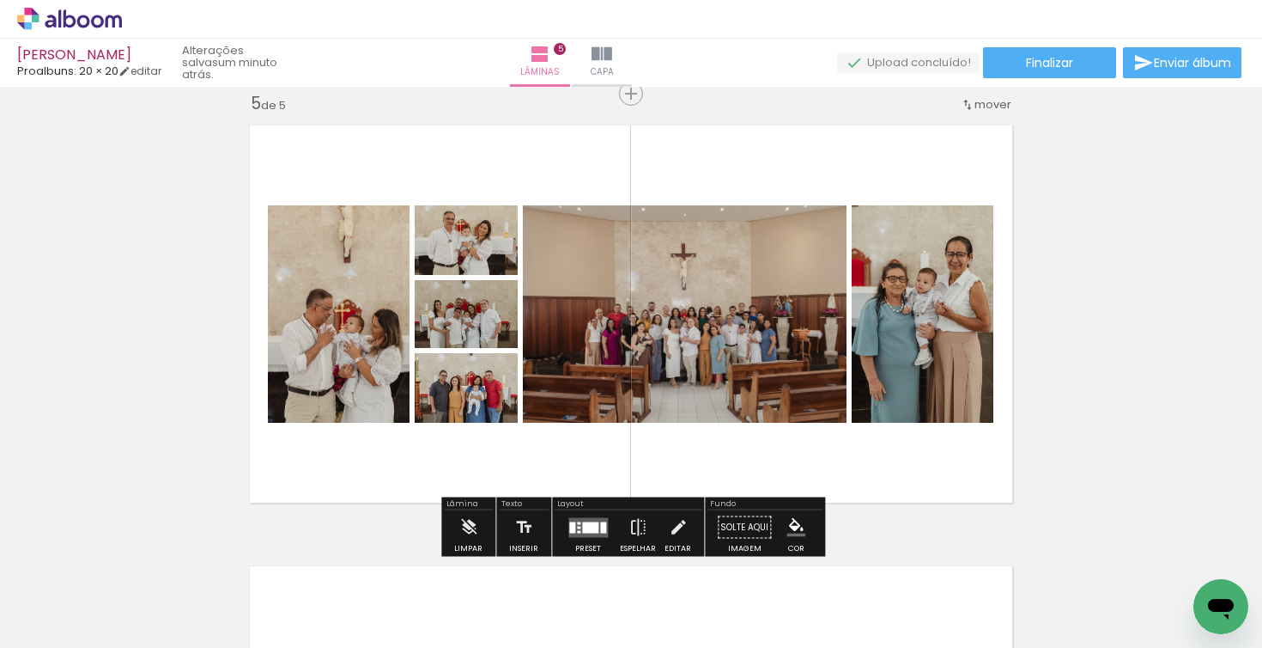
click at [590, 529] on div at bounding box center [590, 526] width 16 height 11
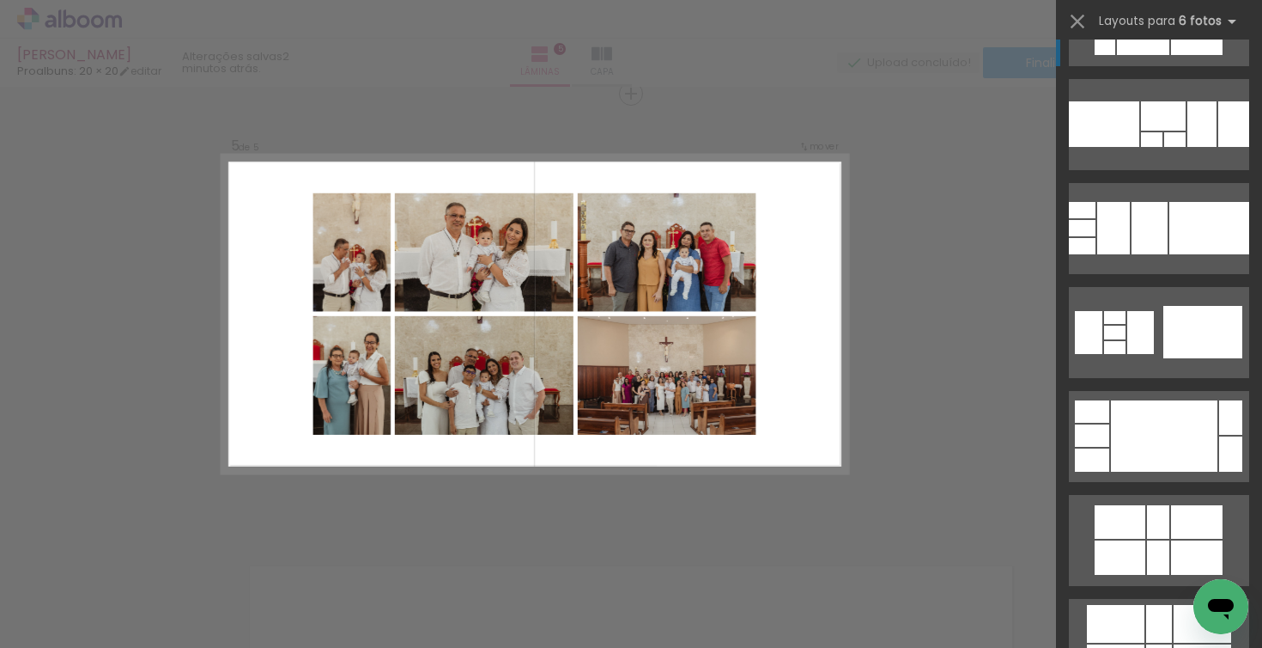
scroll to position [806, 0]
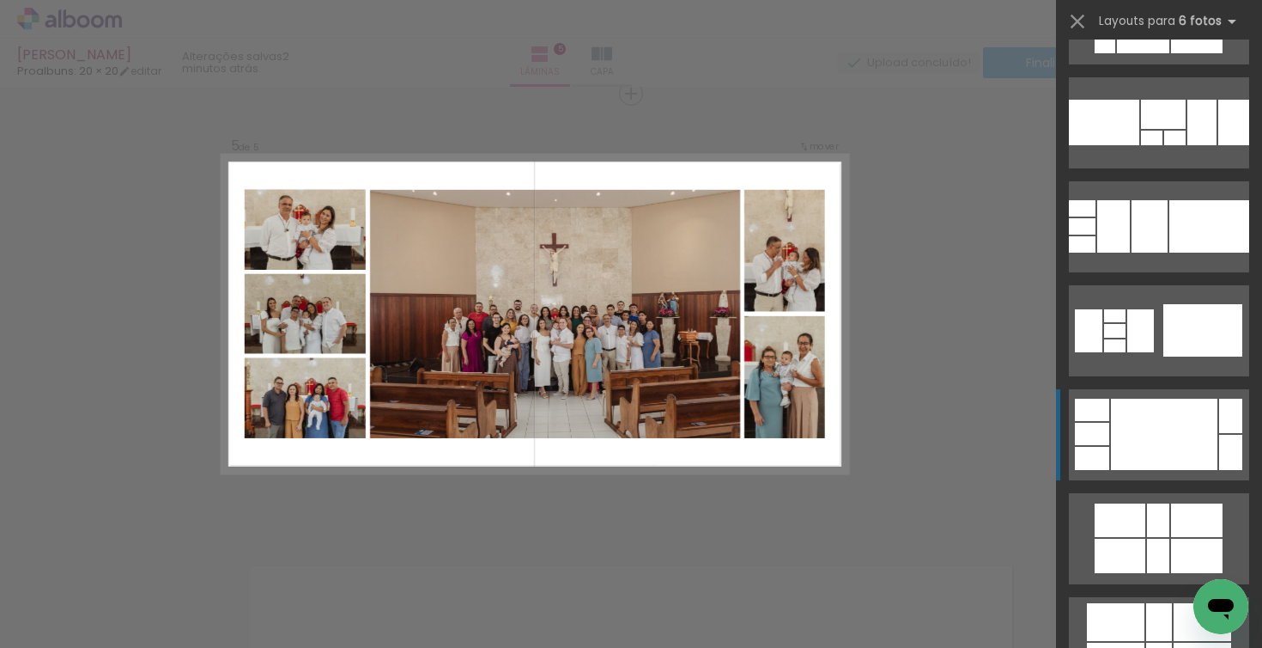
click at [1154, 417] on div at bounding box center [1164, 433] width 106 height 71
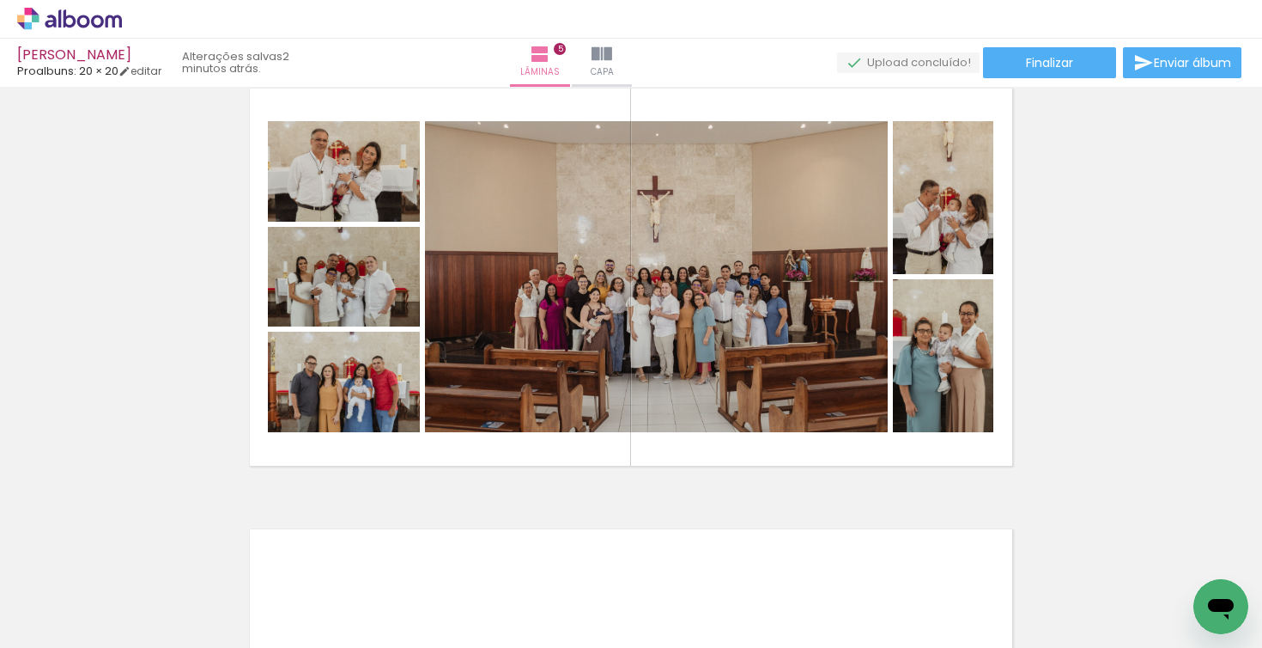
scroll to position [1811, 0]
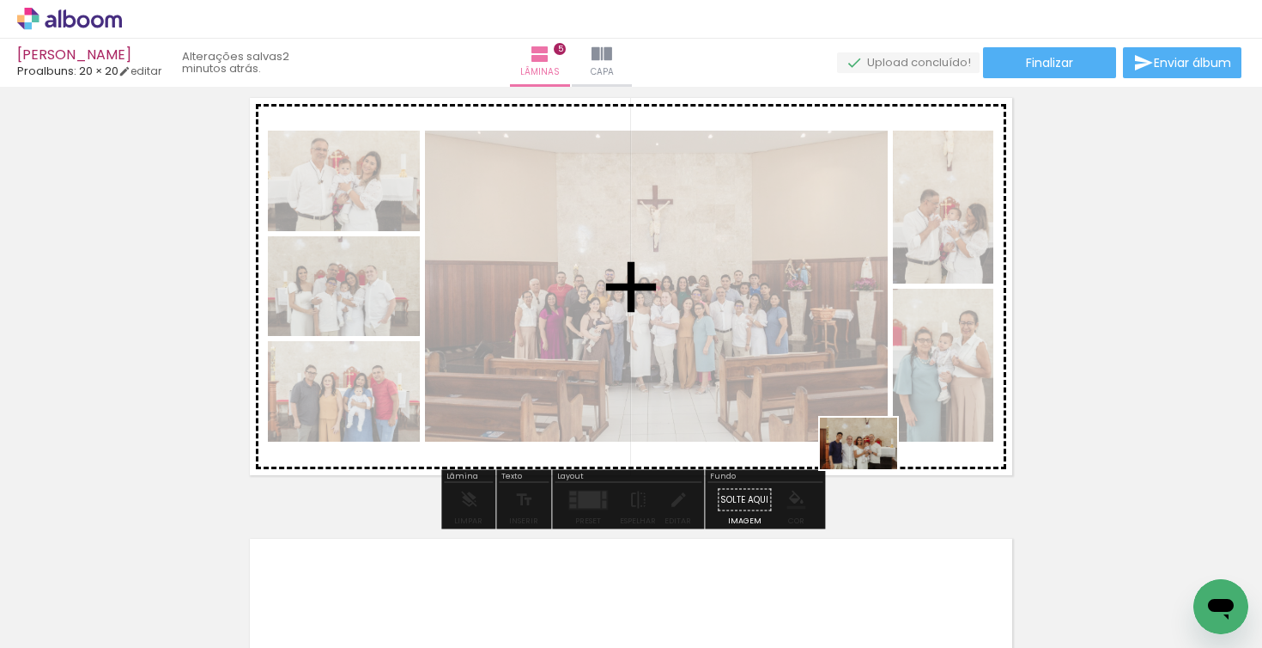
drag, startPoint x: 832, startPoint y: 602, endPoint x: 872, endPoint y: 469, distance: 138.8
click at [872, 469] on quentale-workspace at bounding box center [631, 324] width 1262 height 648
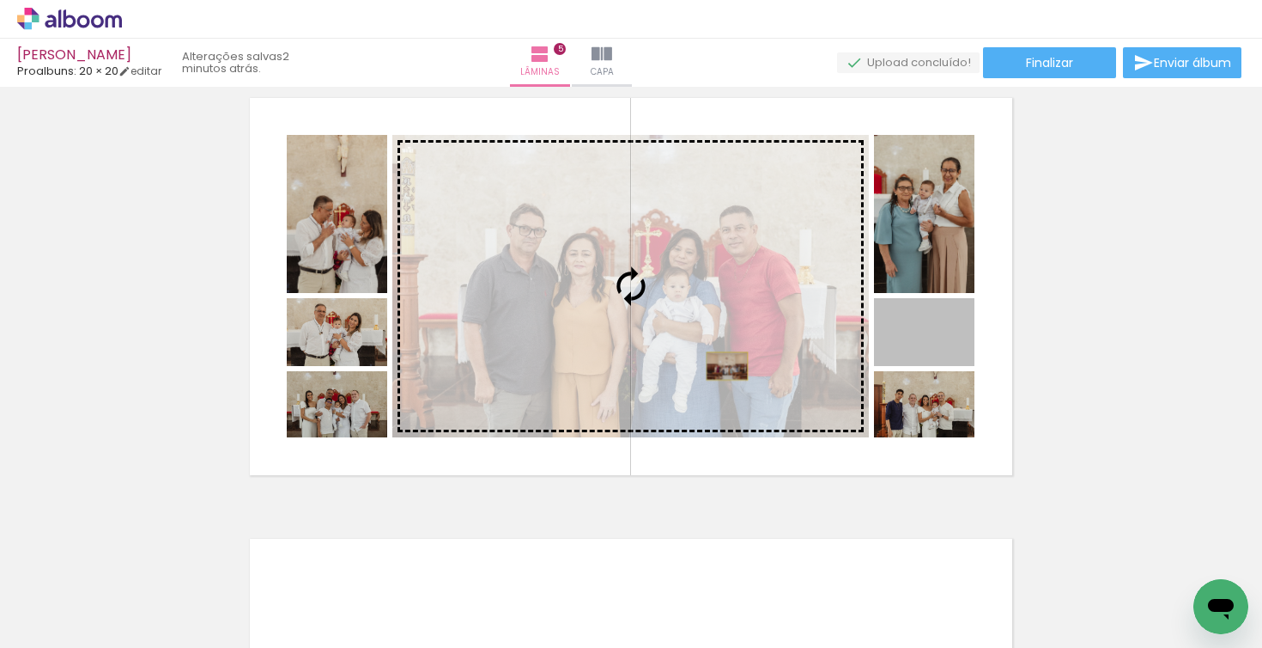
drag, startPoint x: 957, startPoint y: 345, endPoint x: 727, endPoint y: 366, distance: 230.2
click at [0, 0] on slot at bounding box center [0, 0] width 0 height 0
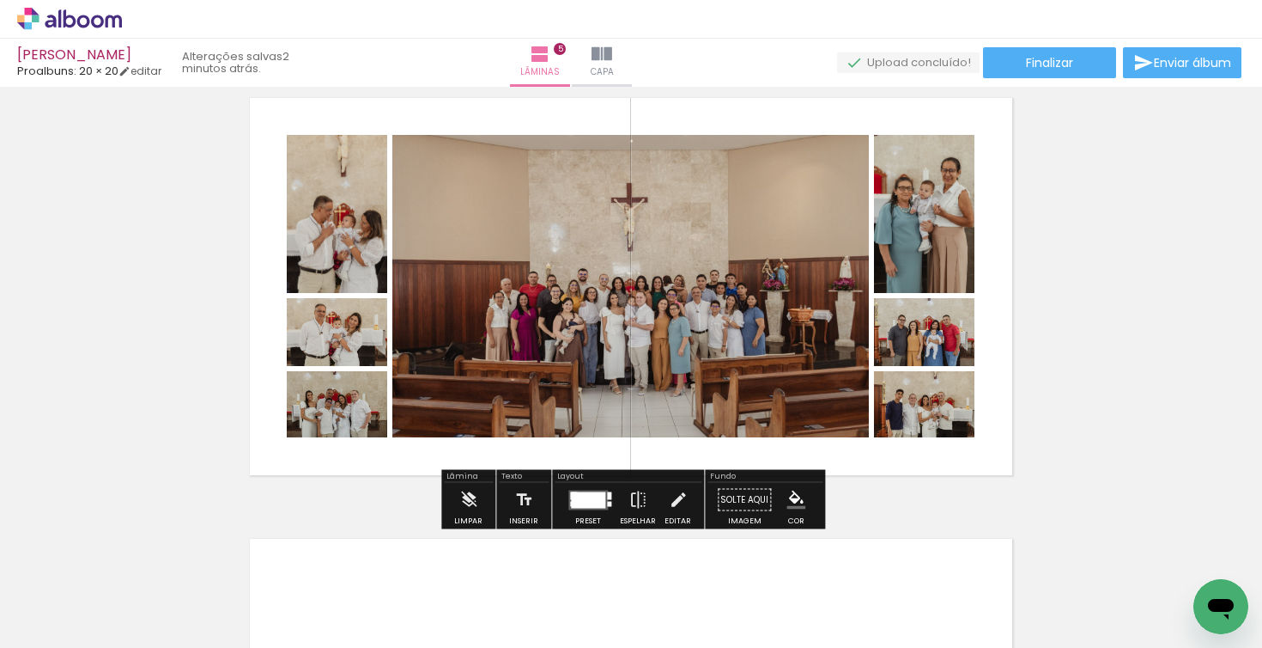
click at [327, 404] on div "Largura Cor" at bounding box center [341, 416] width 31 height 26
click at [374, 416] on quentale-photo at bounding box center [337, 404] width 100 height 66
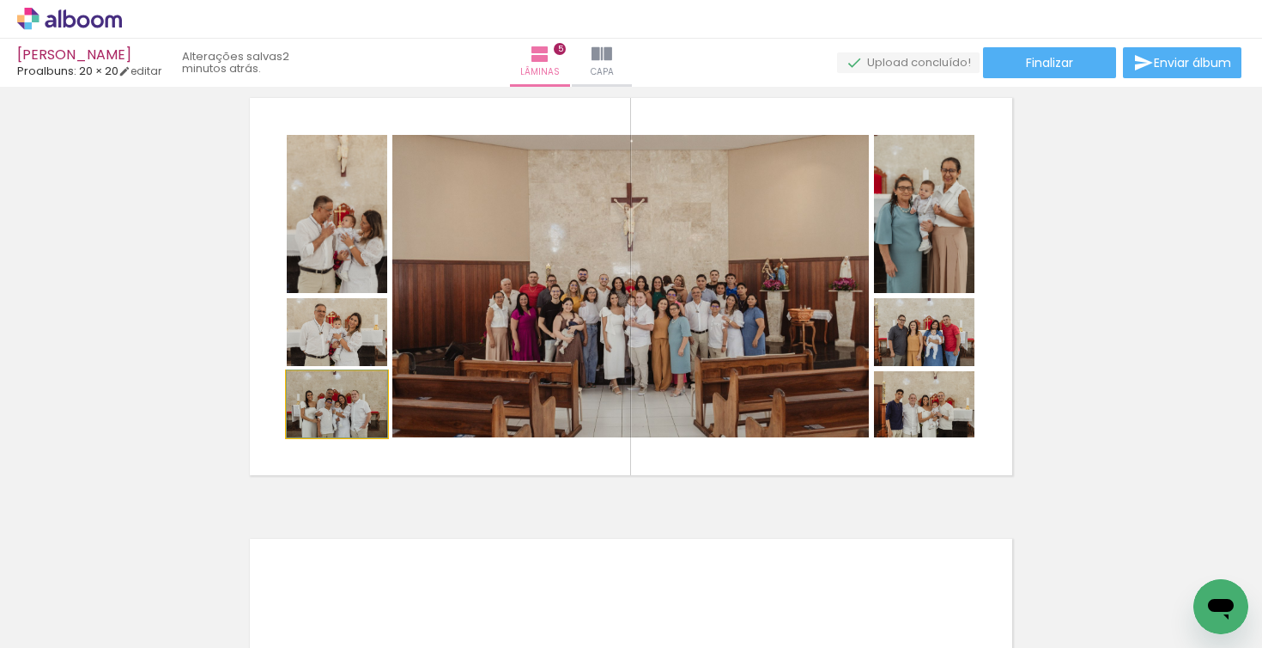
click at [374, 421] on quentale-photo at bounding box center [337, 404] width 100 height 66
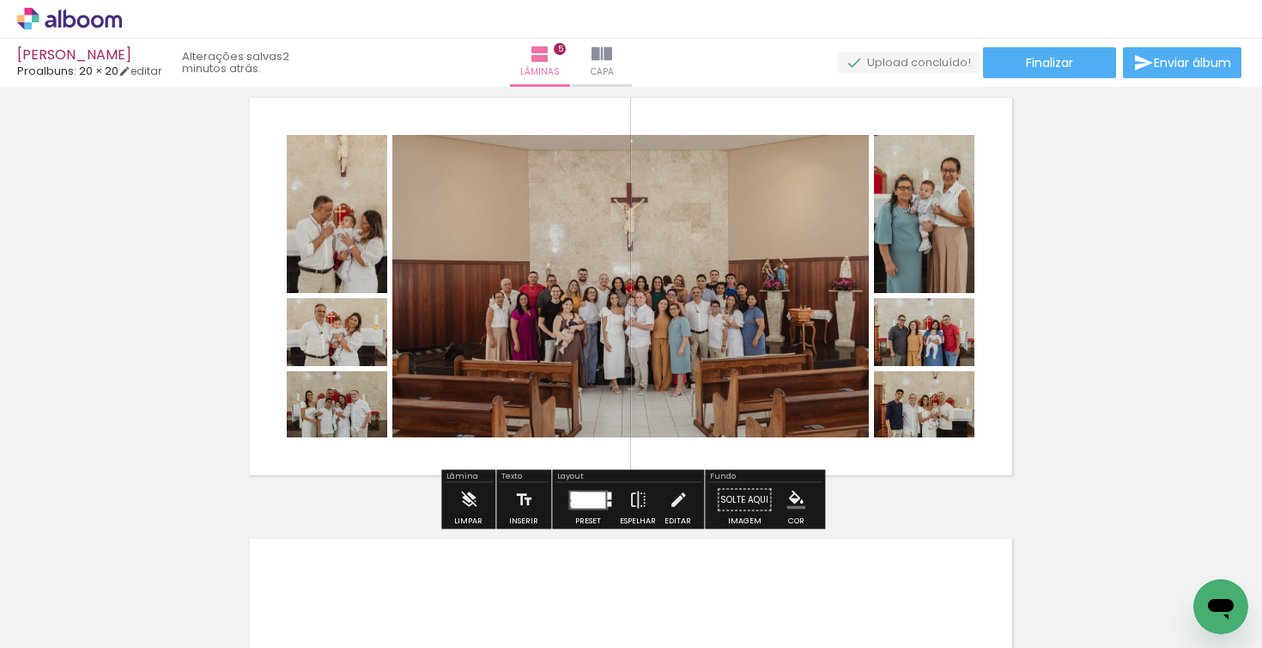
click at [374, 421] on quentale-photo at bounding box center [337, 404] width 100 height 66
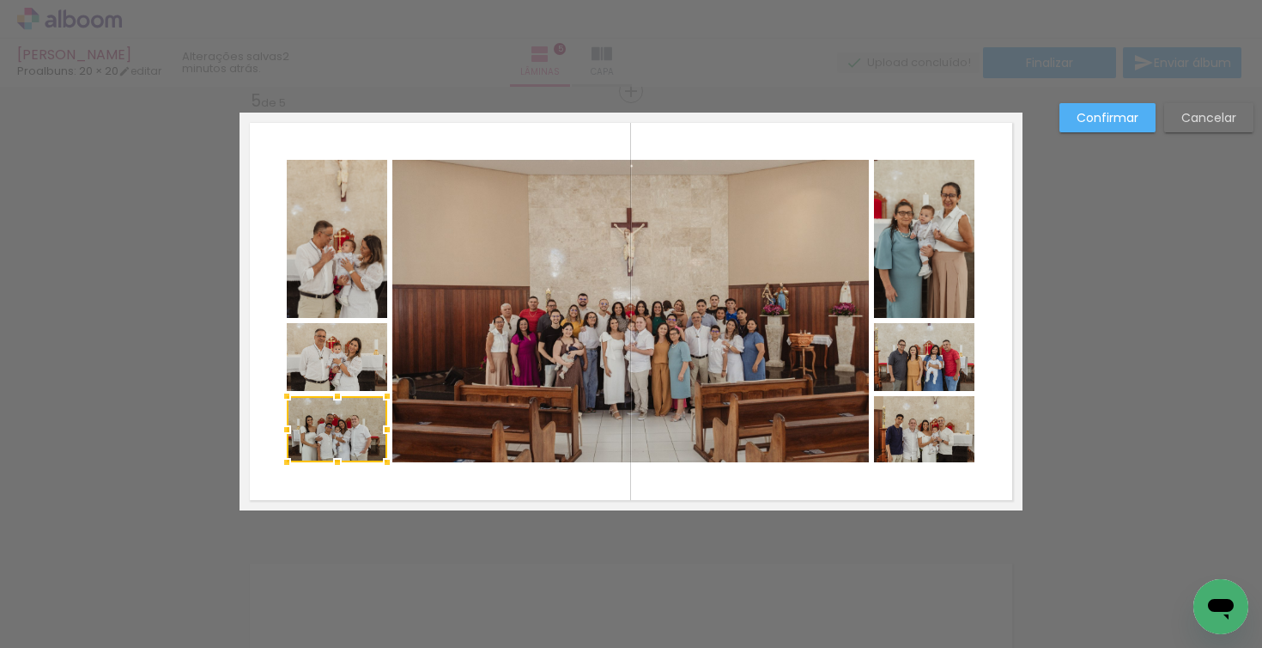
scroll to position [1784, 0]
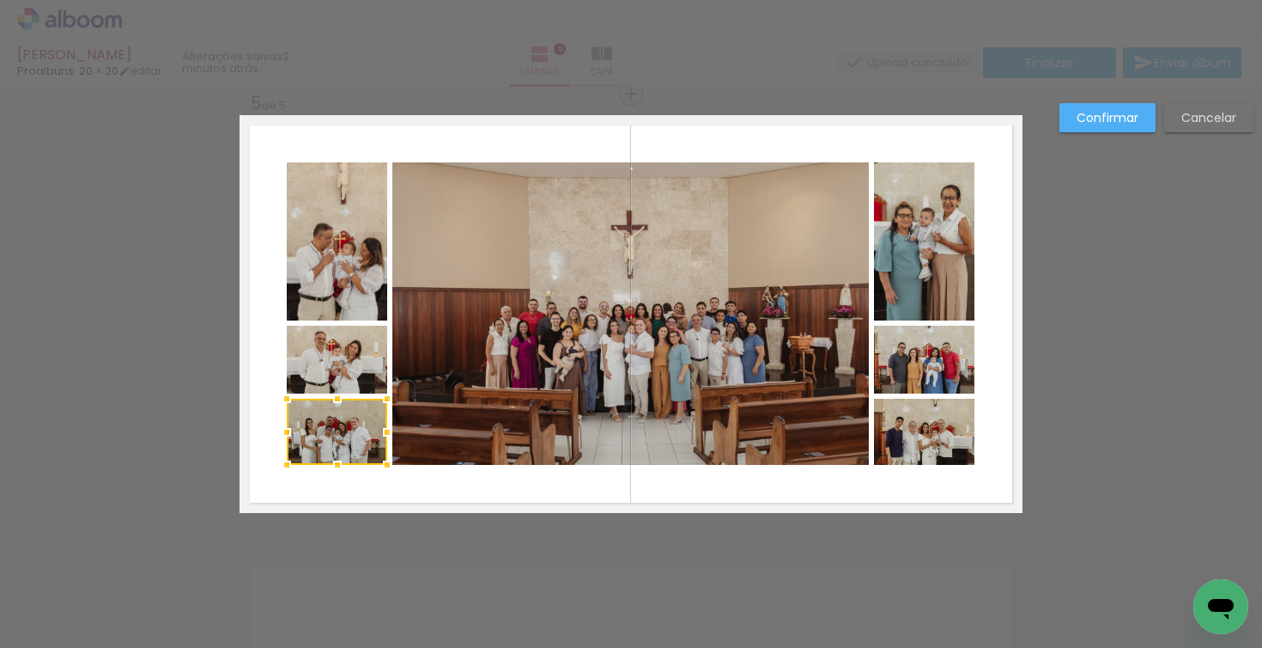
click at [346, 445] on div at bounding box center [337, 431] width 100 height 66
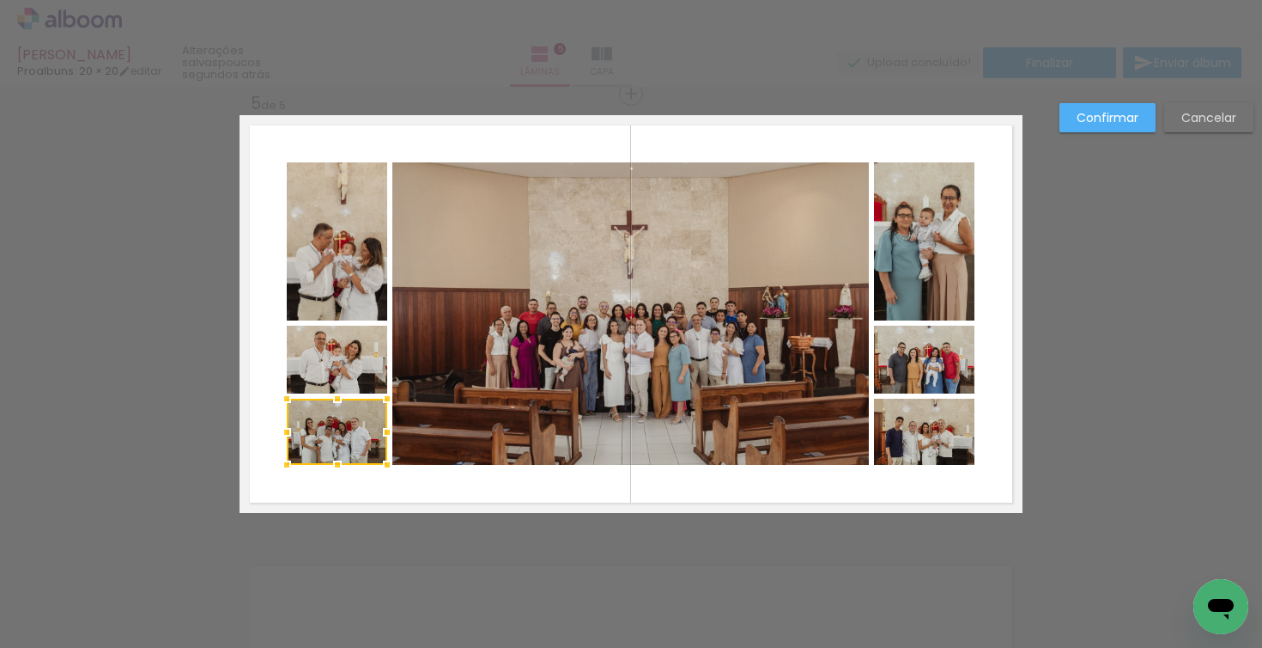
click at [0, 0] on slot "Confirmar" at bounding box center [0, 0] width 0 height 0
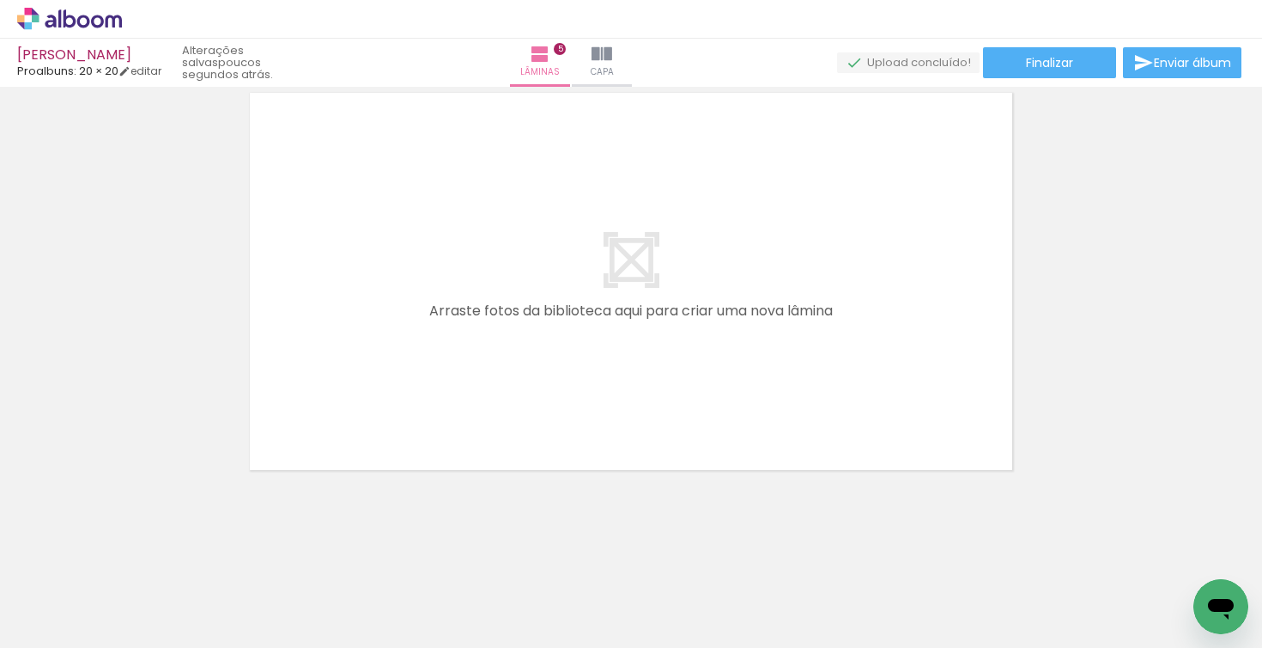
scroll to position [0, 1367]
click at [434, 591] on div at bounding box center [440, 590] width 85 height 57
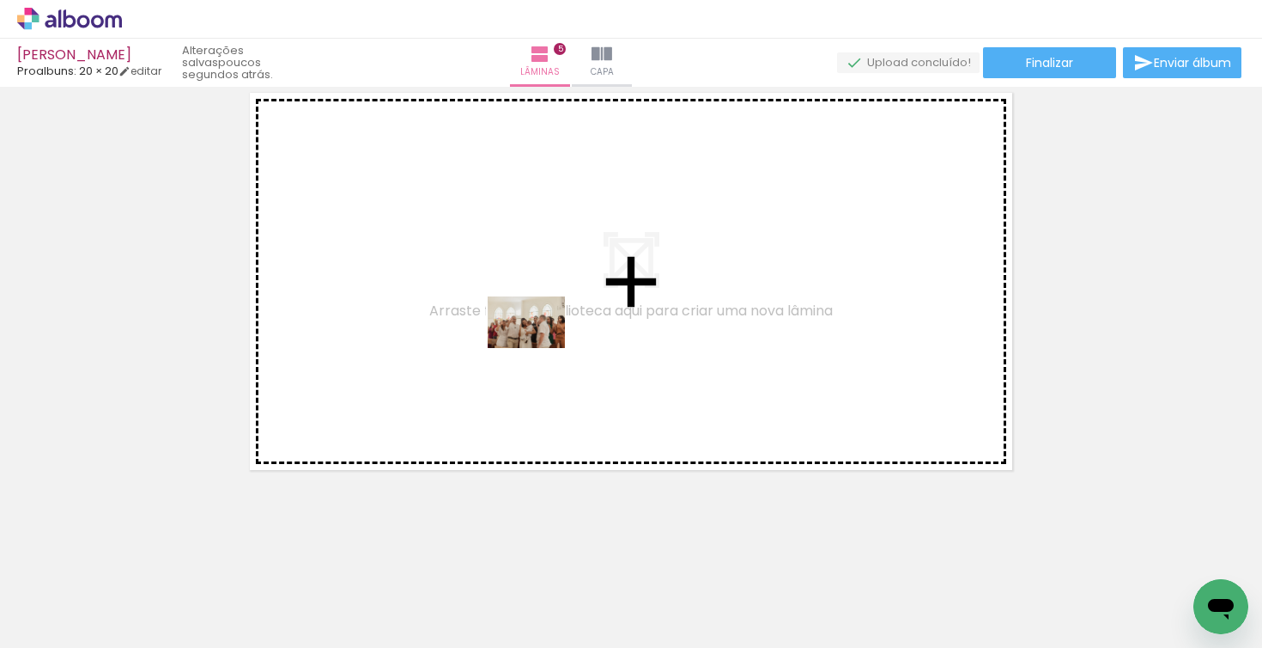
drag, startPoint x: 434, startPoint y: 591, endPoint x: 539, endPoint y: 348, distance: 265.0
click at [539, 348] on quentale-workspace at bounding box center [631, 324] width 1262 height 648
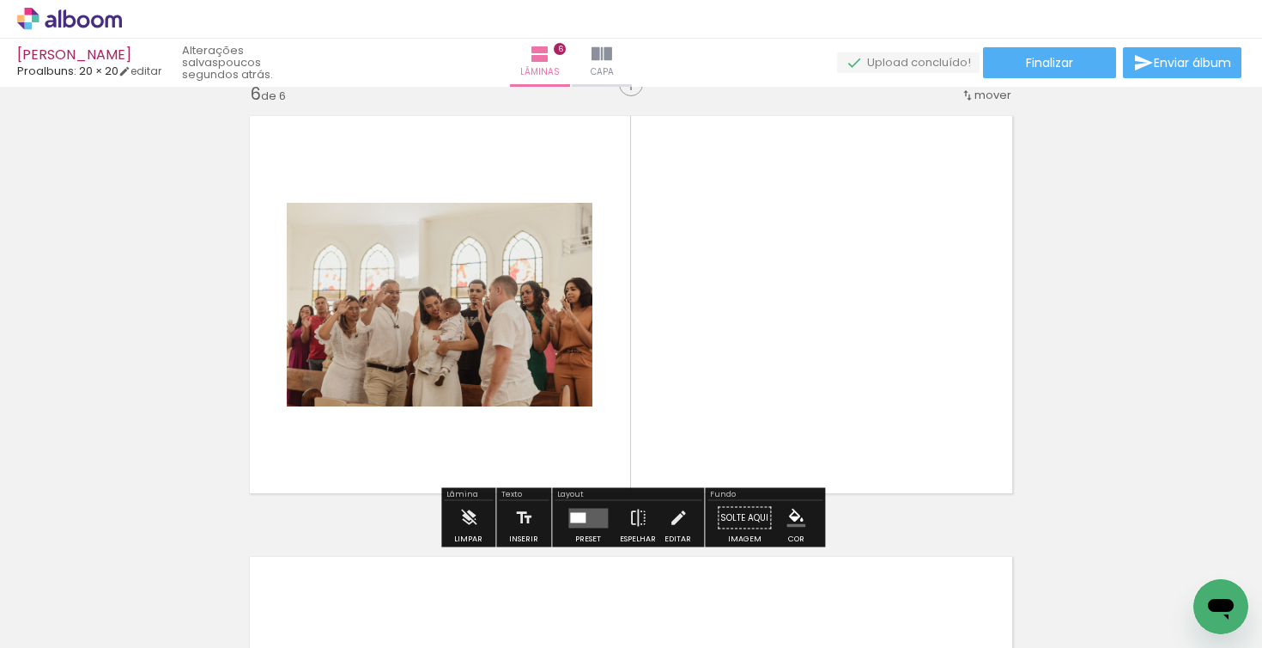
scroll to position [2224, 0]
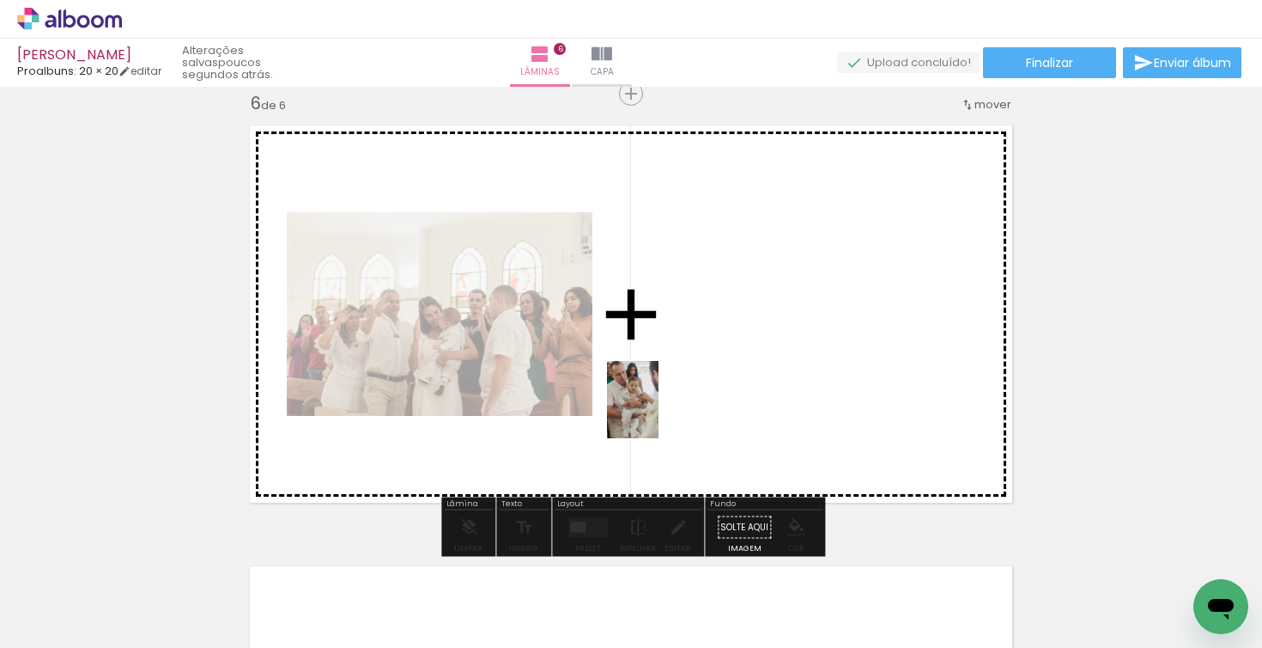
drag, startPoint x: 550, startPoint y: 598, endPoint x: 659, endPoint y: 412, distance: 214.7
click at [659, 412] on quentale-workspace at bounding box center [631, 324] width 1262 height 648
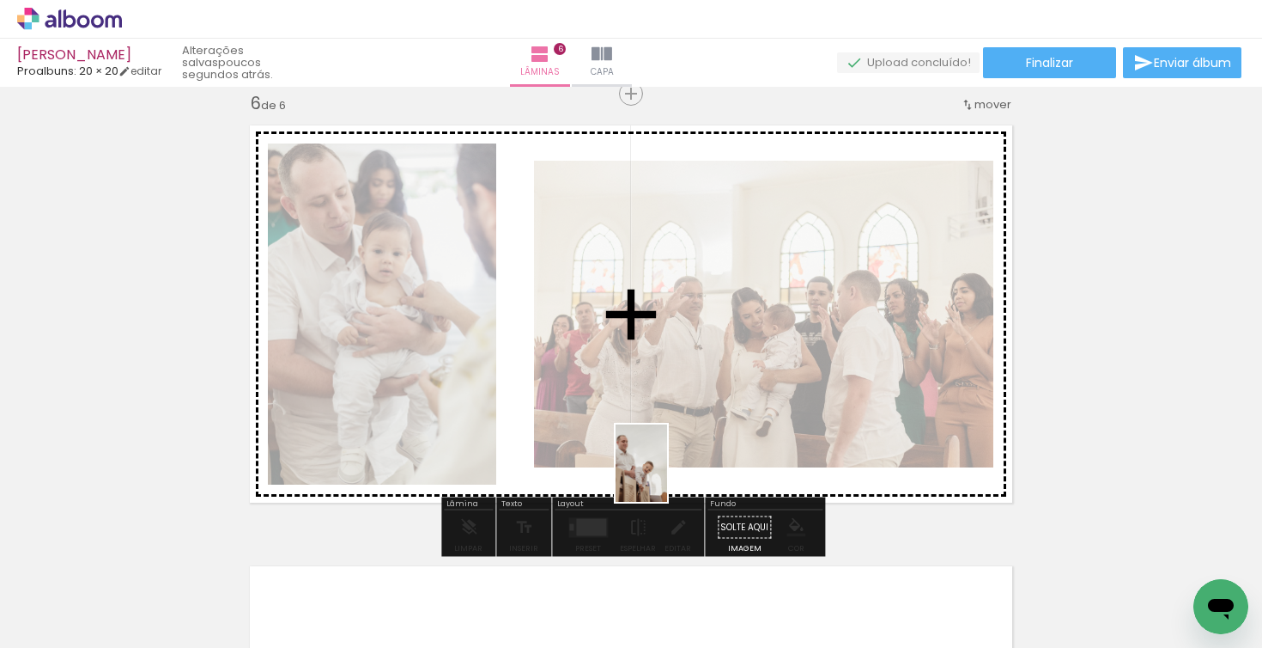
drag, startPoint x: 635, startPoint y: 599, endPoint x: 667, endPoint y: 476, distance: 127.7
click at [667, 476] on quentale-workspace at bounding box center [631, 324] width 1262 height 648
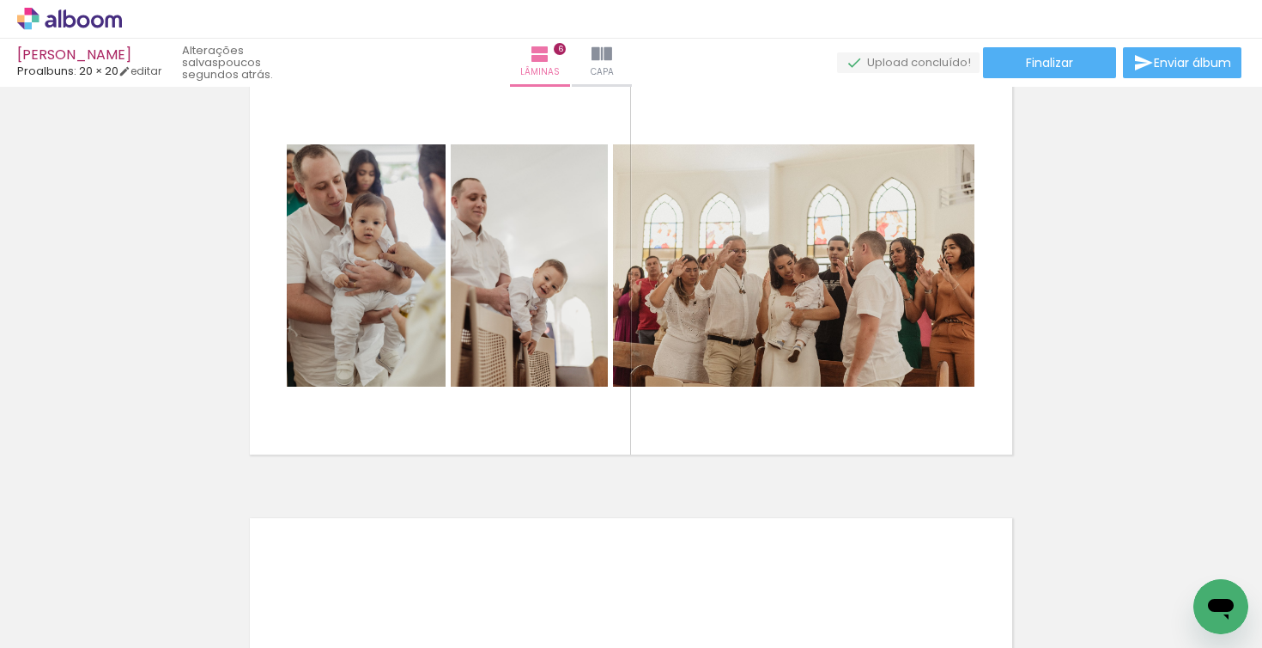
scroll to position [2275, 0]
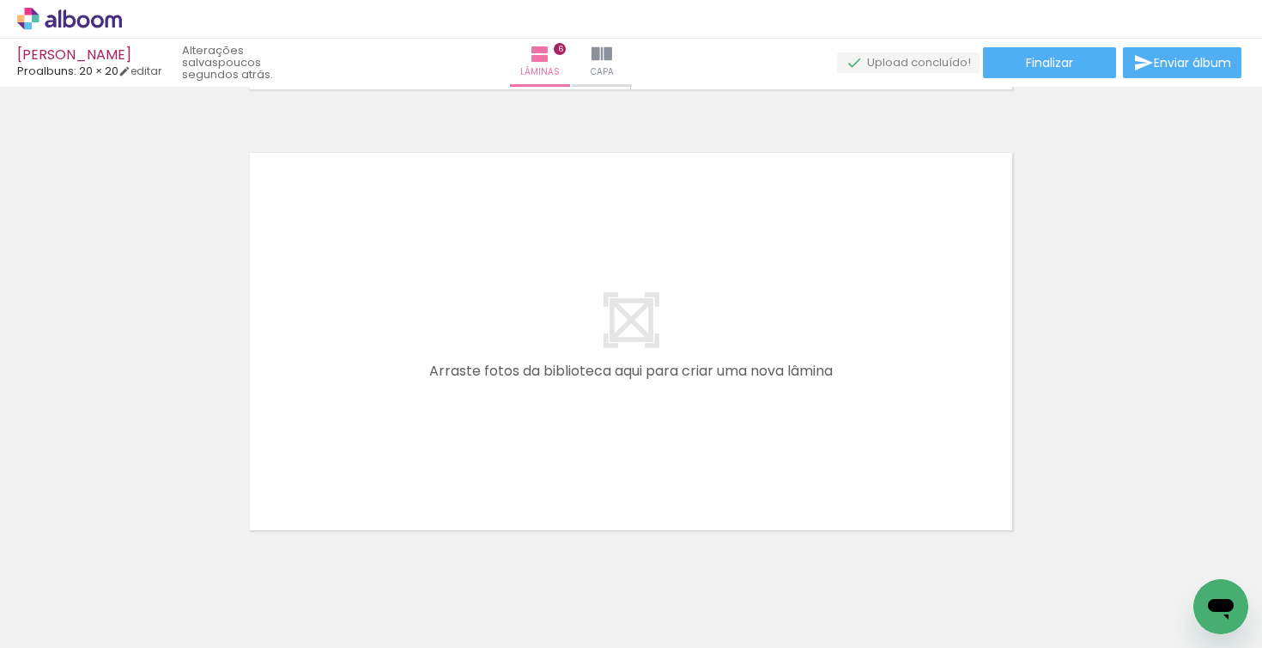
scroll to position [2642, 0]
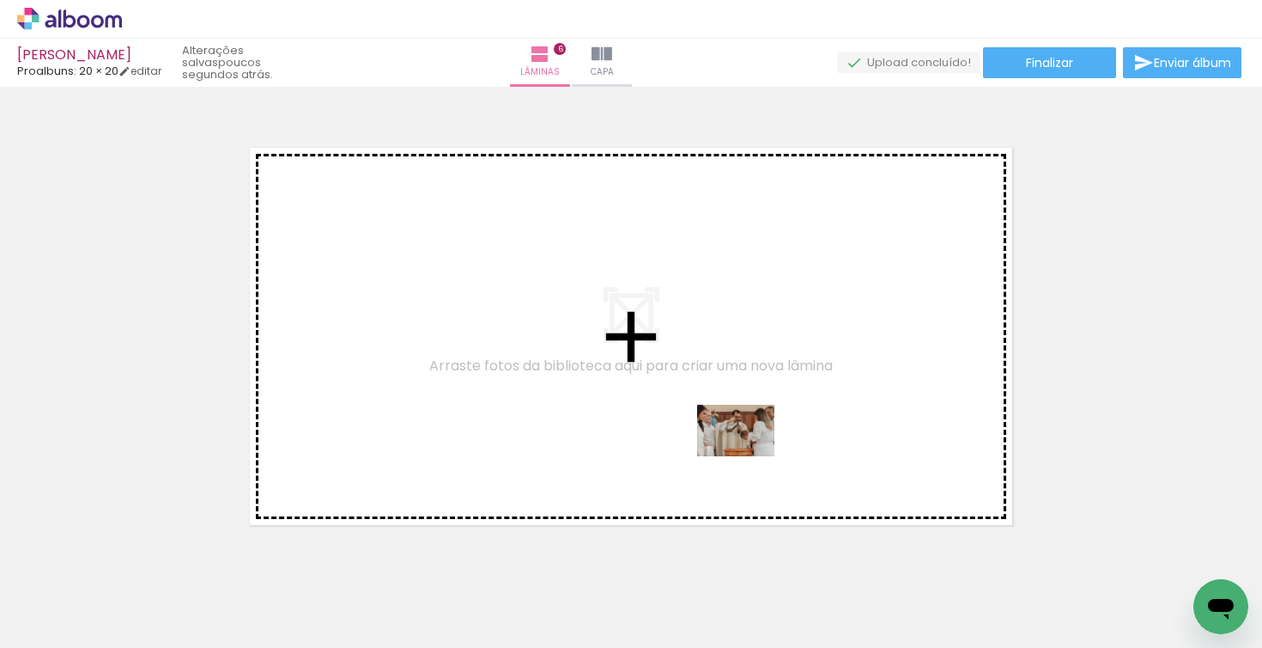
drag, startPoint x: 744, startPoint y: 599, endPoint x: 749, endPoint y: 456, distance: 143.5
click at [749, 456] on quentale-workspace at bounding box center [631, 324] width 1262 height 648
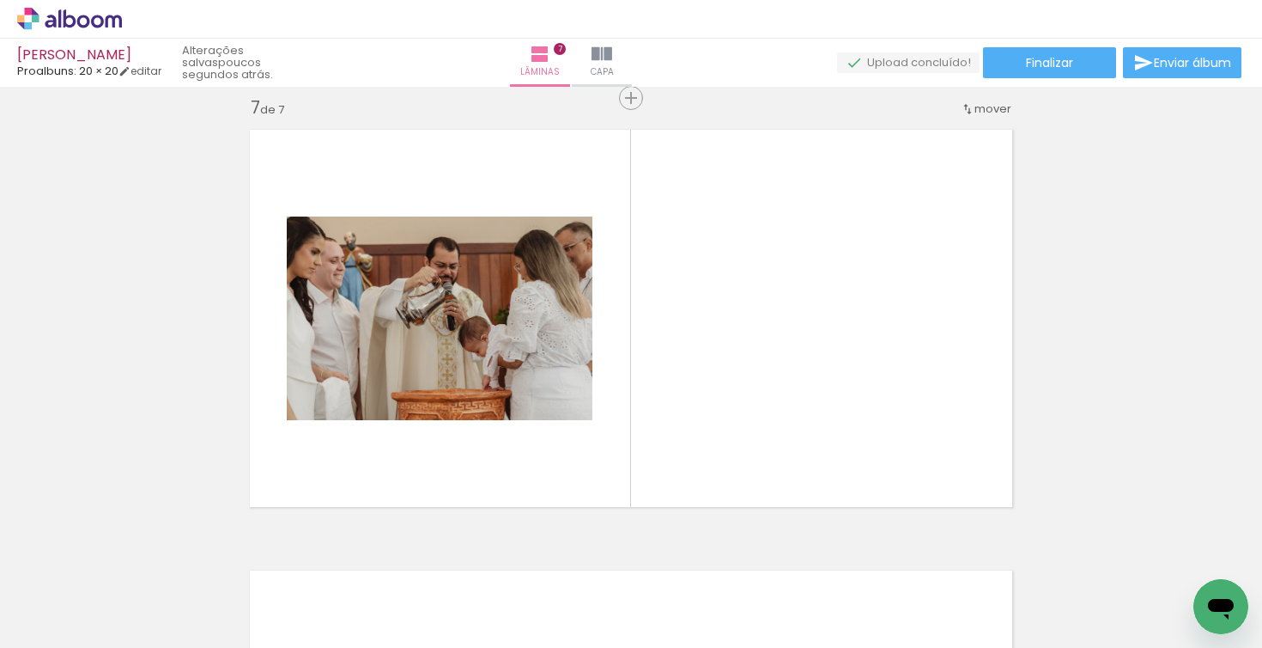
scroll to position [2665, 0]
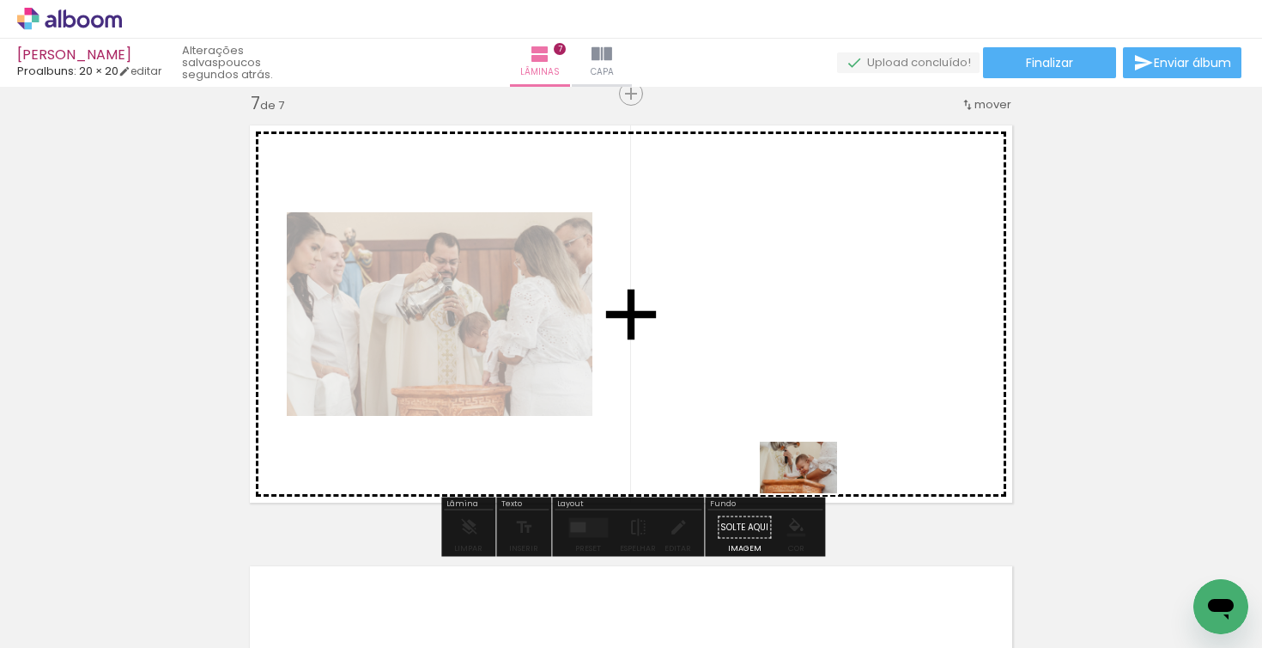
drag, startPoint x: 829, startPoint y: 598, endPoint x: 812, endPoint y: 493, distance: 106.2
click at [812, 493] on quentale-workspace at bounding box center [631, 324] width 1262 height 648
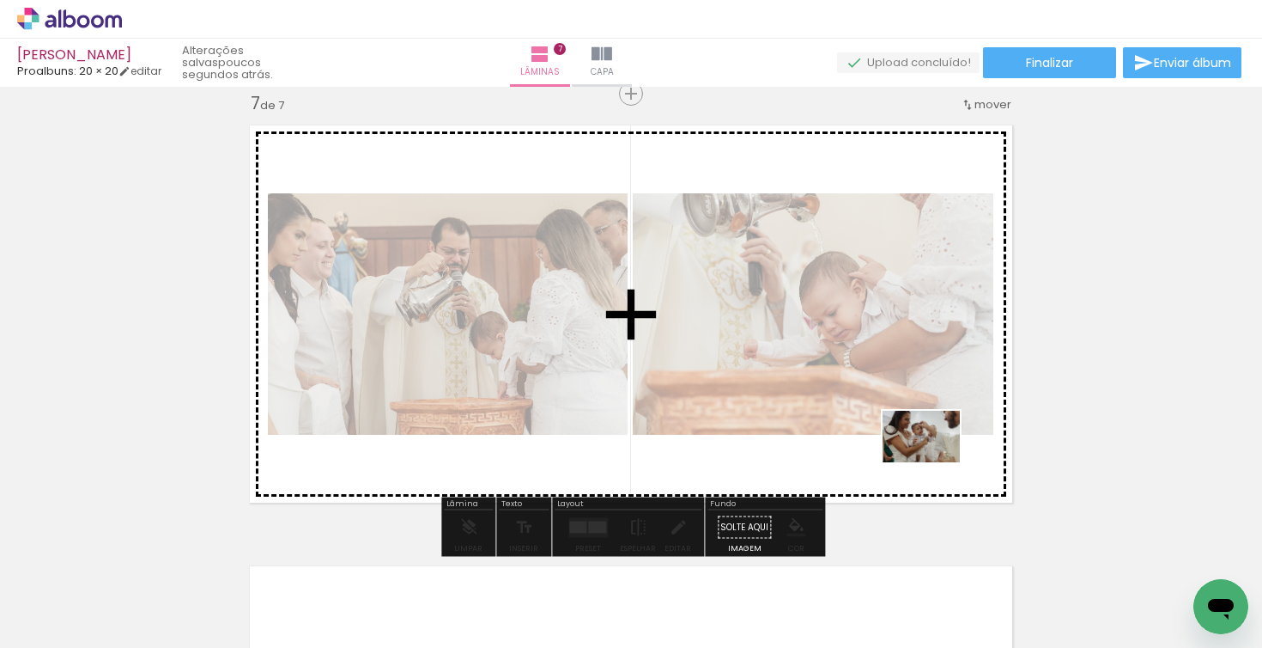
drag, startPoint x: 935, startPoint y: 582, endPoint x: 934, endPoint y: 462, distance: 120.2
click at [934, 462] on quentale-workspace at bounding box center [631, 324] width 1262 height 648
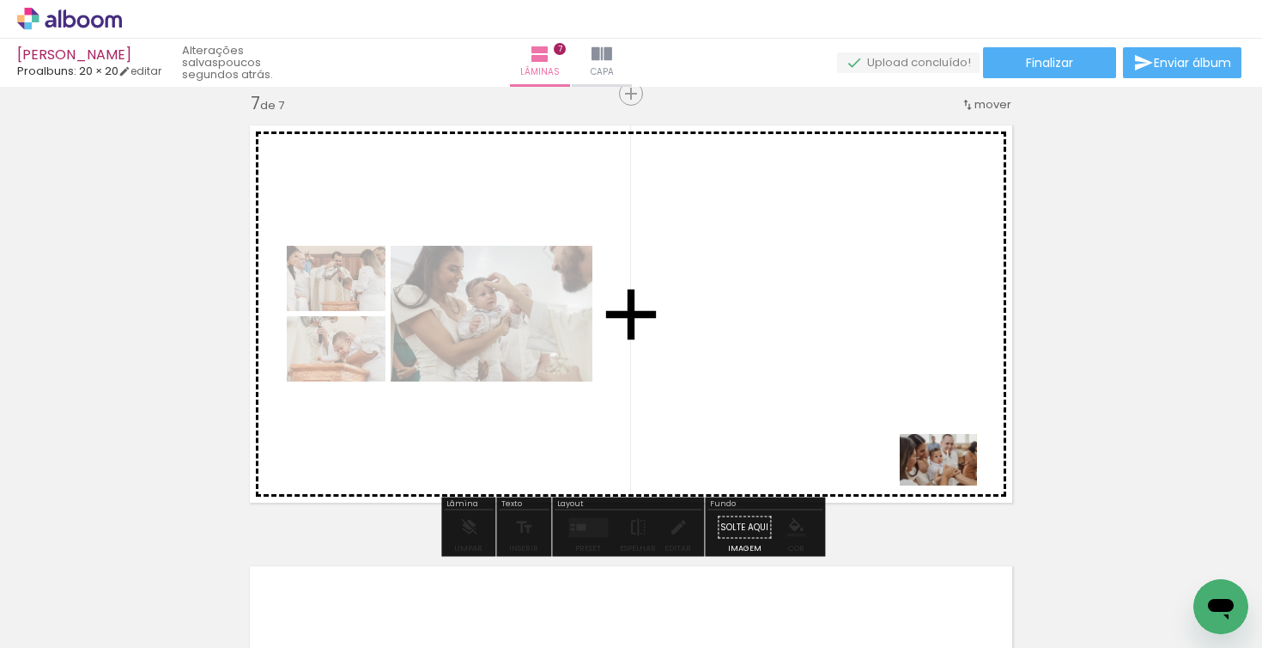
drag, startPoint x: 1019, startPoint y: 606, endPoint x: 952, endPoint y: 485, distance: 138.8
click at [952, 485] on quentale-workspace at bounding box center [631, 324] width 1262 height 648
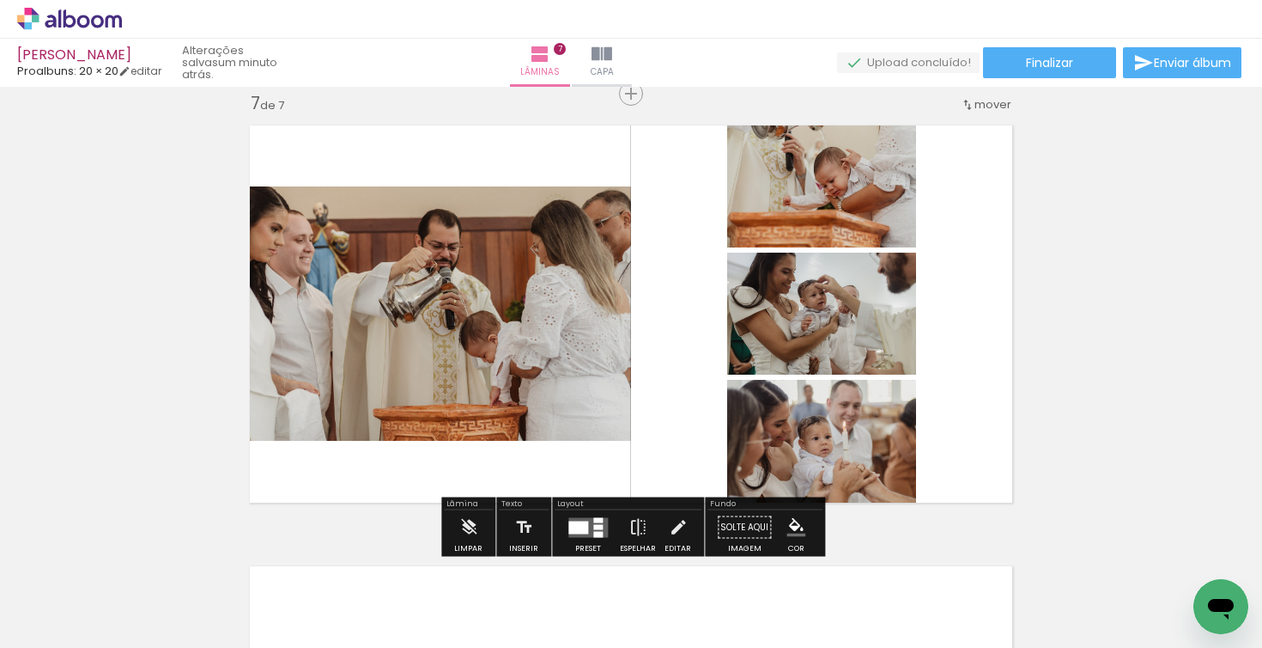
click at [587, 521] on quentale-layouter at bounding box center [589, 527] width 40 height 20
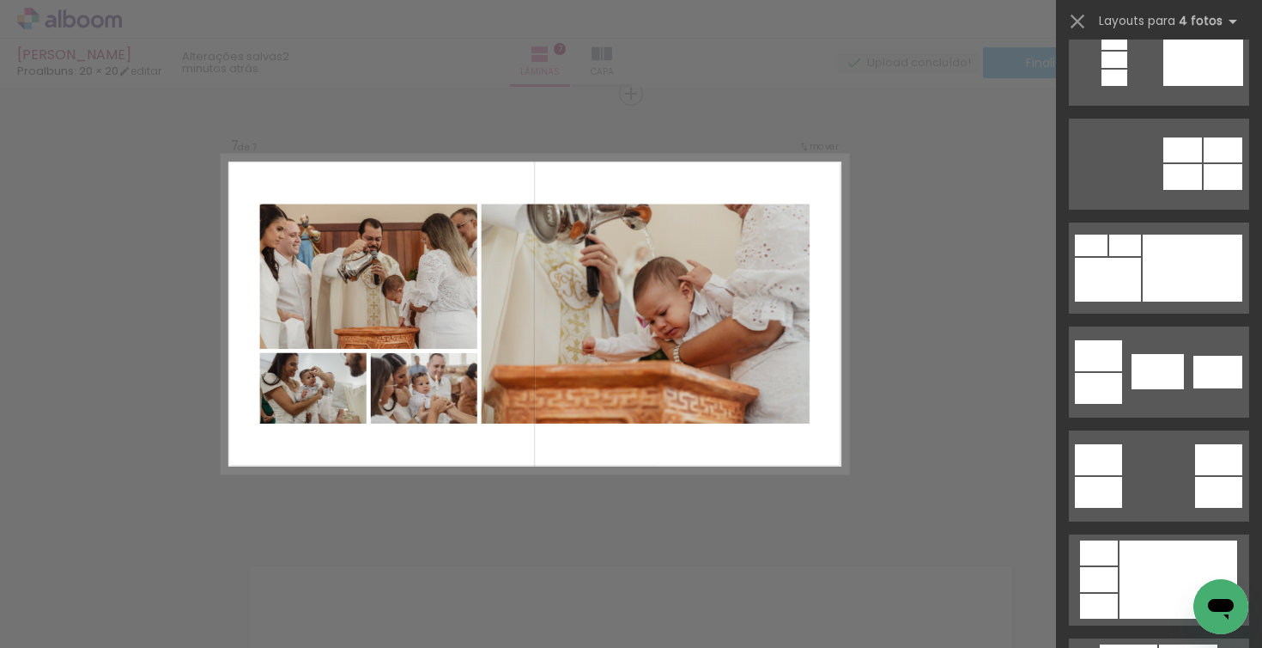
scroll to position [371, 0]
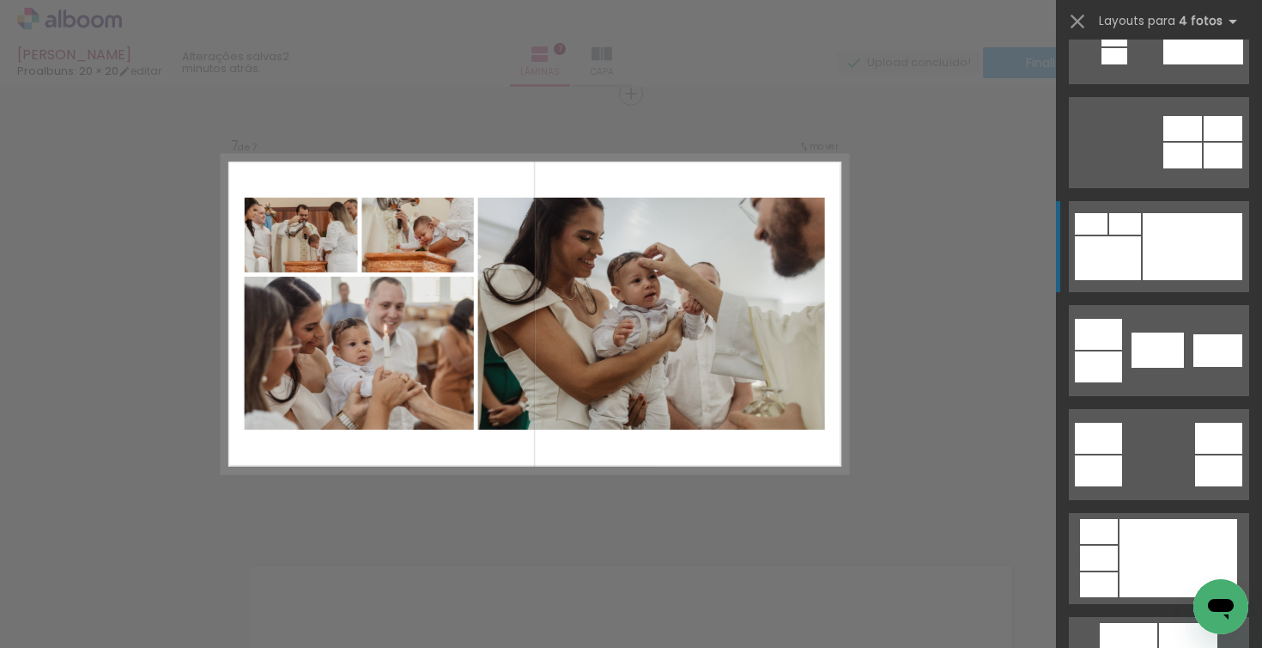
click at [1135, 273] on div at bounding box center [1108, 258] width 66 height 44
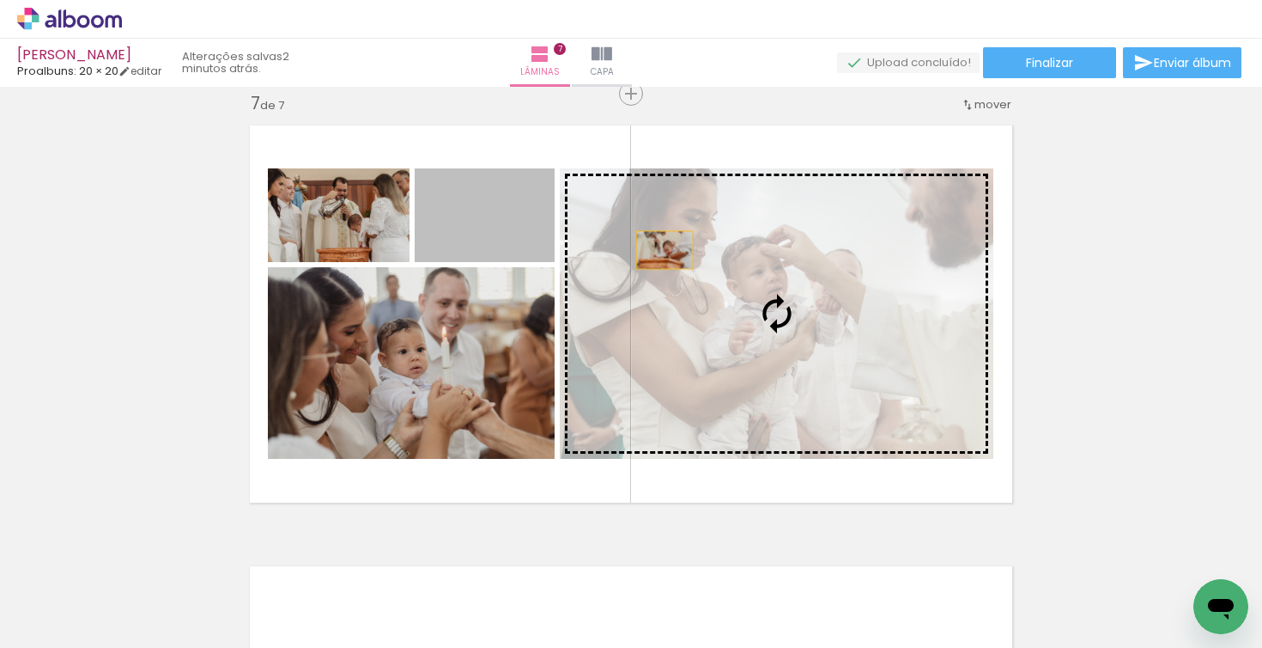
drag, startPoint x: 507, startPoint y: 225, endPoint x: 665, endPoint y: 250, distance: 160.0
click at [0, 0] on slot at bounding box center [0, 0] width 0 height 0
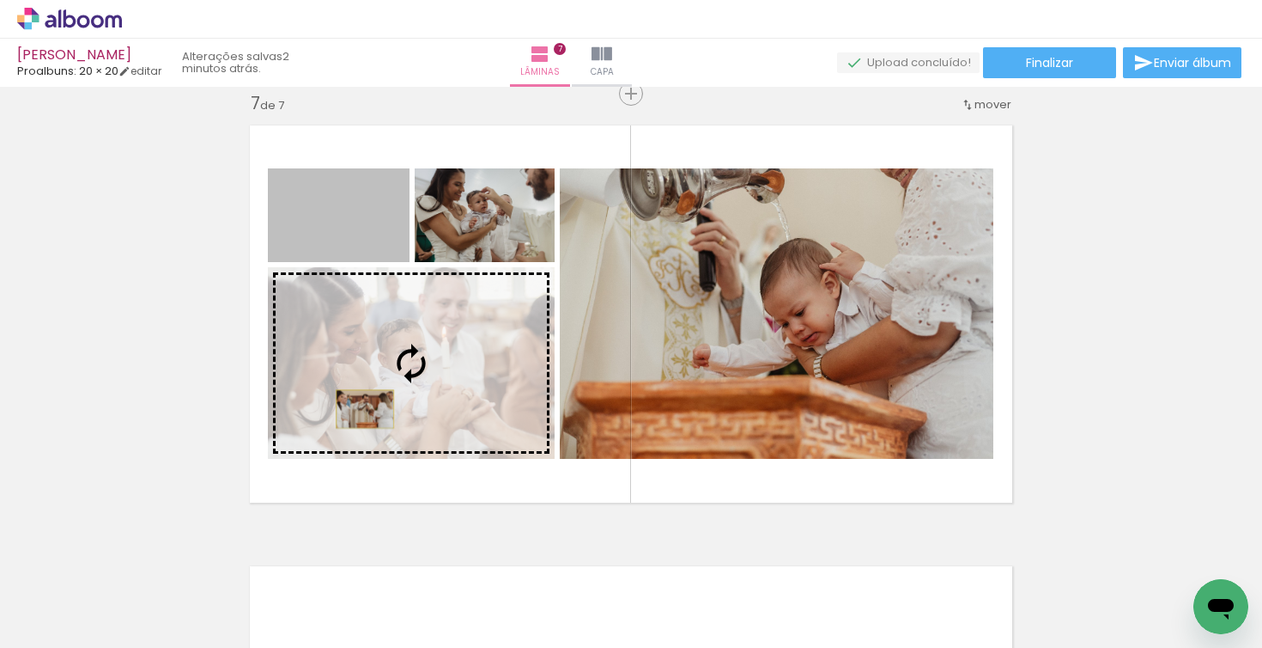
drag, startPoint x: 369, startPoint y: 247, endPoint x: 365, endPoint y: 409, distance: 161.5
click at [0, 0] on slot at bounding box center [0, 0] width 0 height 0
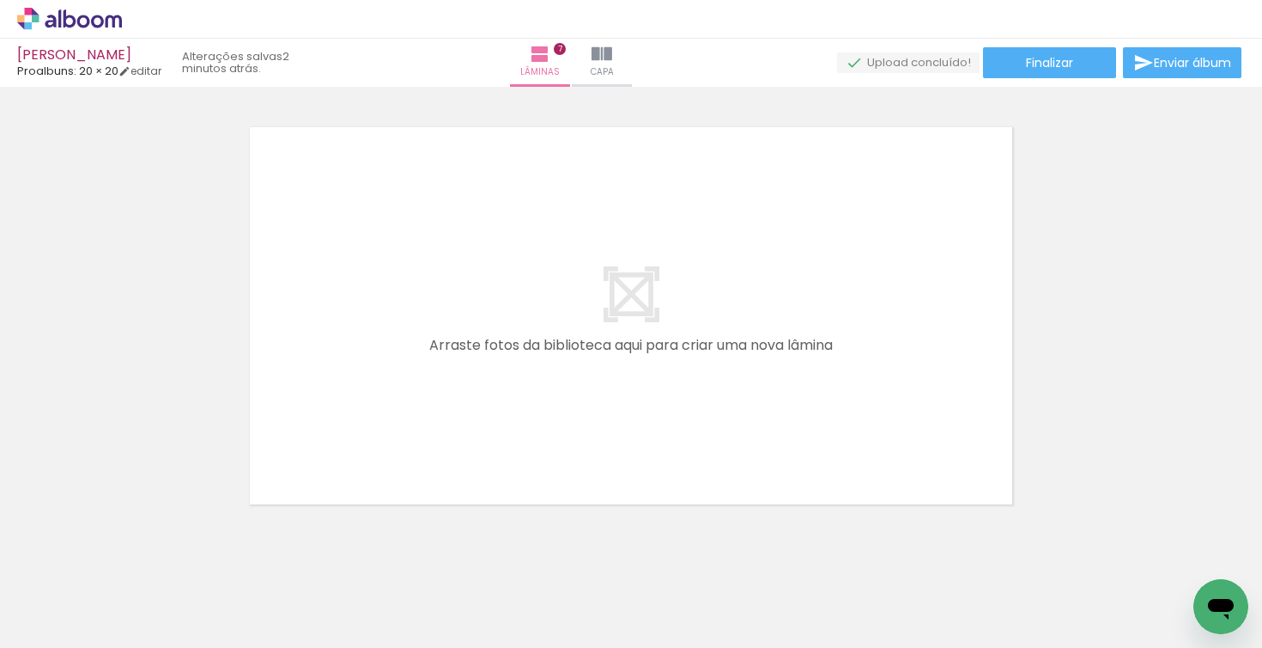
scroll to position [0, 1968]
click at [512, 593] on div at bounding box center [512, 590] width 85 height 57
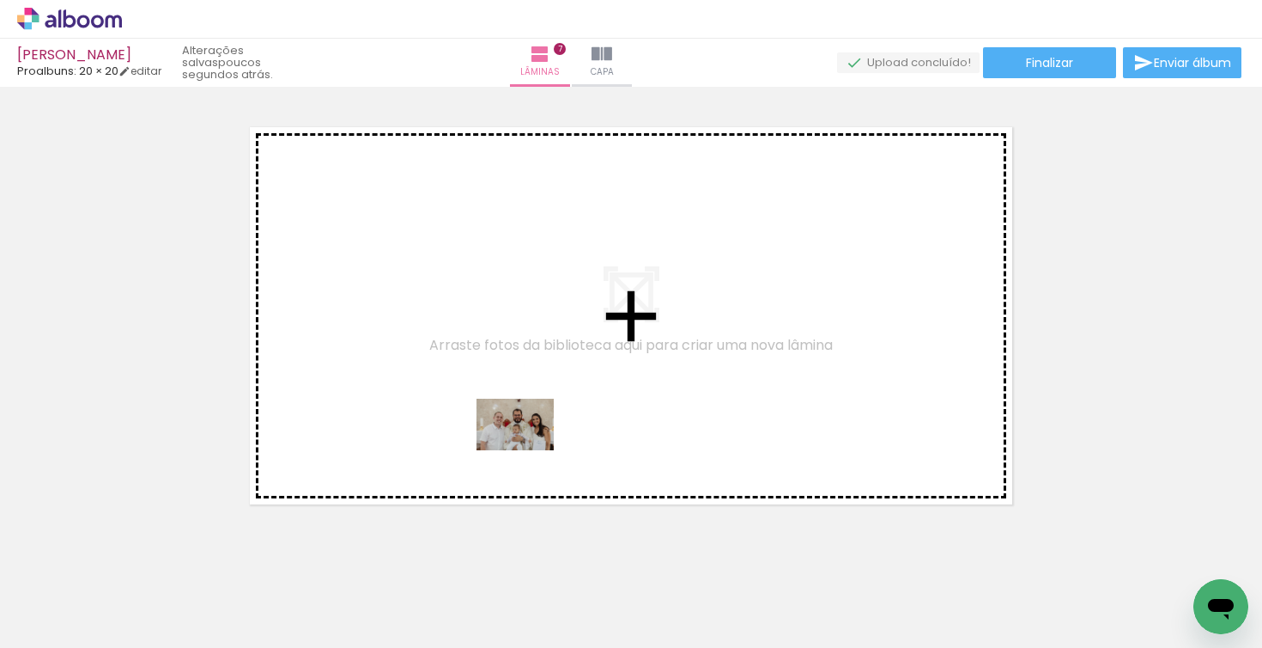
drag, startPoint x: 512, startPoint y: 593, endPoint x: 528, endPoint y: 450, distance: 144.3
click at [528, 450] on quentale-workspace at bounding box center [631, 324] width 1262 height 648
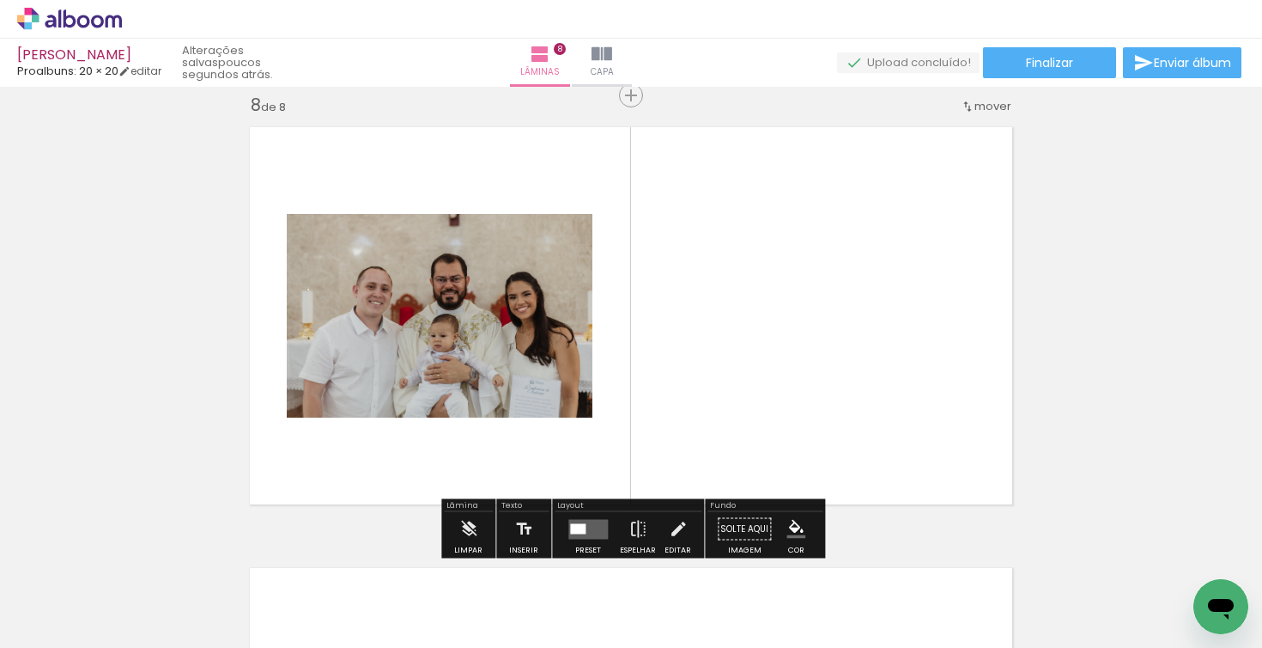
scroll to position [3105, 0]
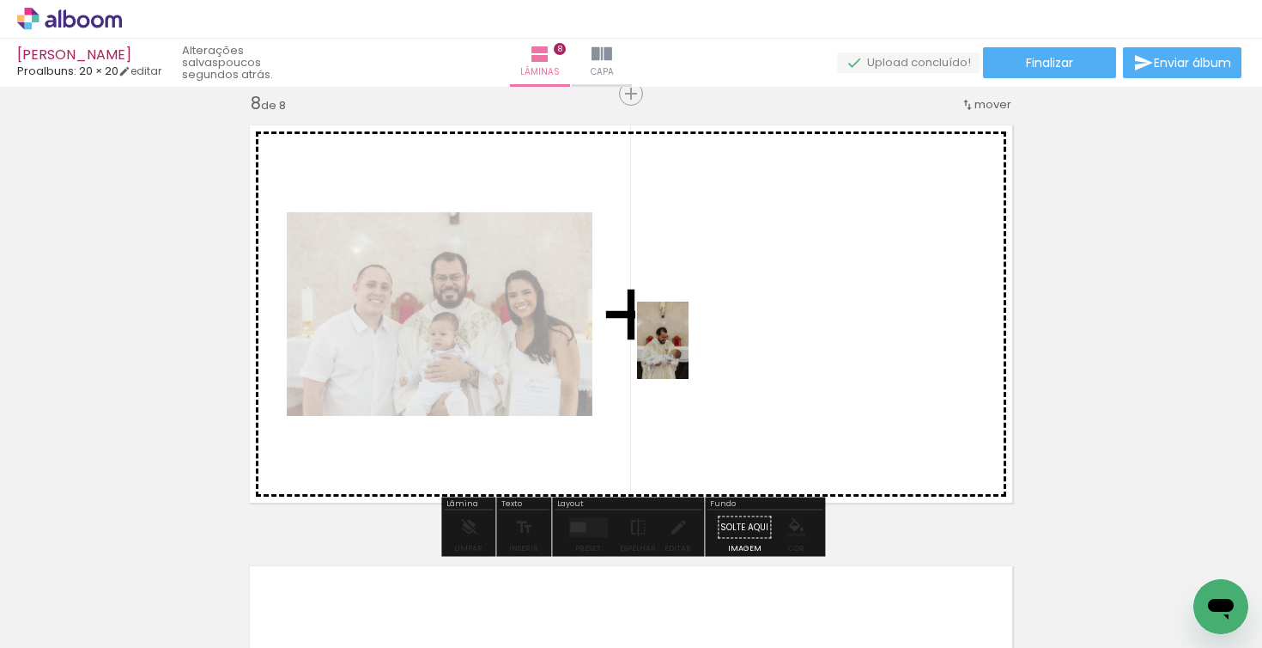
drag, startPoint x: 622, startPoint y: 587, endPoint x: 689, endPoint y: 353, distance: 243.8
click at [689, 353] on quentale-workspace at bounding box center [631, 324] width 1262 height 648
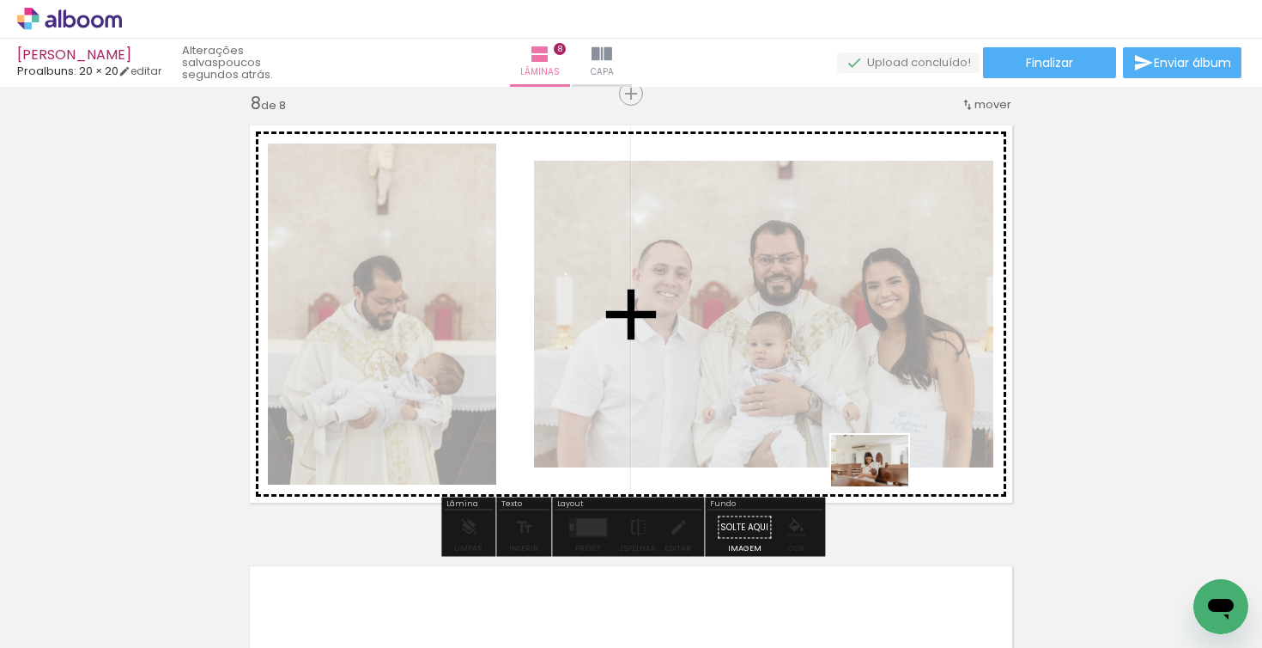
drag, startPoint x: 718, startPoint y: 606, endPoint x: 883, endPoint y: 486, distance: 204.1
click at [883, 486] on quentale-workspace at bounding box center [631, 324] width 1262 height 648
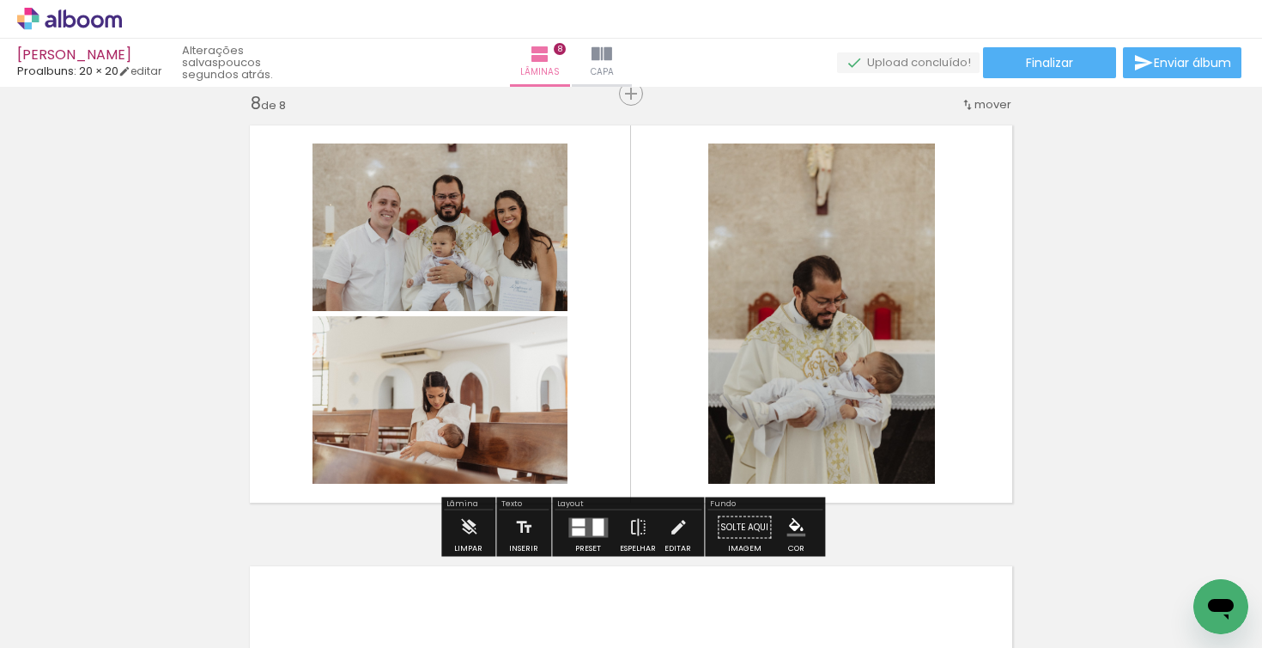
click at [584, 526] on quentale-layouter at bounding box center [589, 527] width 40 height 20
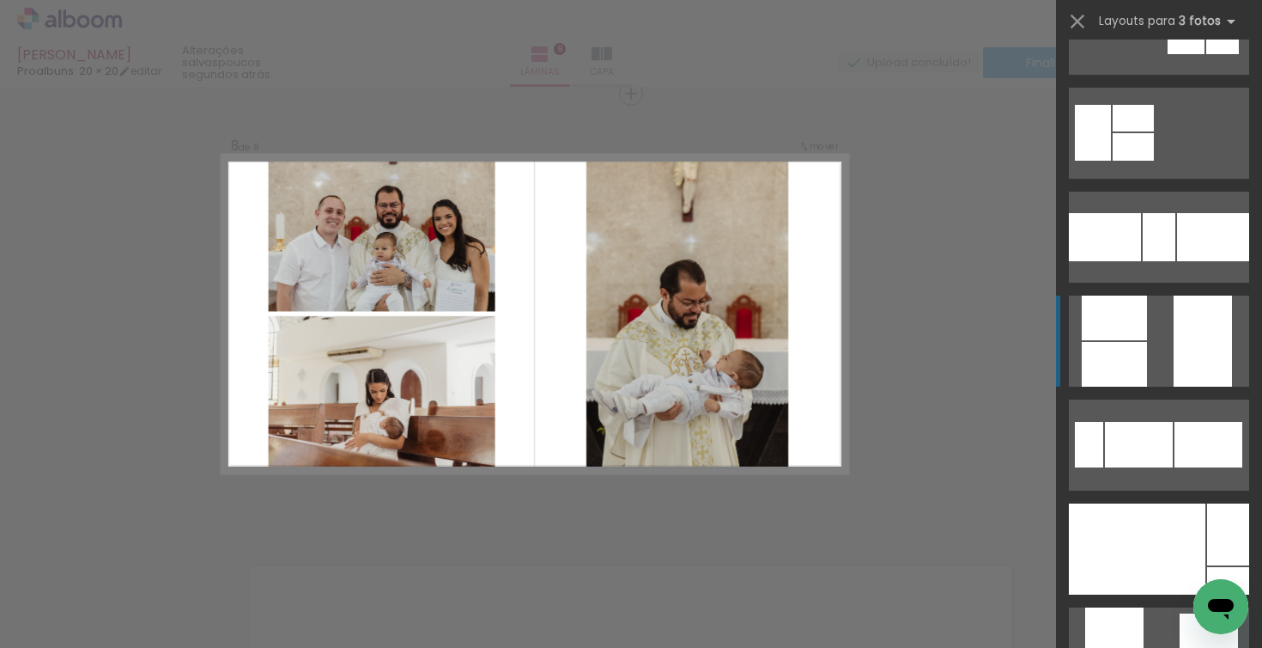
scroll to position [406, 0]
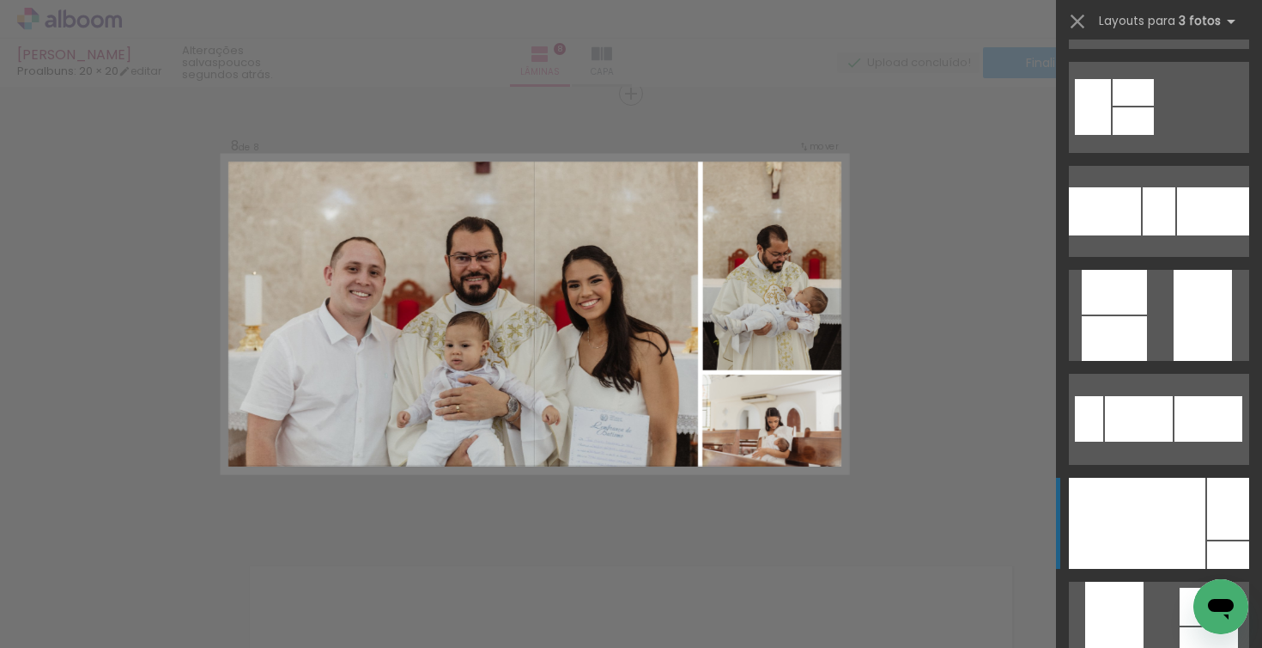
click at [1158, 529] on div at bounding box center [1137, 522] width 137 height 91
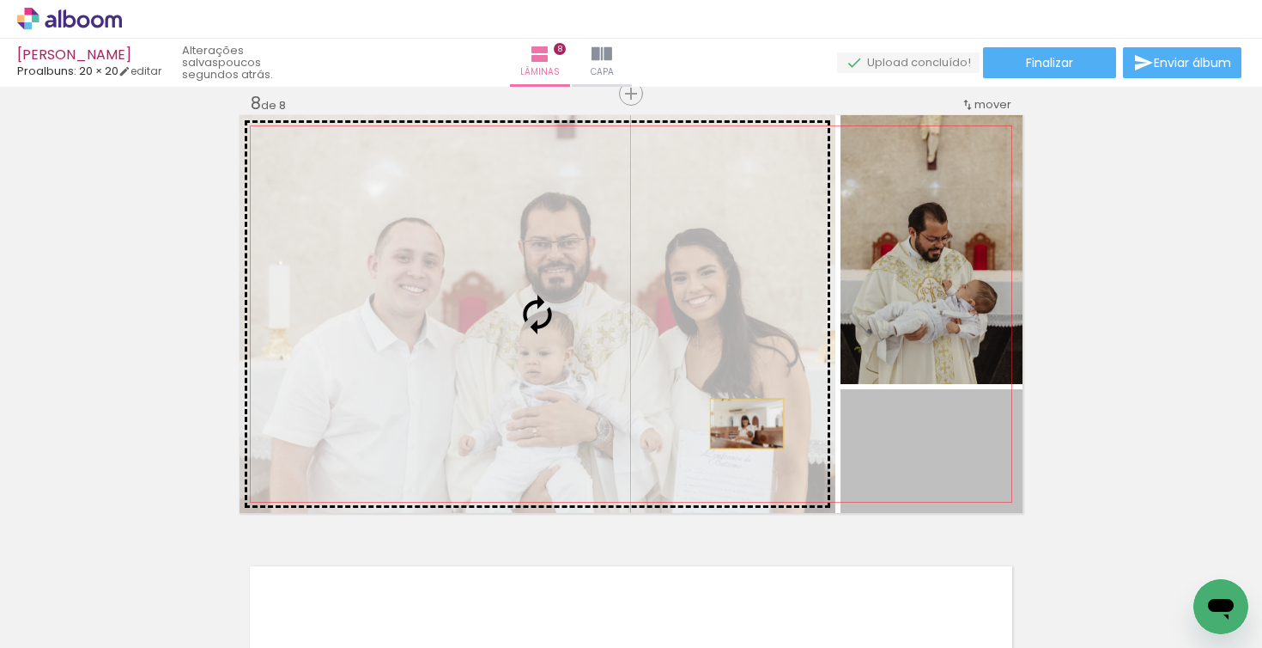
drag, startPoint x: 938, startPoint y: 471, endPoint x: 747, endPoint y: 423, distance: 196.4
click at [0, 0] on slot at bounding box center [0, 0] width 0 height 0
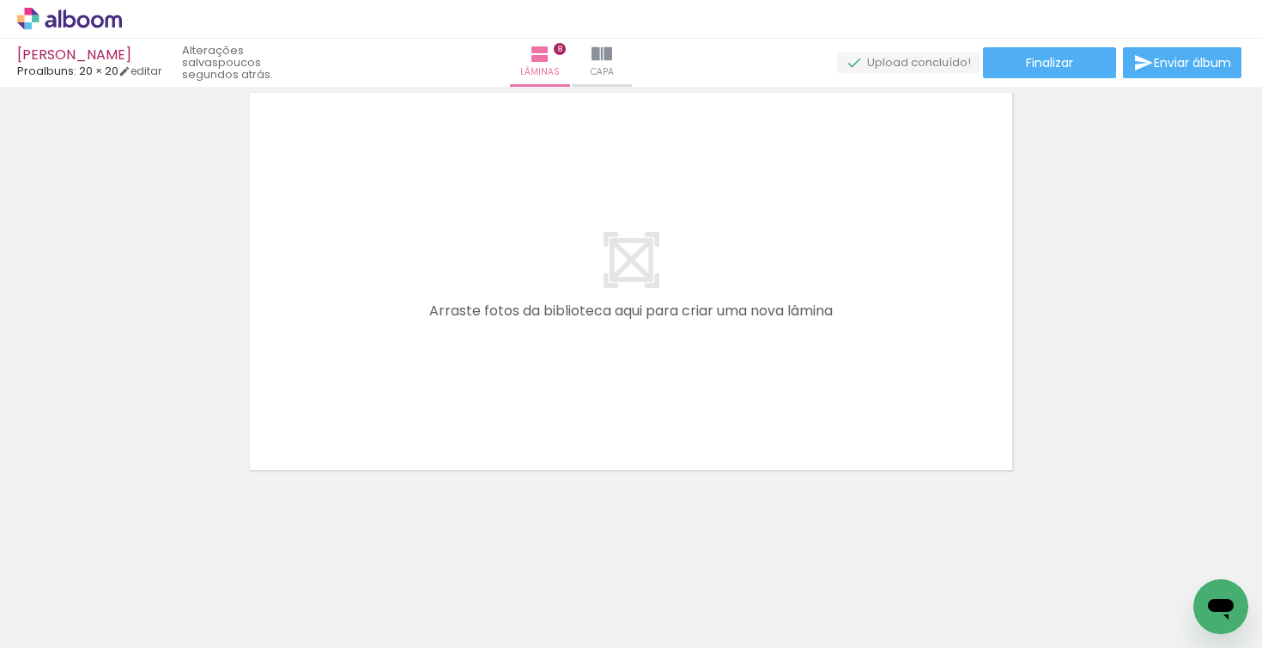
scroll to position [0, 0]
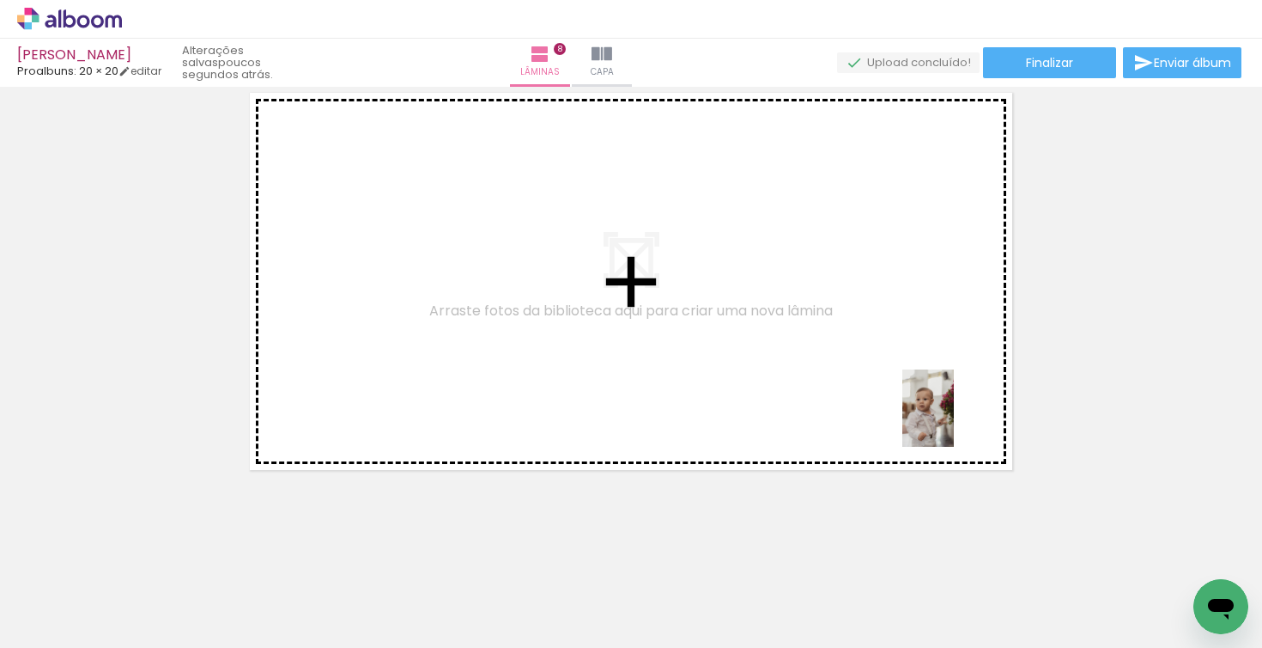
drag, startPoint x: 1104, startPoint y: 611, endPoint x: 954, endPoint y: 421, distance: 241.6
click at [954, 421] on quentale-workspace at bounding box center [631, 324] width 1262 height 648
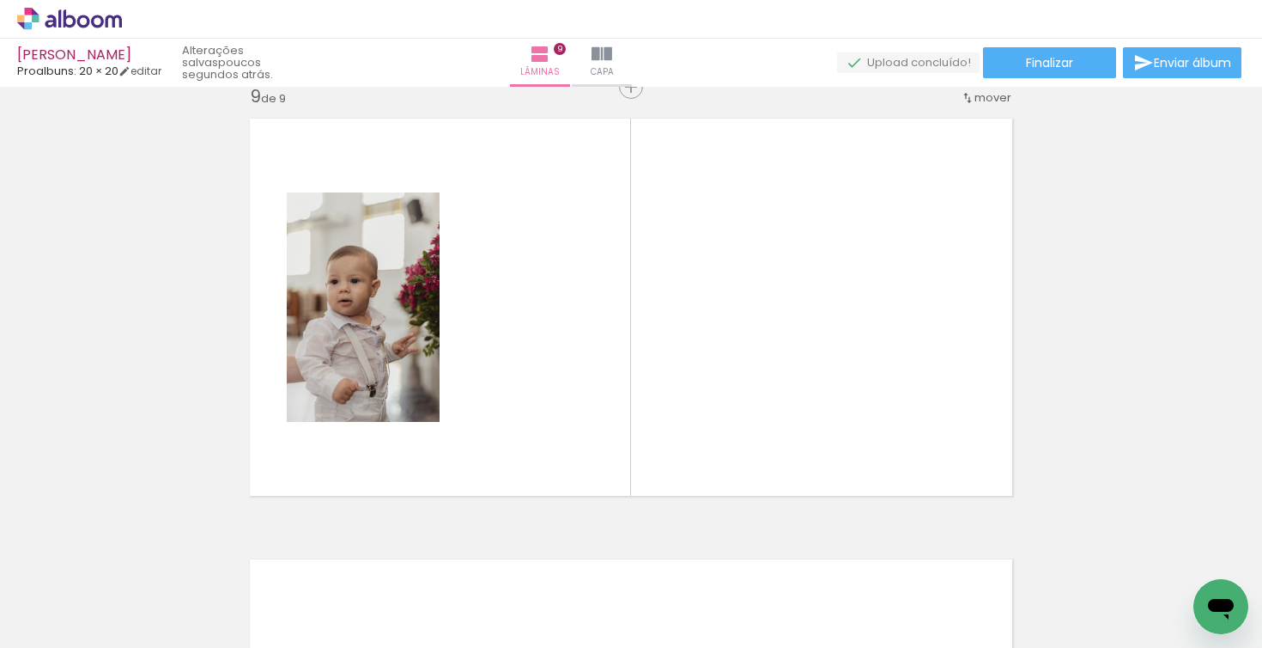
scroll to position [3546, 0]
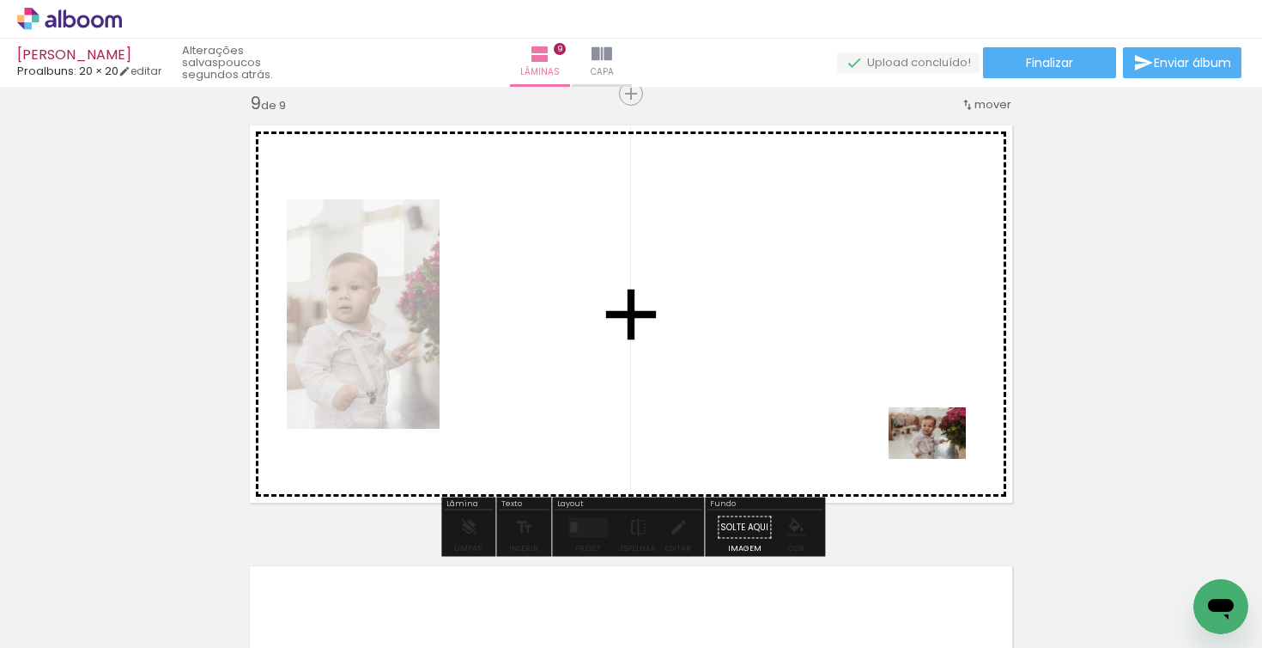
drag, startPoint x: 1167, startPoint y: 595, endPoint x: 940, endPoint y: 459, distance: 264.7
click at [940, 459] on quentale-workspace at bounding box center [631, 324] width 1262 height 648
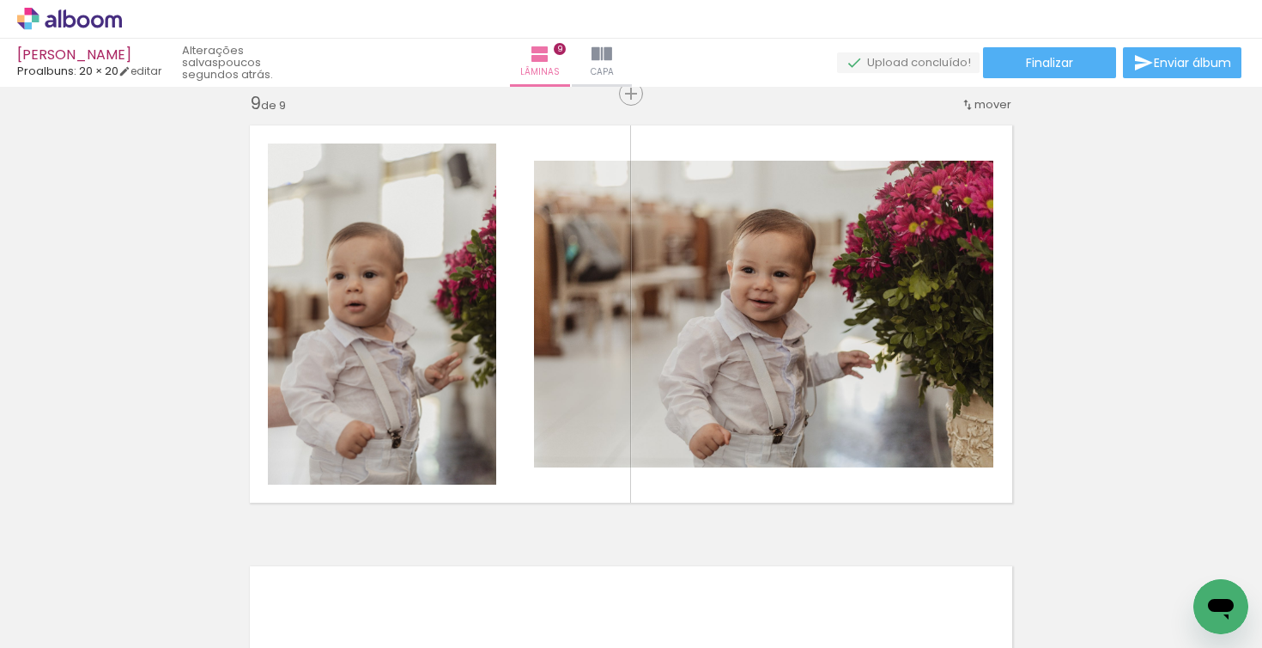
click at [696, 604] on div at bounding box center [704, 590] width 85 height 57
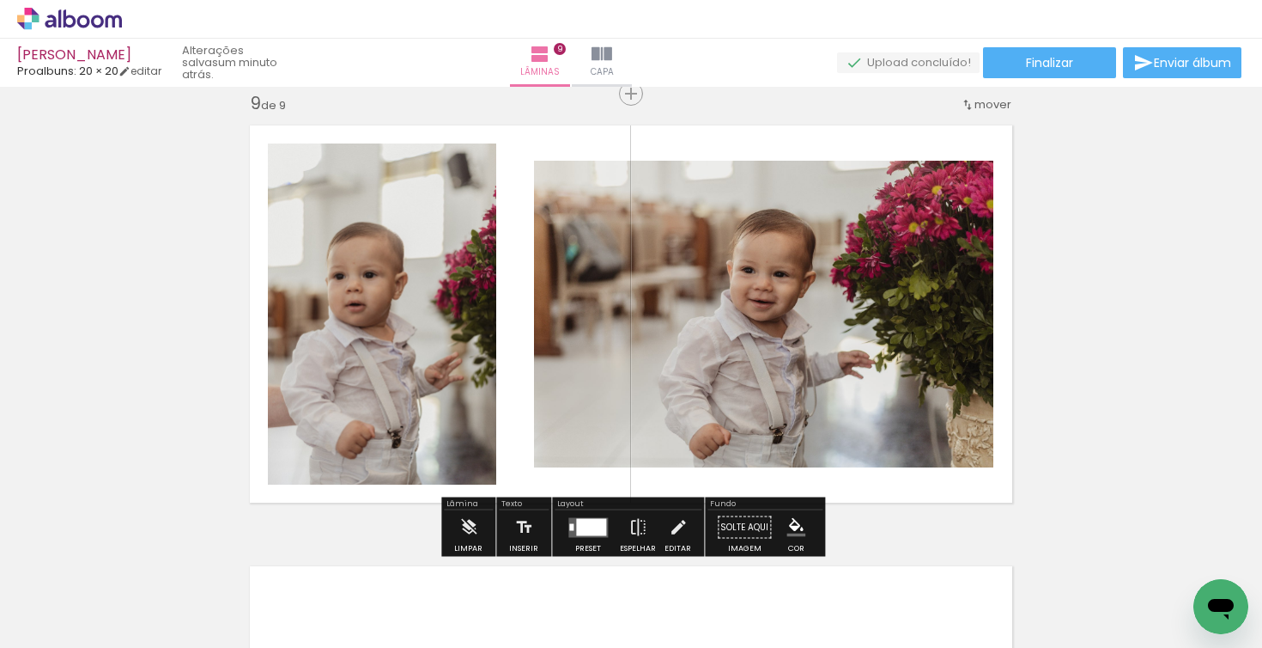
click at [599, 522] on div at bounding box center [591, 526] width 30 height 17
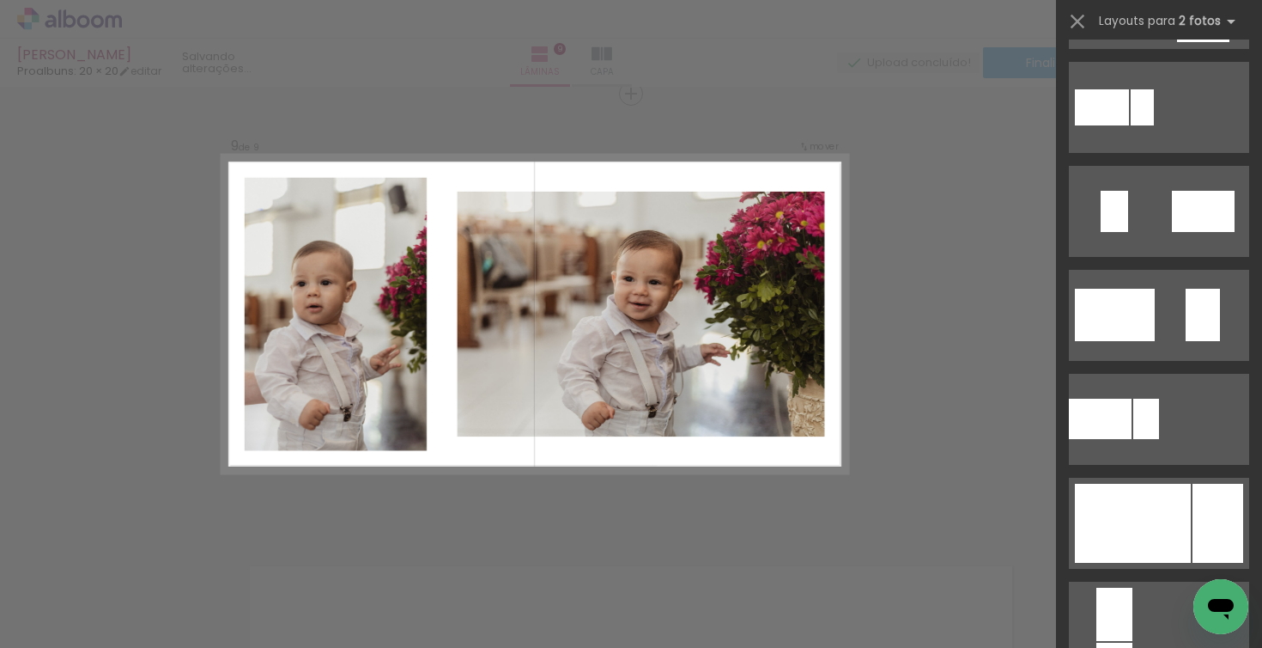
scroll to position [0, 0]
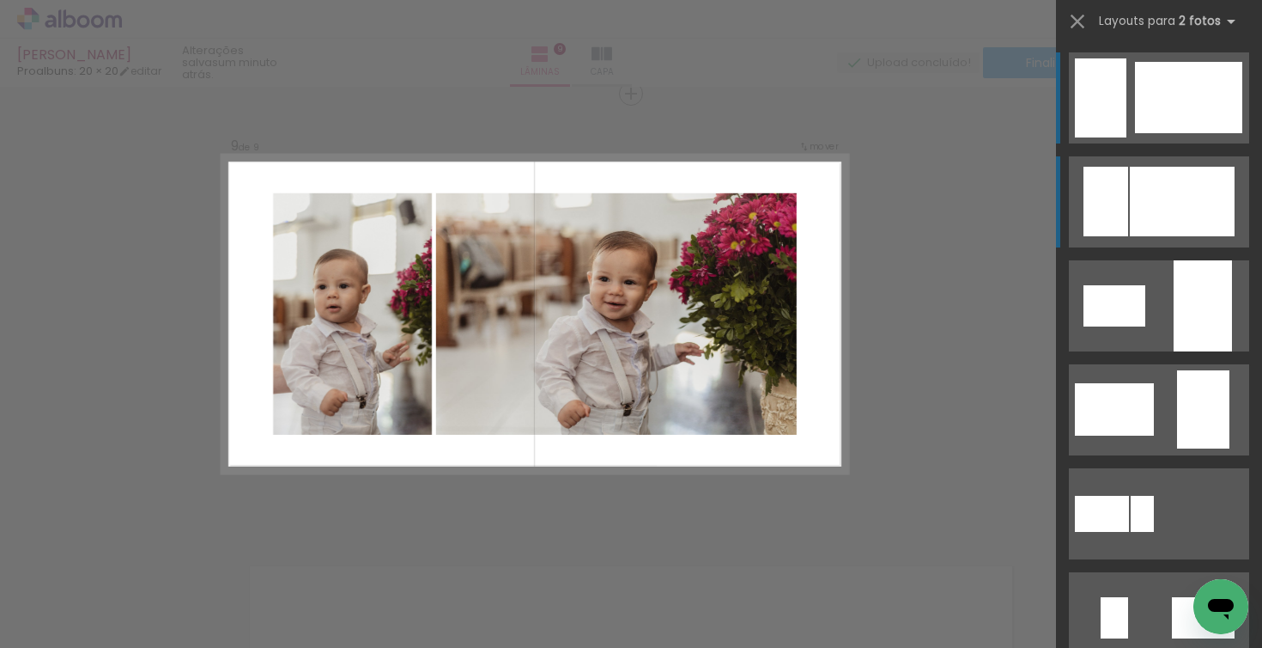
click at [1189, 210] on div at bounding box center [1182, 202] width 105 height 70
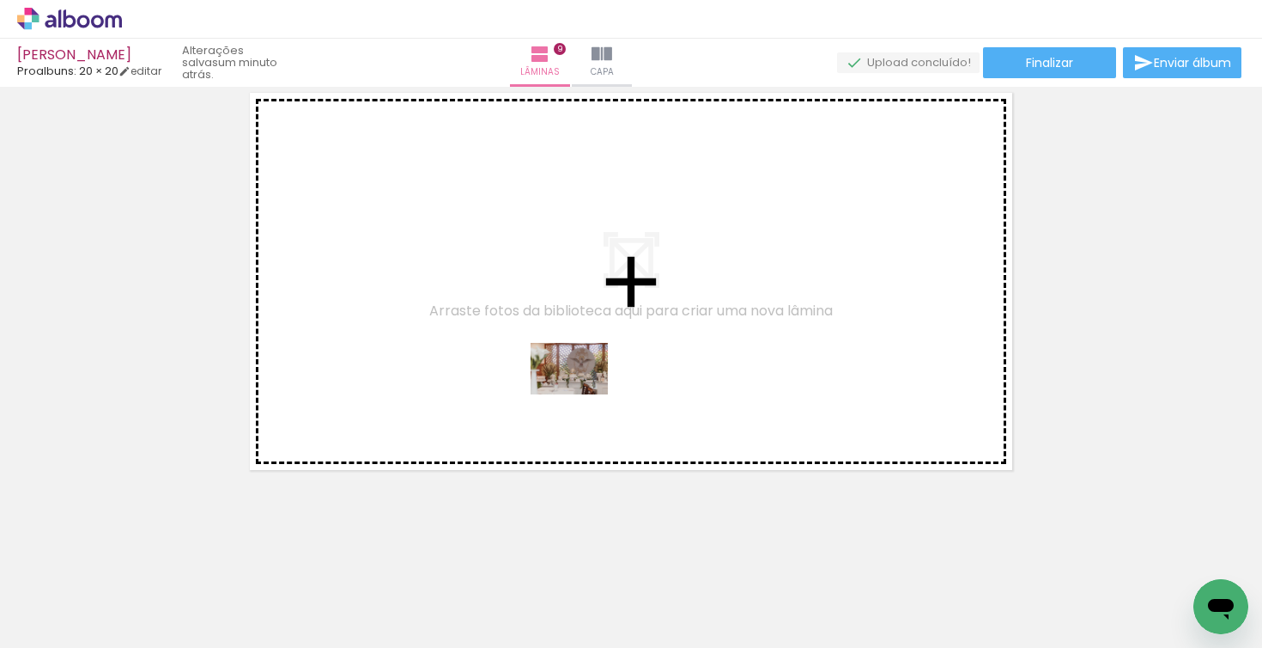
drag, startPoint x: 544, startPoint y: 603, endPoint x: 582, endPoint y: 394, distance: 212.1
click at [582, 394] on quentale-workspace at bounding box center [631, 324] width 1262 height 648
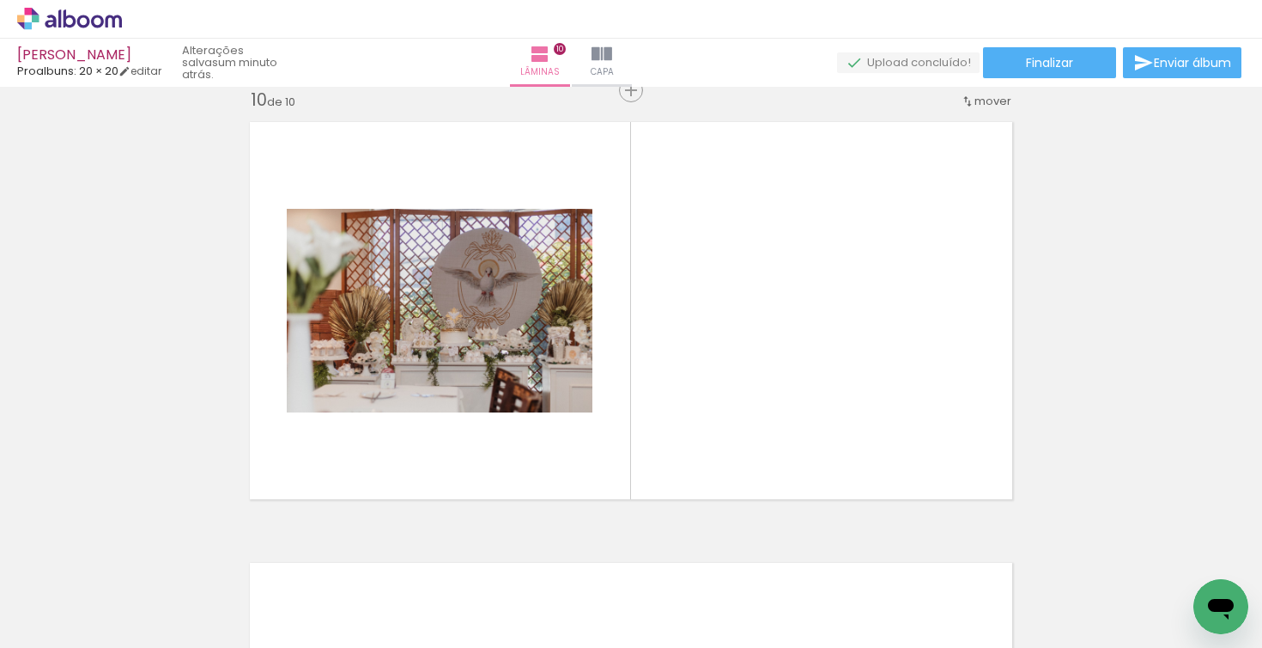
scroll to position [3986, 0]
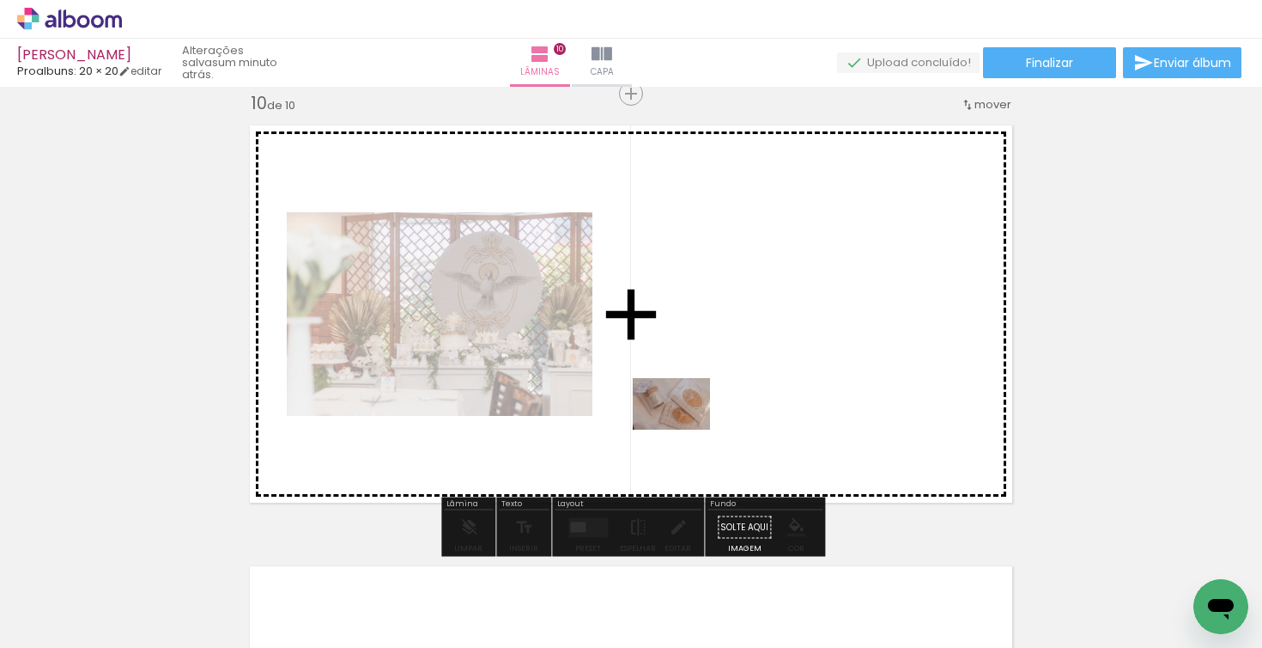
drag, startPoint x: 638, startPoint y: 599, endPoint x: 684, endPoint y: 429, distance: 176.2
click at [684, 429] on quentale-workspace at bounding box center [631, 324] width 1262 height 648
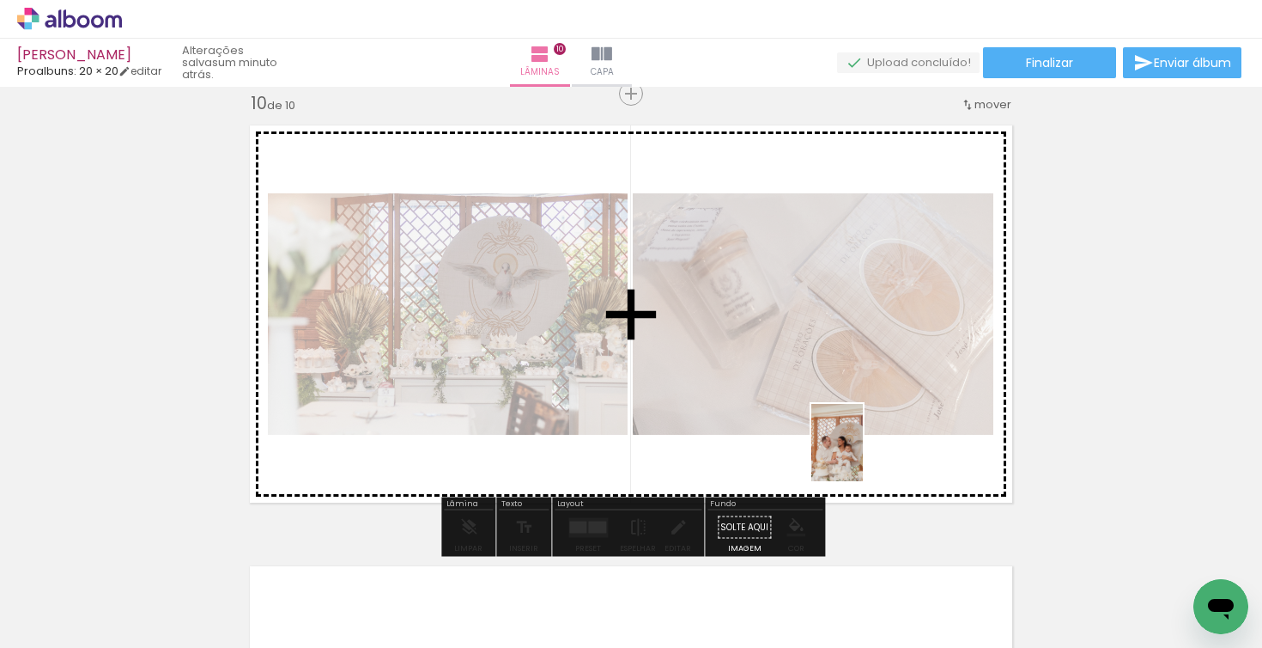
drag, startPoint x: 731, startPoint y: 605, endPoint x: 863, endPoint y: 455, distance: 200.2
click at [863, 455] on quentale-workspace at bounding box center [631, 324] width 1262 height 648
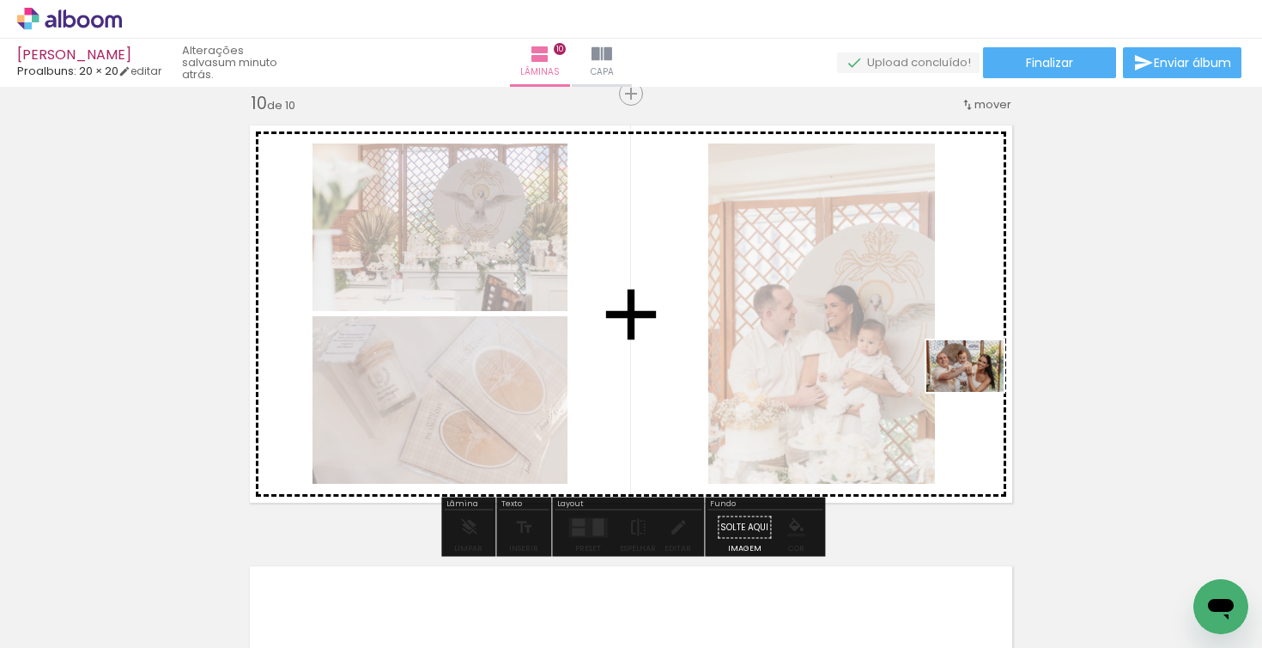
drag, startPoint x: 836, startPoint y: 601, endPoint x: 978, endPoint y: 392, distance: 253.0
click at [978, 392] on quentale-workspace at bounding box center [631, 324] width 1262 height 648
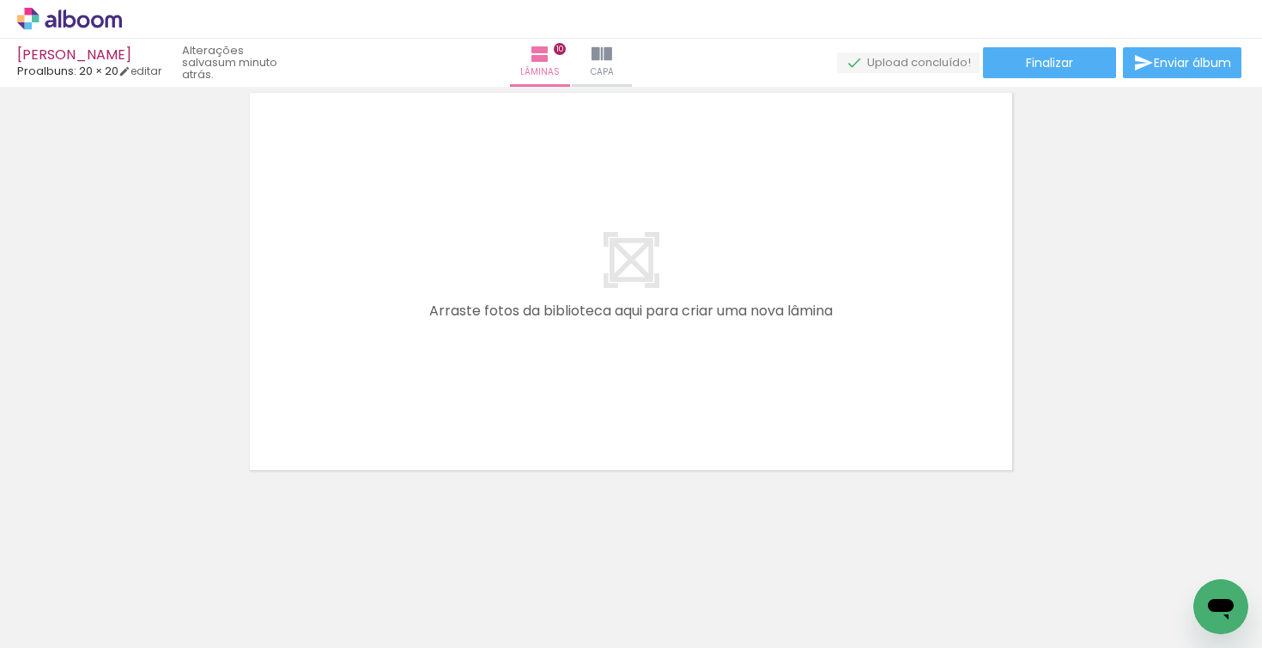
scroll to position [0, 0]
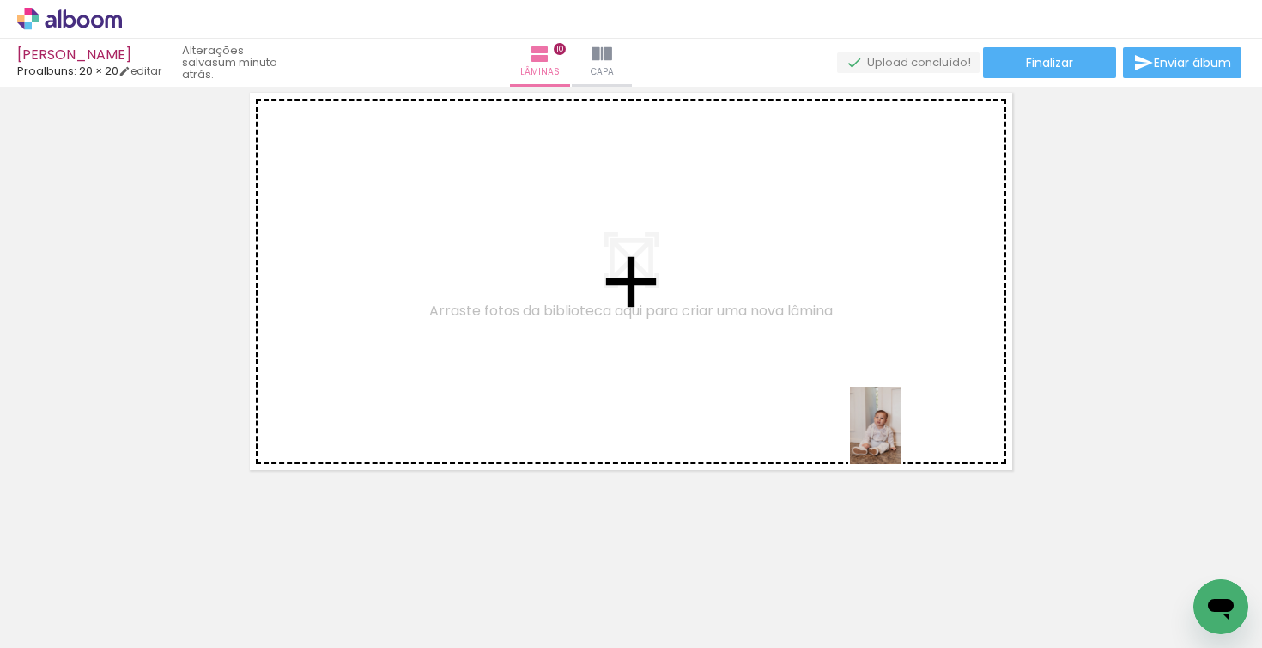
drag, startPoint x: 930, startPoint y: 599, endPoint x: 902, endPoint y: 438, distance: 163.9
click at [902, 438] on quentale-workspace at bounding box center [631, 324] width 1262 height 648
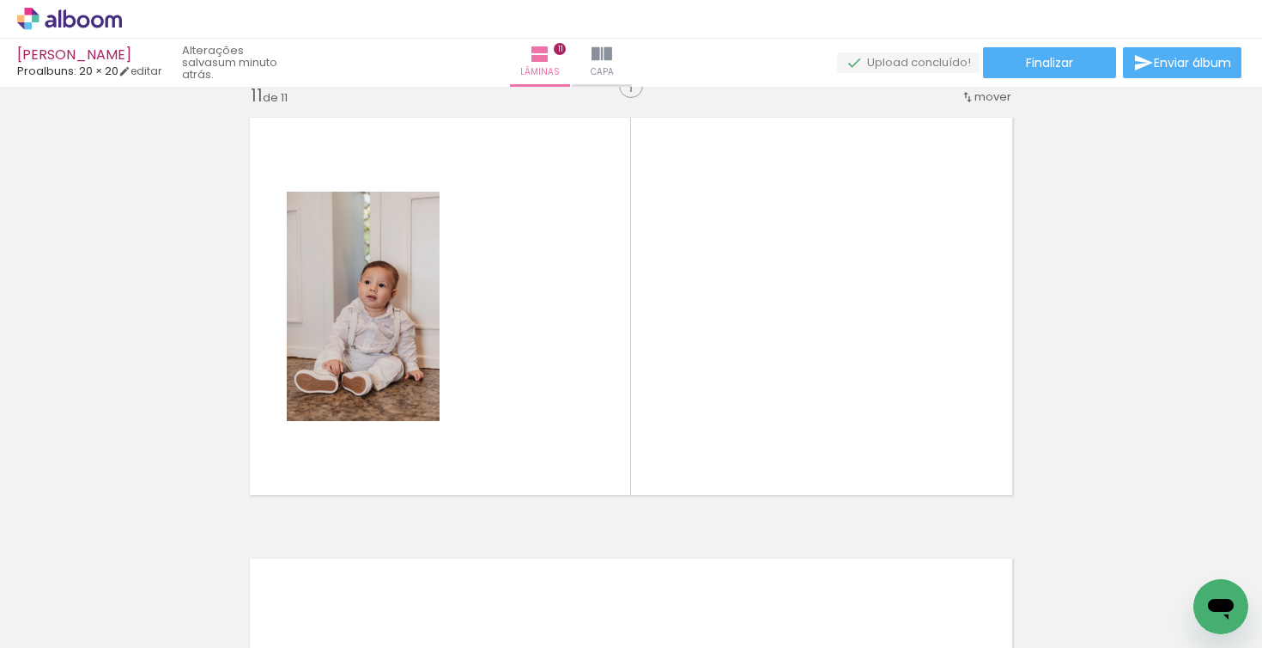
scroll to position [4427, 0]
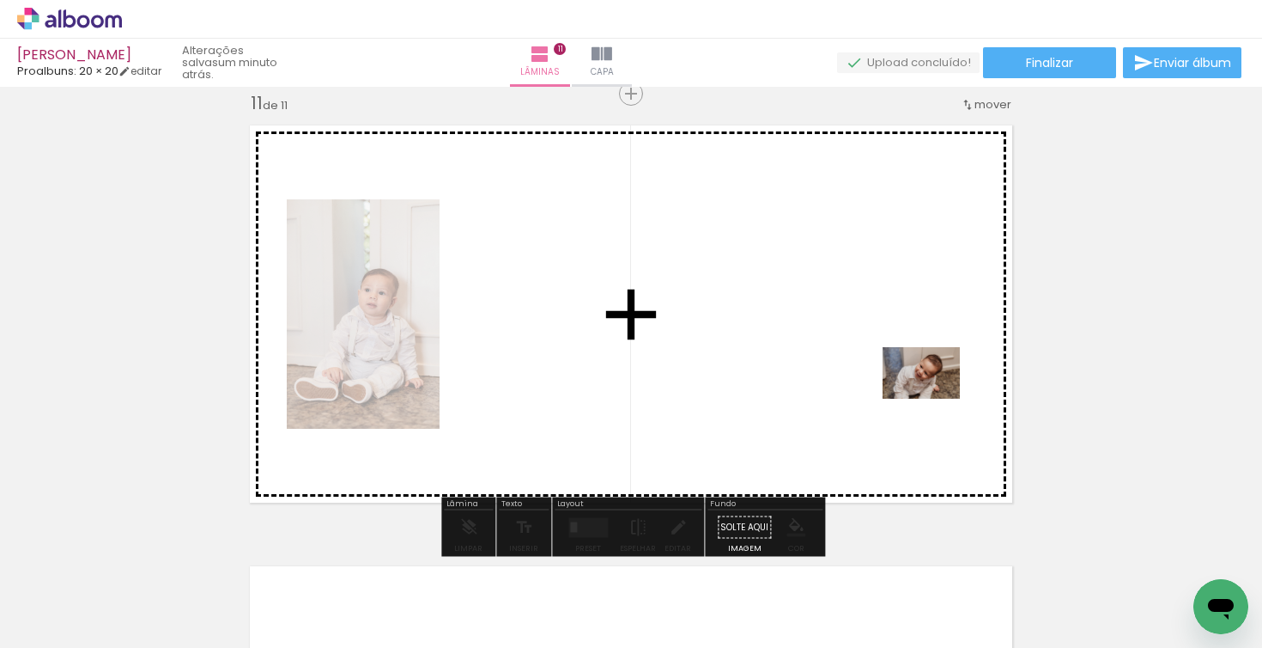
drag, startPoint x: 1031, startPoint y: 607, endPoint x: 934, endPoint y: 398, distance: 230.1
click at [934, 398] on quentale-workspace at bounding box center [631, 324] width 1262 height 648
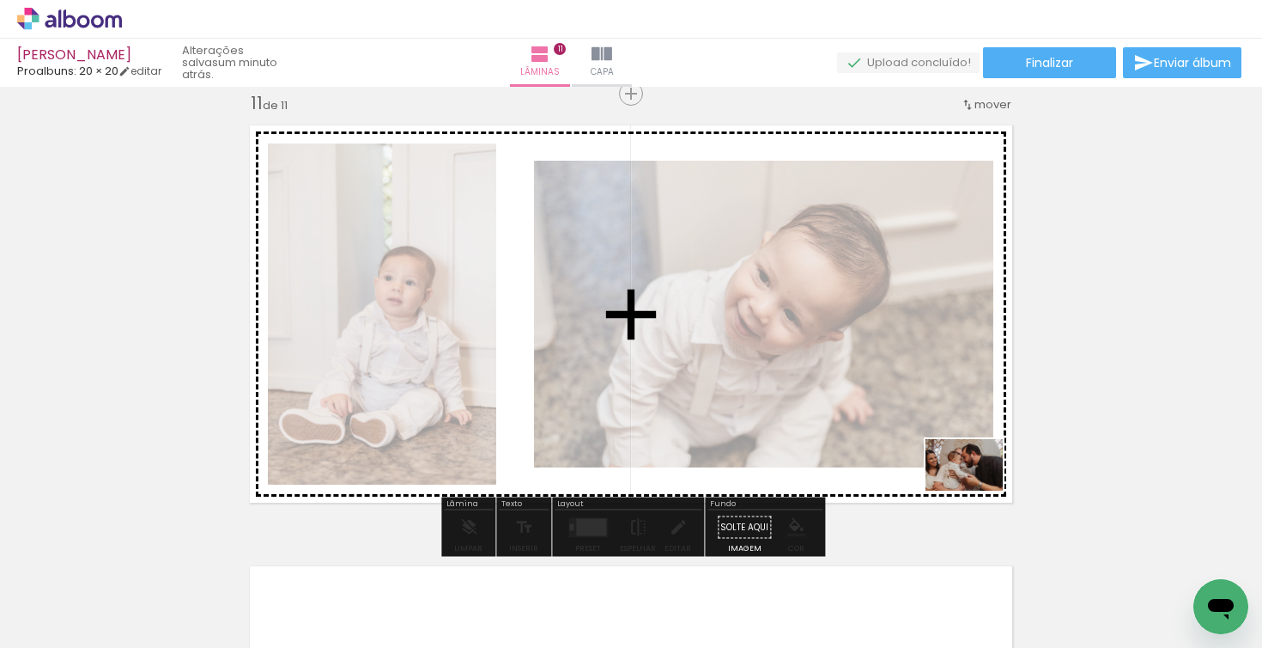
drag, startPoint x: 1128, startPoint y: 593, endPoint x: 977, endPoint y: 490, distance: 182.2
click at [977, 490] on quentale-workspace at bounding box center [631, 324] width 1262 height 648
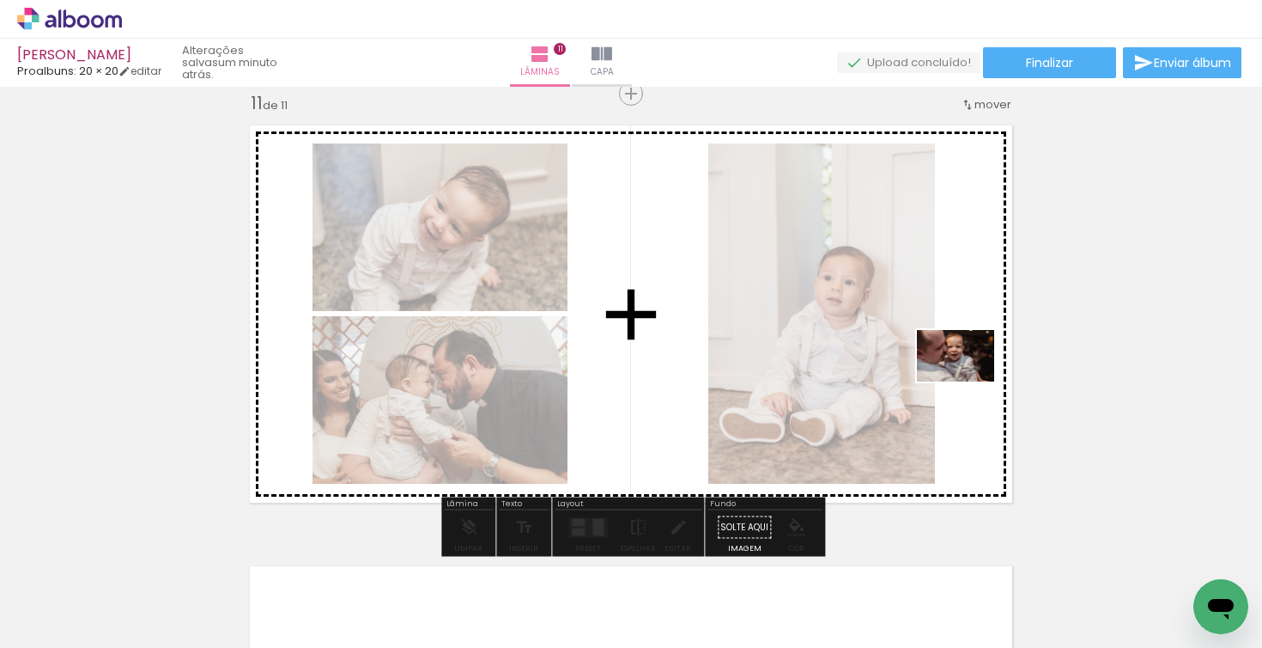
drag, startPoint x: 1185, startPoint y: 587, endPoint x: 969, endPoint y: 381, distance: 298.3
click at [969, 381] on quentale-workspace at bounding box center [631, 324] width 1262 height 648
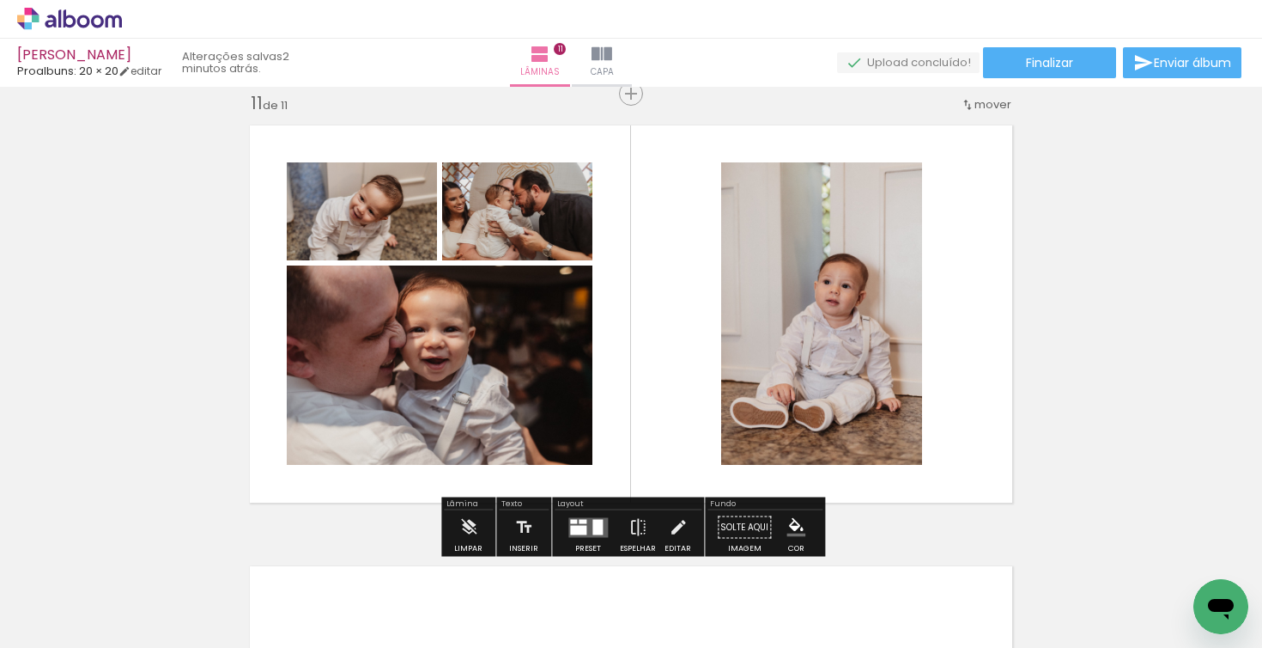
click at [598, 523] on div at bounding box center [598, 526] width 10 height 15
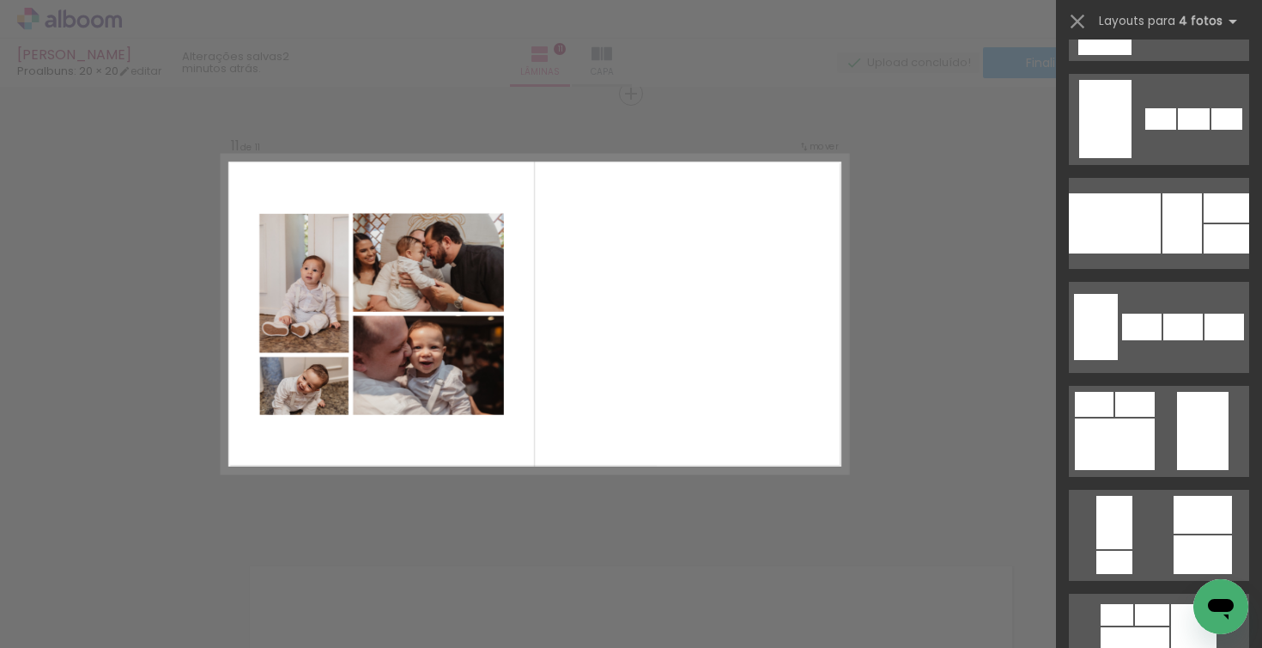
scroll to position [1335, 0]
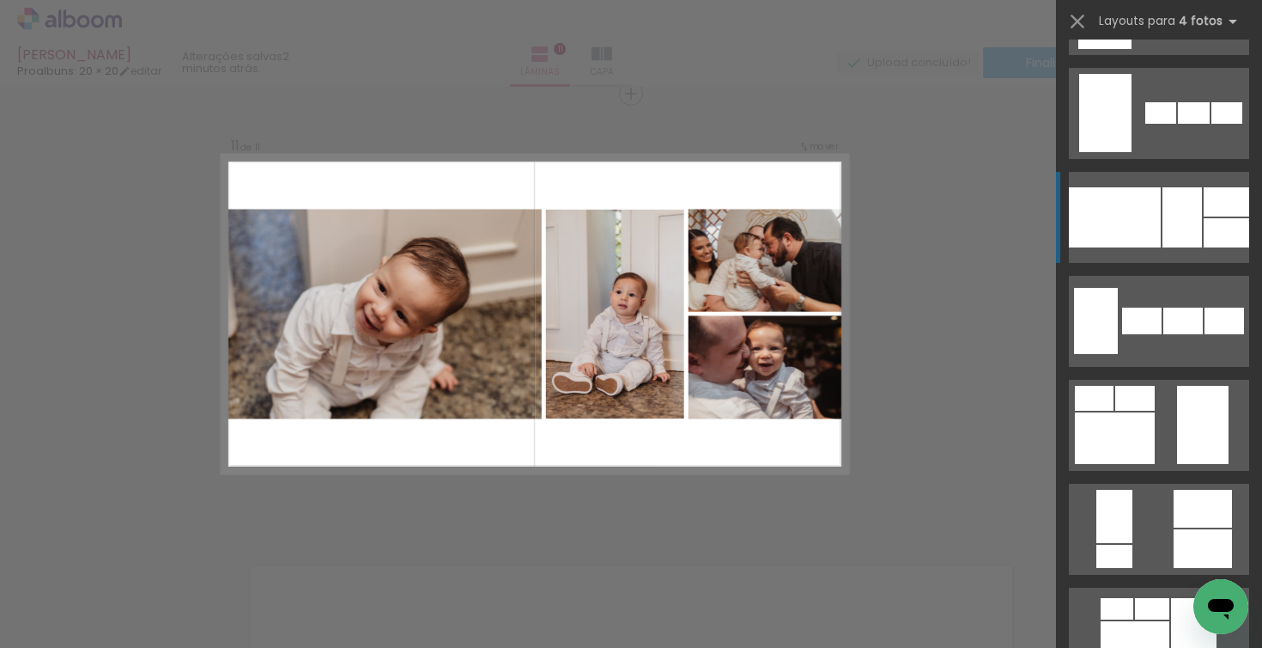
click at [1151, 223] on div at bounding box center [1115, 217] width 92 height 60
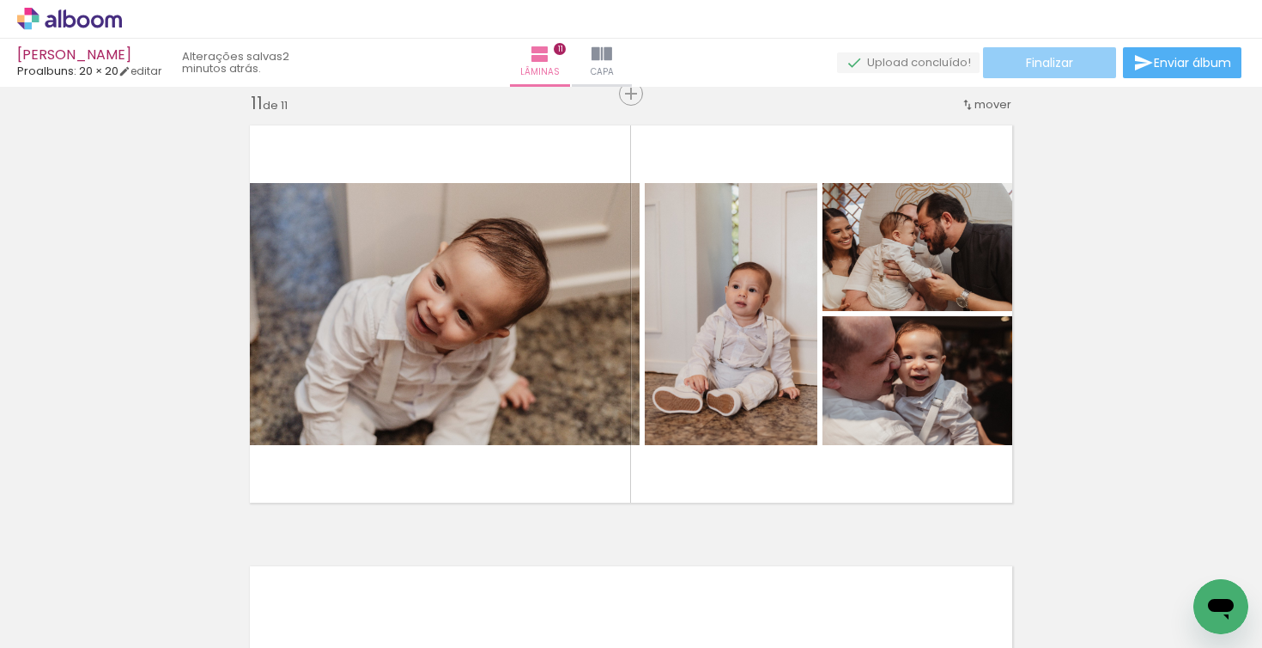
click at [1062, 69] on span "Finalizar" at bounding box center [1049, 63] width 47 height 12
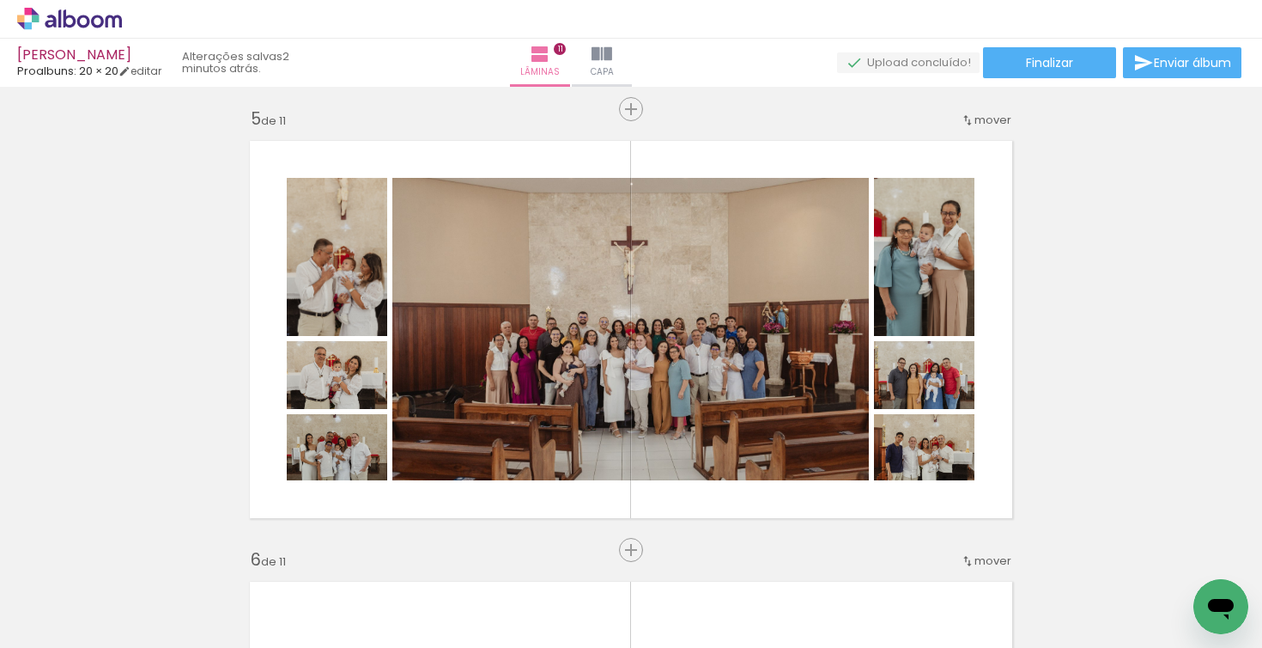
scroll to position [1730, 0]
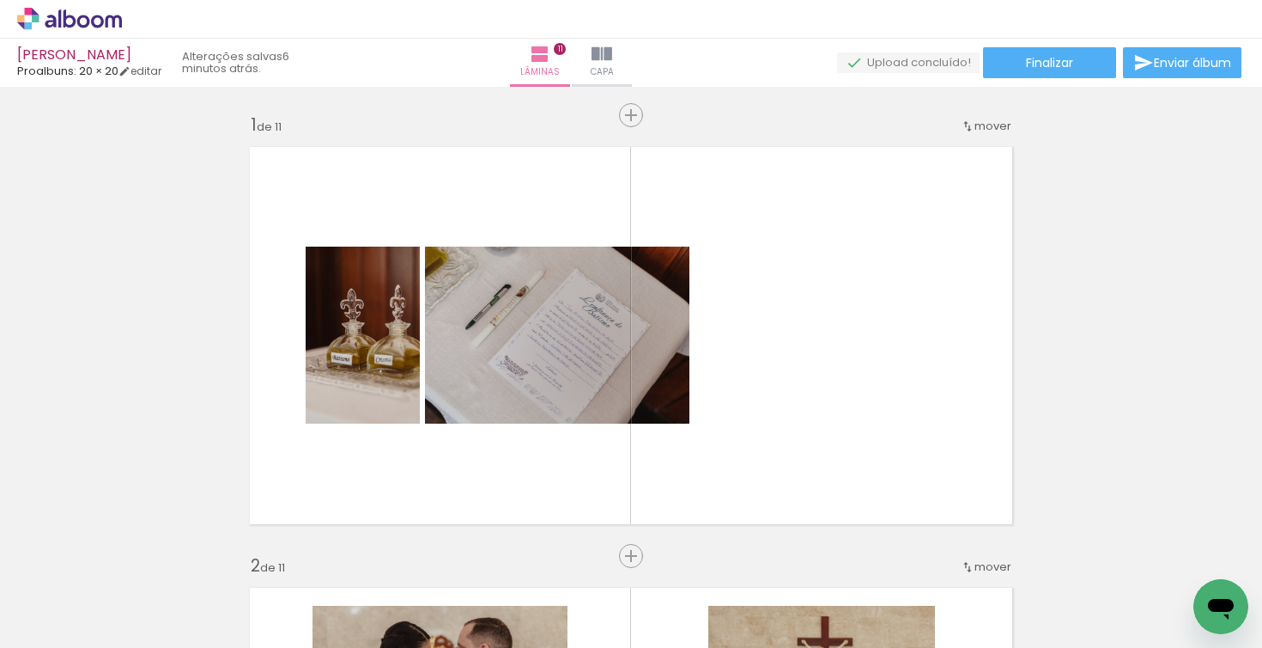
scroll to position [0, 2714]
